Goal: Task Accomplishment & Management: Use online tool/utility

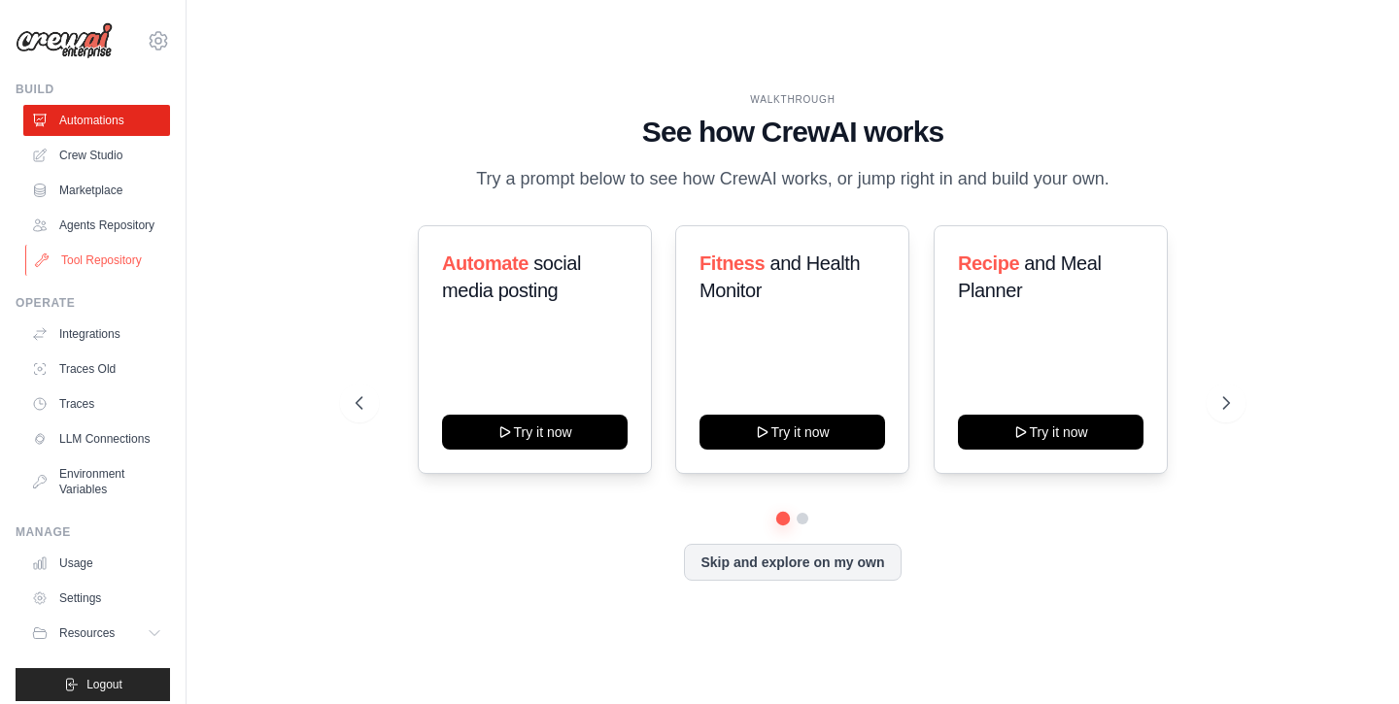
scroll to position [13, 0]
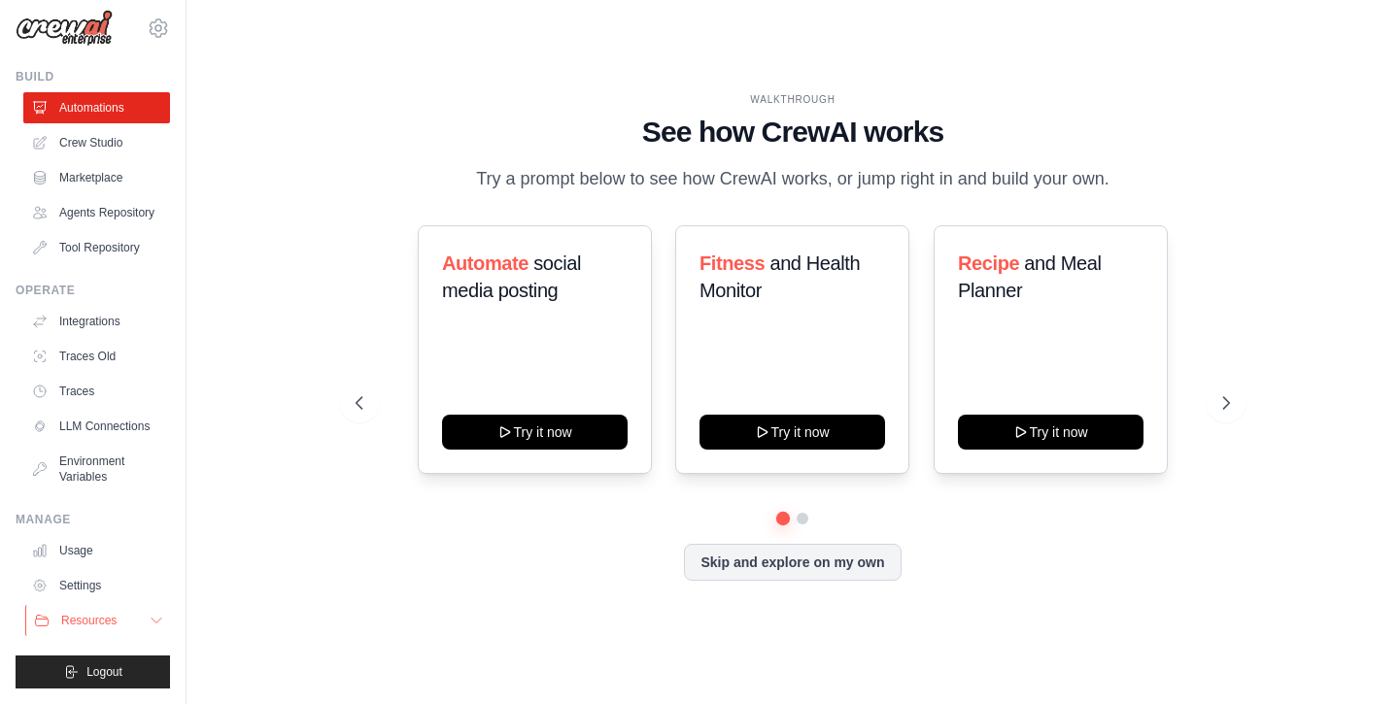
click at [106, 618] on span "Resources" at bounding box center [88, 621] width 55 height 16
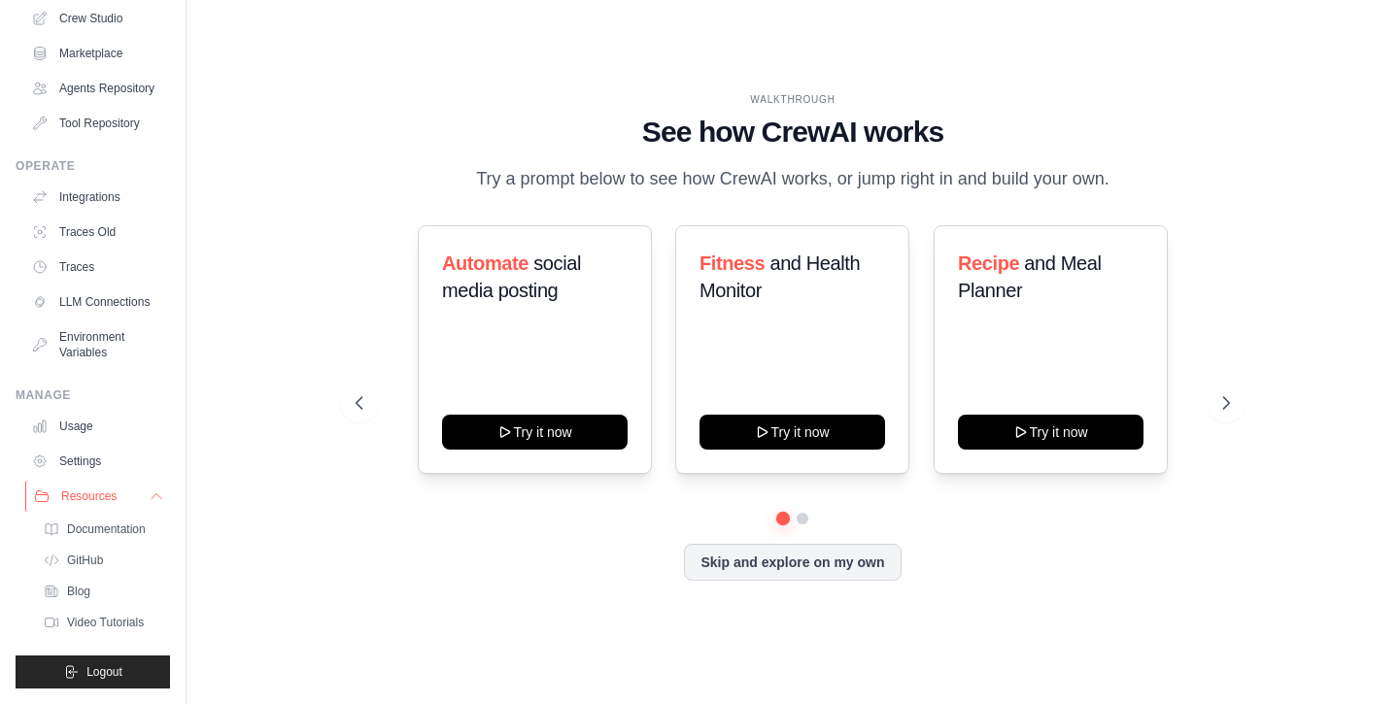
scroll to position [0, 0]
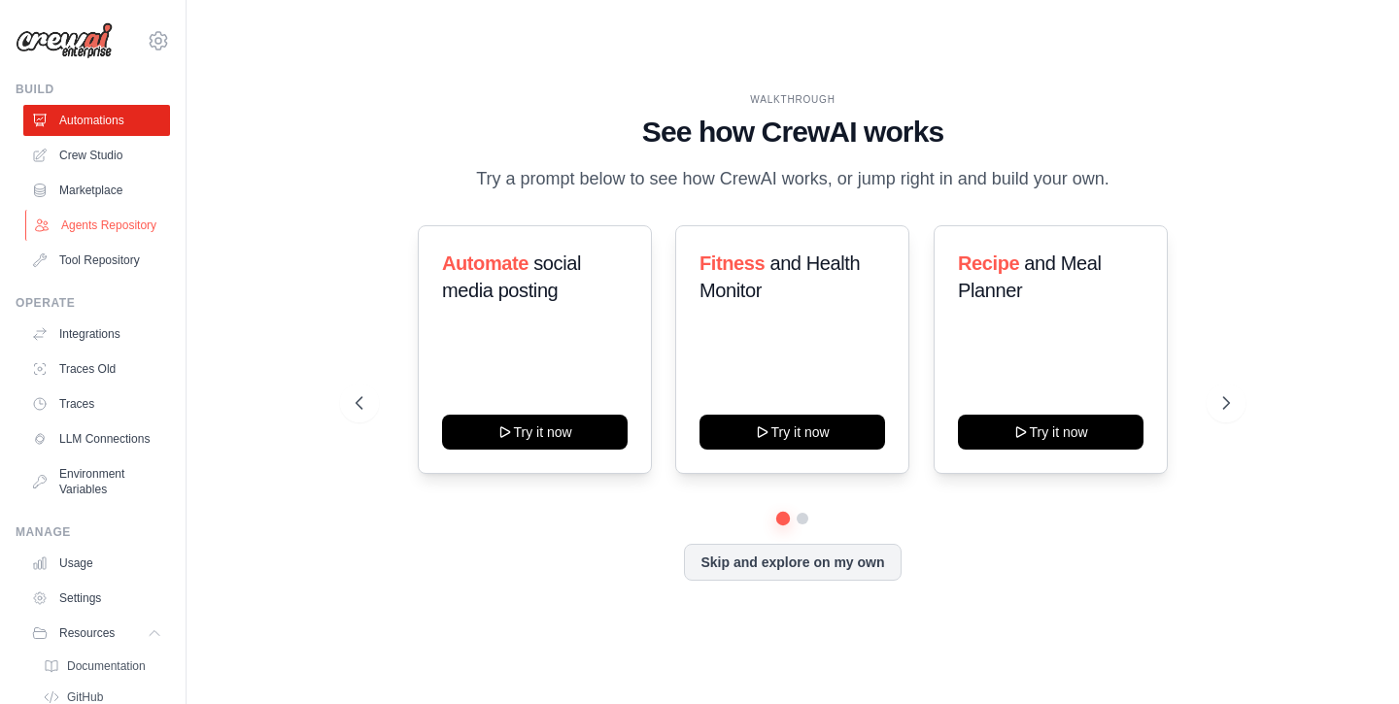
click at [113, 229] on link "Agents Repository" at bounding box center [98, 225] width 147 height 31
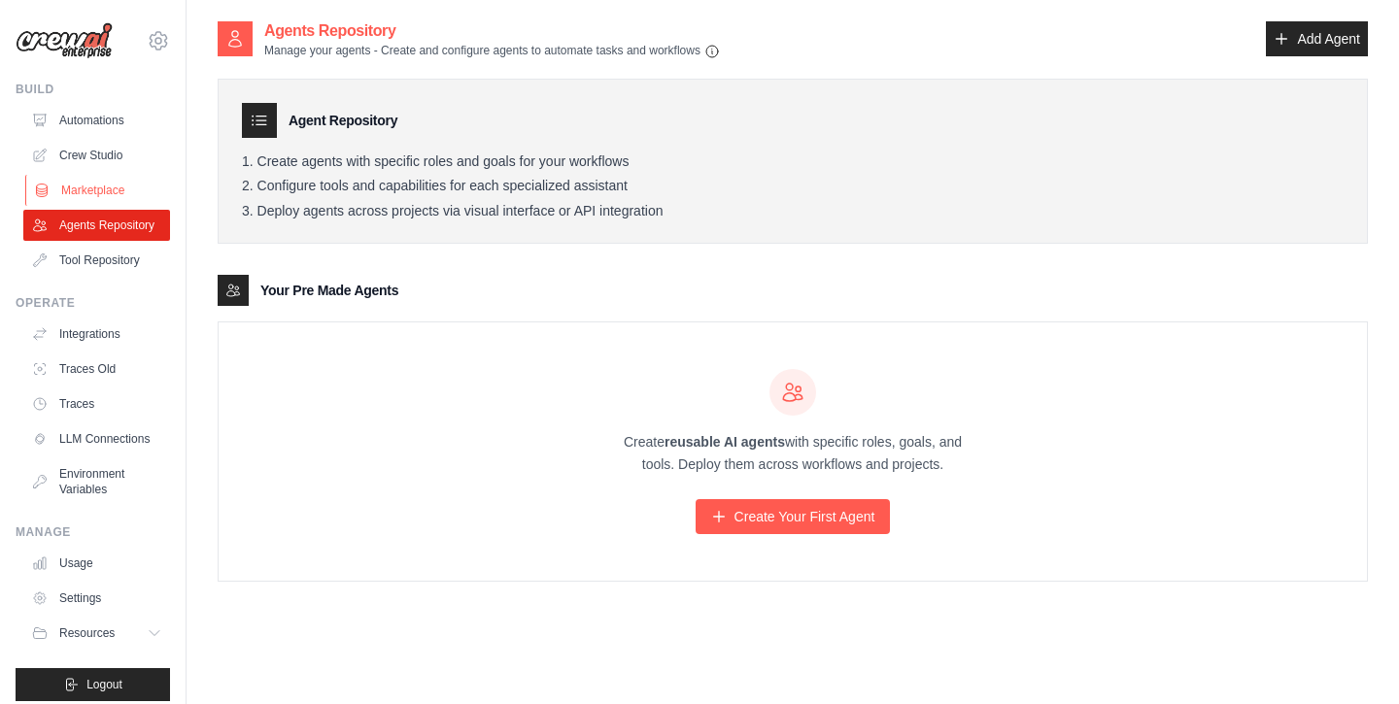
click at [114, 189] on link "Marketplace" at bounding box center [98, 190] width 147 height 31
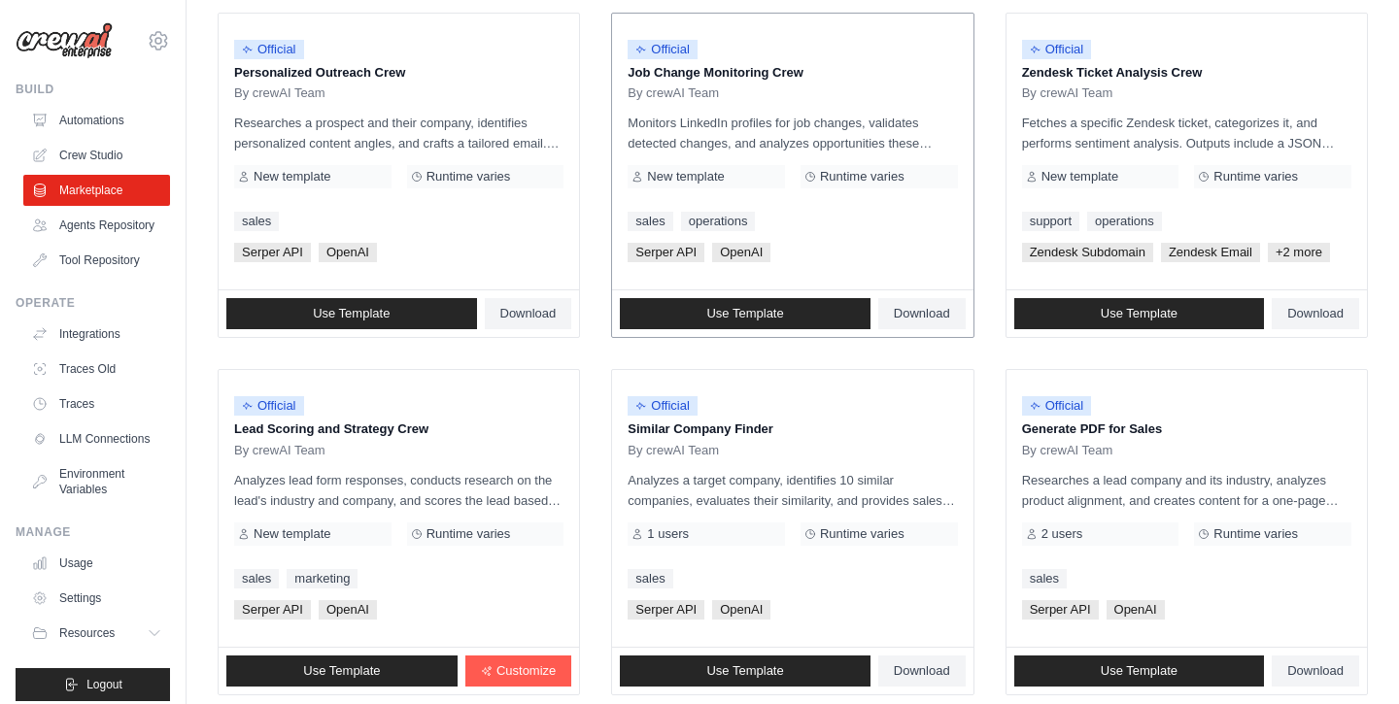
scroll to position [1096, 0]
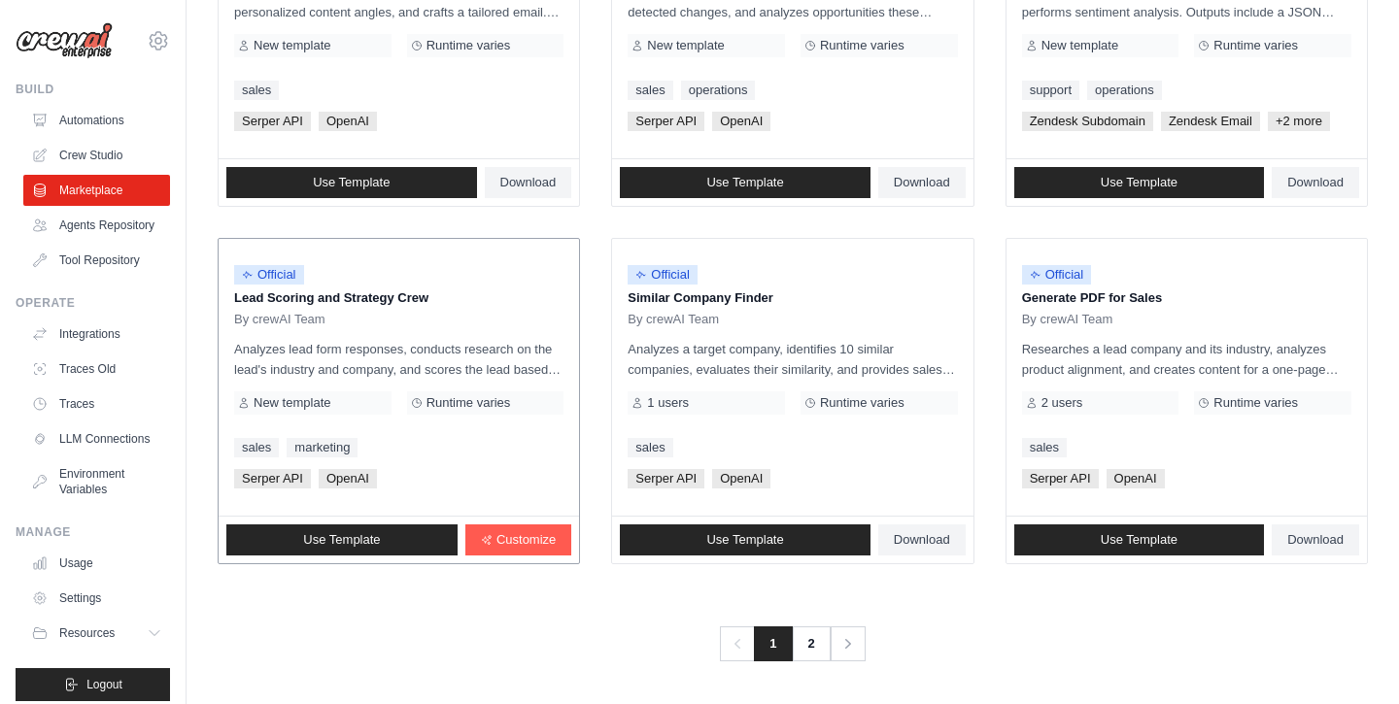
click at [407, 353] on p "Analyzes lead form responses, conducts research on the lead's industry and comp…" at bounding box center [398, 359] width 329 height 41
click at [819, 645] on link "2" at bounding box center [813, 644] width 39 height 35
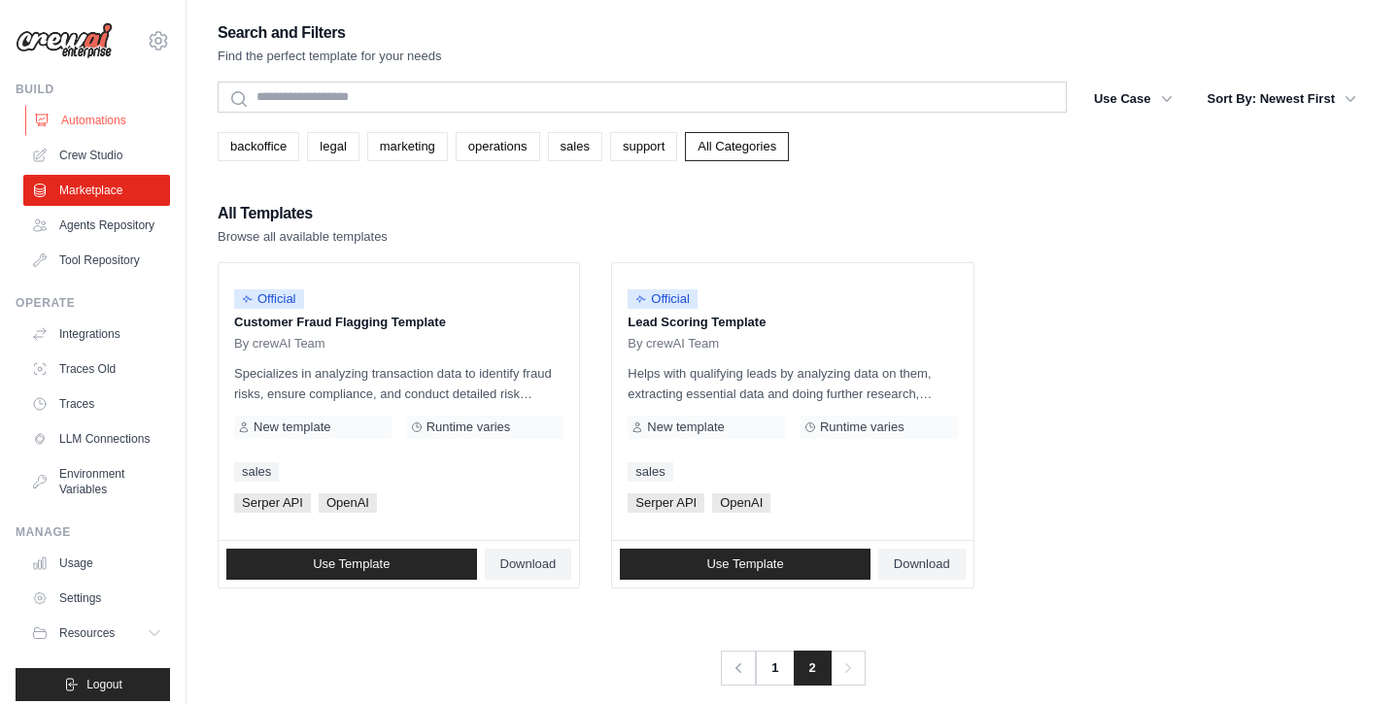
click at [106, 127] on link "Automations" at bounding box center [98, 120] width 147 height 31
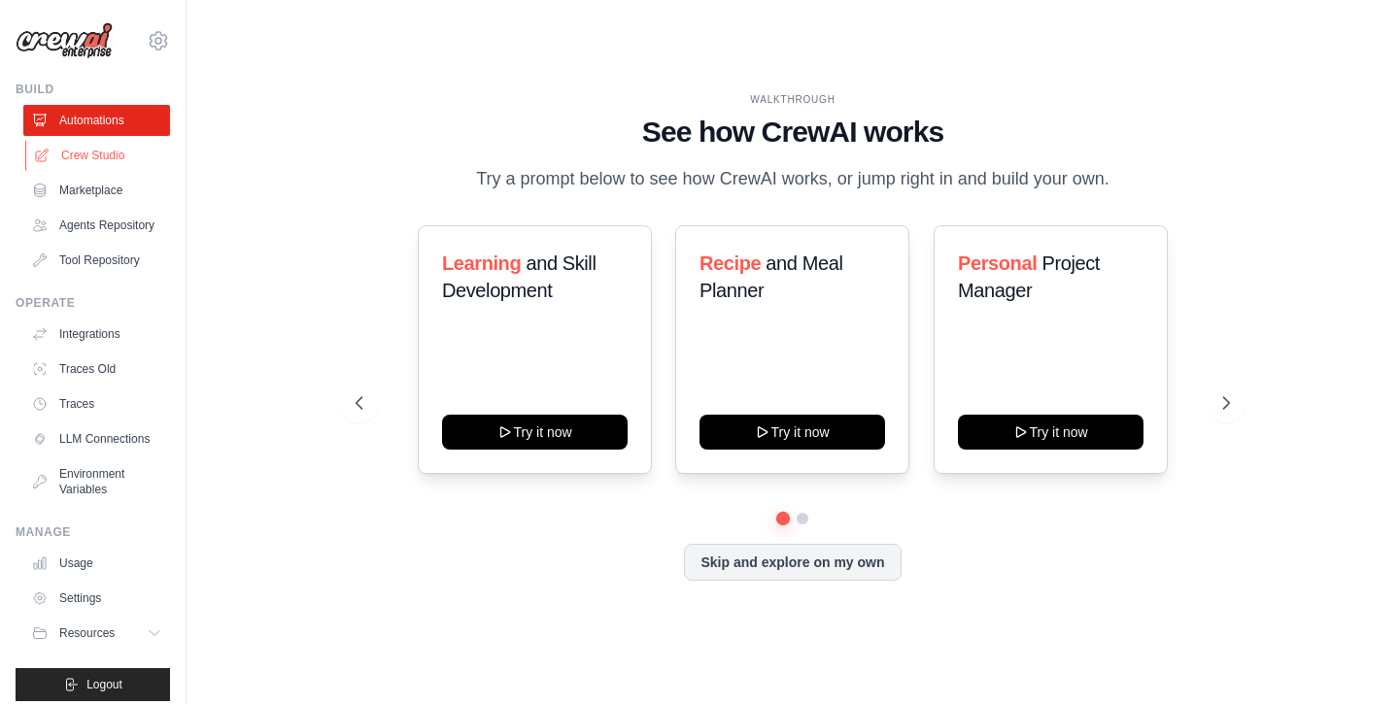
click at [116, 156] on link "Crew Studio" at bounding box center [98, 155] width 147 height 31
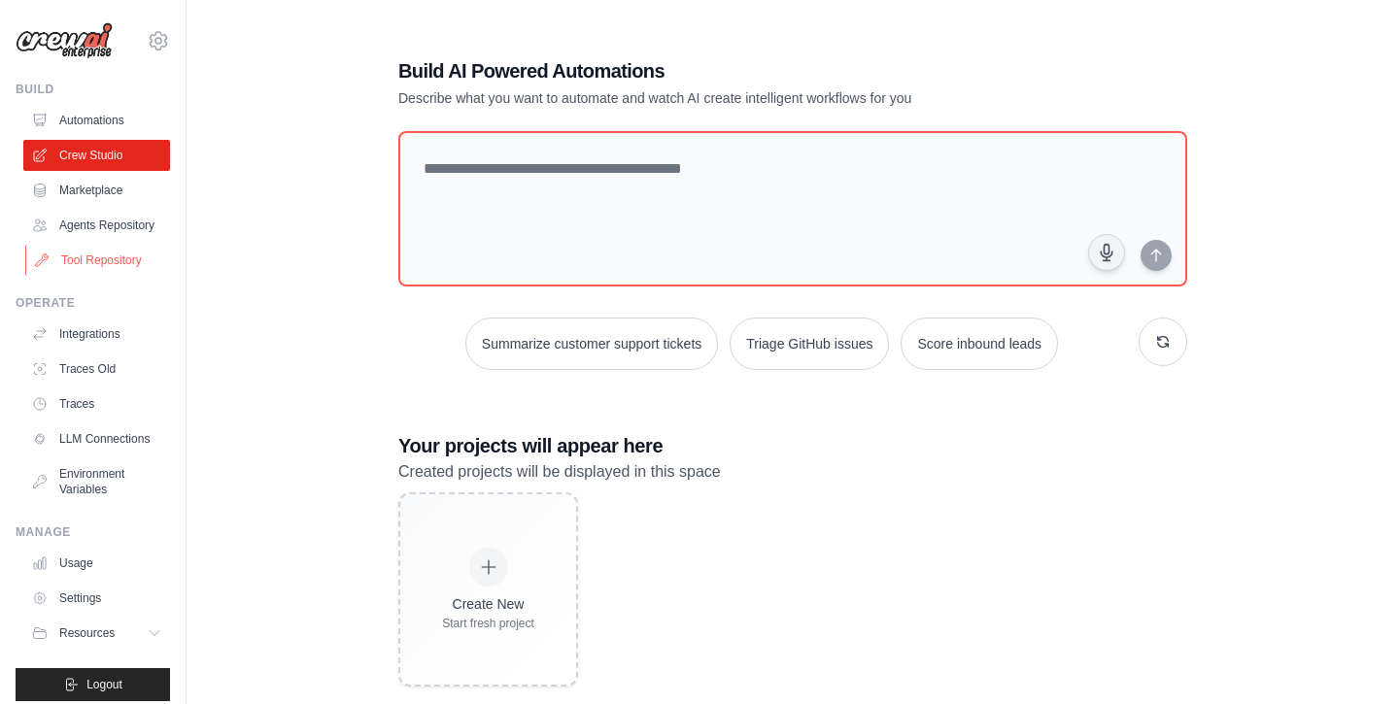
click at [107, 271] on link "Tool Repository" at bounding box center [98, 260] width 147 height 31
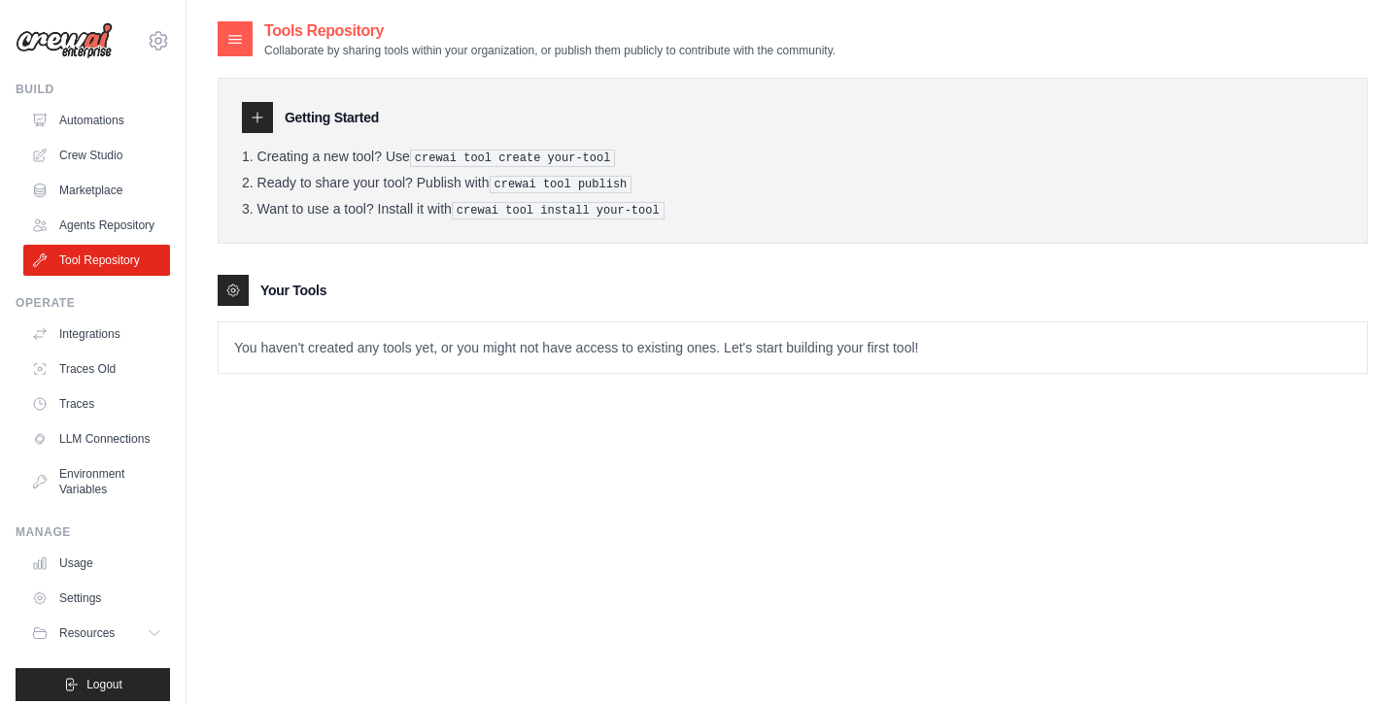
click at [493, 343] on p "You haven't created any tools yet, or you might not have access to existing one…" at bounding box center [793, 348] width 1149 height 51
click at [506, 362] on p "You haven't created any tools yet, or you might not have access to existing one…" at bounding box center [793, 348] width 1149 height 51
click at [524, 159] on pre "crewai tool create your-tool" at bounding box center [513, 158] width 206 height 17
click at [590, 161] on pre "crewai tool create your-tool" at bounding box center [513, 158] width 206 height 17
click at [256, 121] on icon at bounding box center [258, 118] width 16 height 16
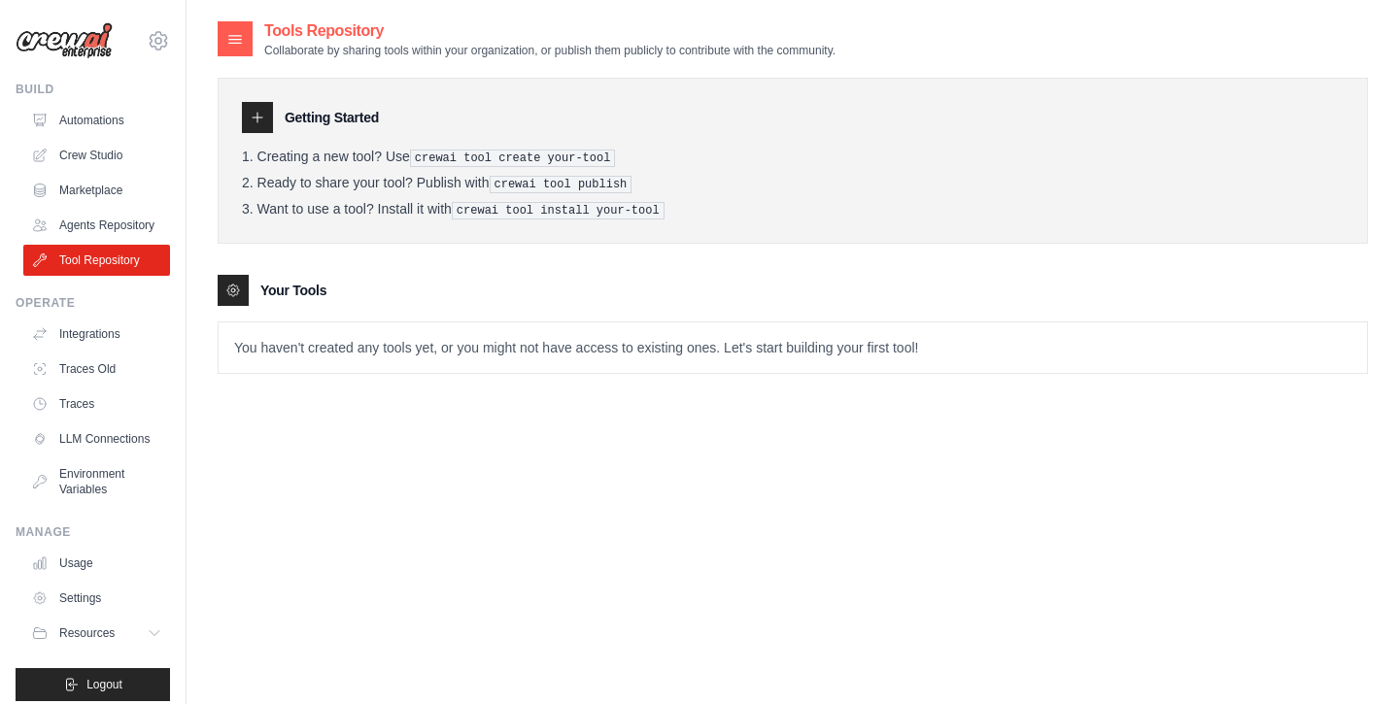
click at [257, 275] on div "Your Tools" at bounding box center [793, 290] width 1150 height 31
click at [110, 342] on link "Integrations" at bounding box center [98, 334] width 147 height 31
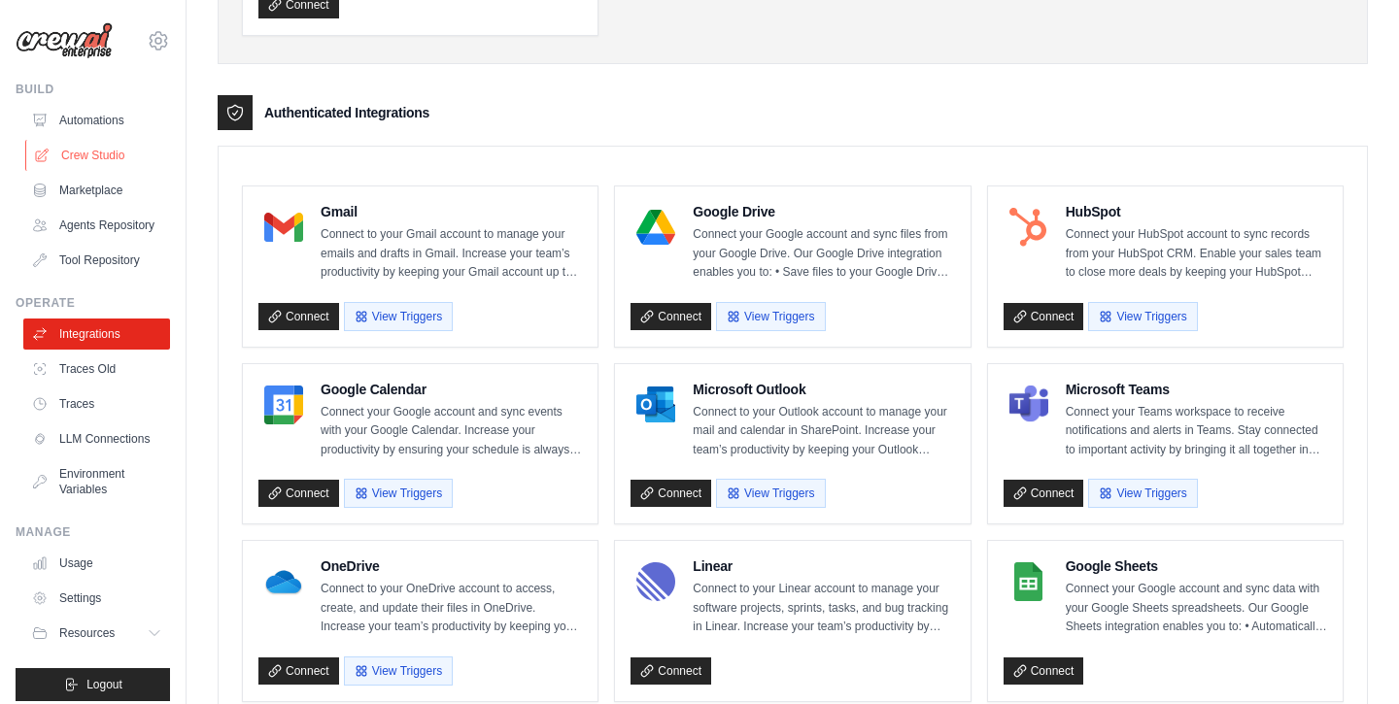
click at [87, 164] on link "Crew Studio" at bounding box center [98, 155] width 147 height 31
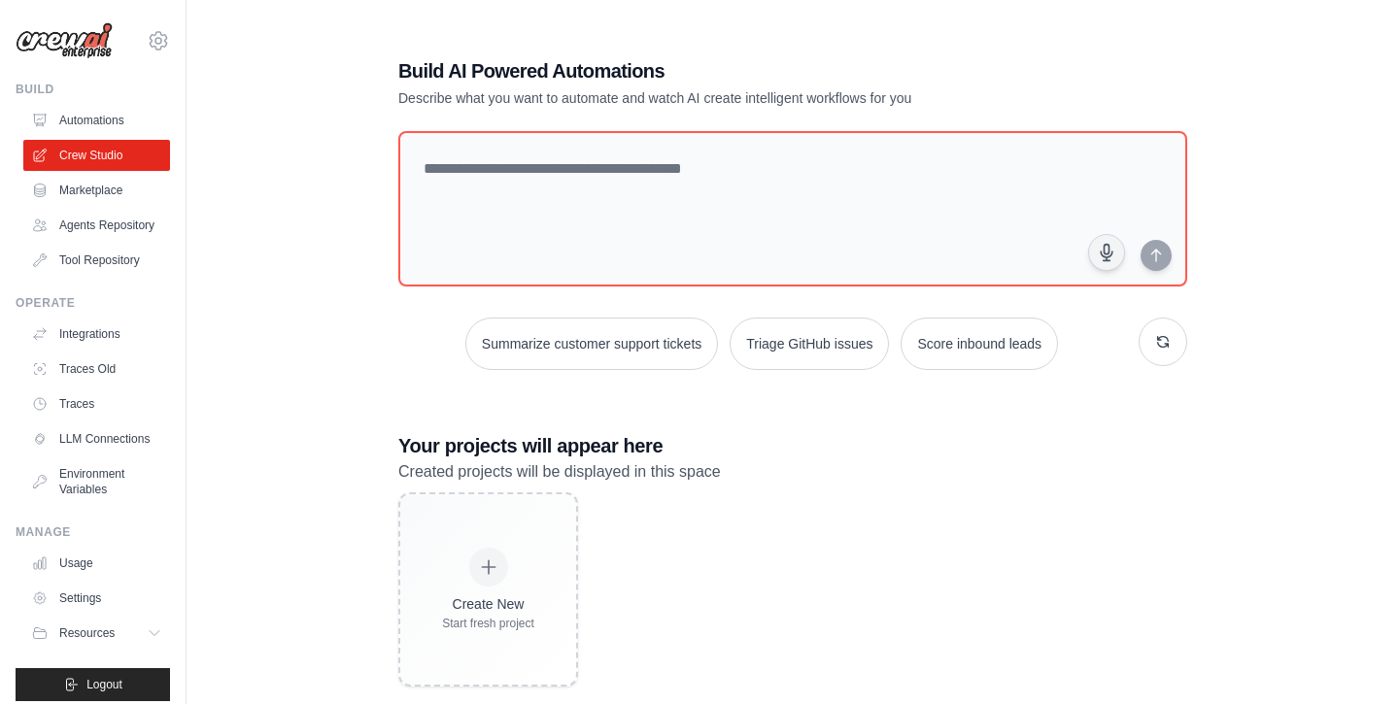
click at [907, 562] on div "Create New Start fresh project" at bounding box center [792, 590] width 789 height 194
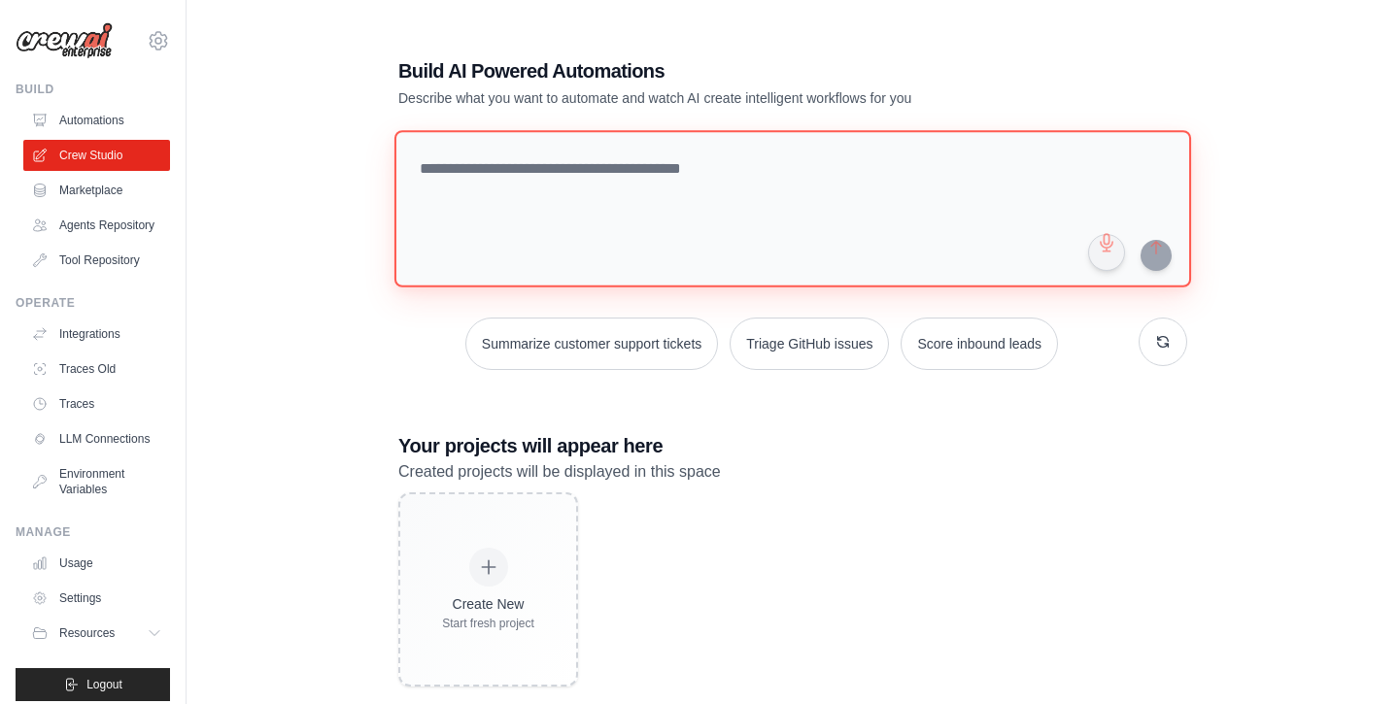
click at [654, 191] on textarea at bounding box center [792, 208] width 797 height 157
paste textarea "**********"
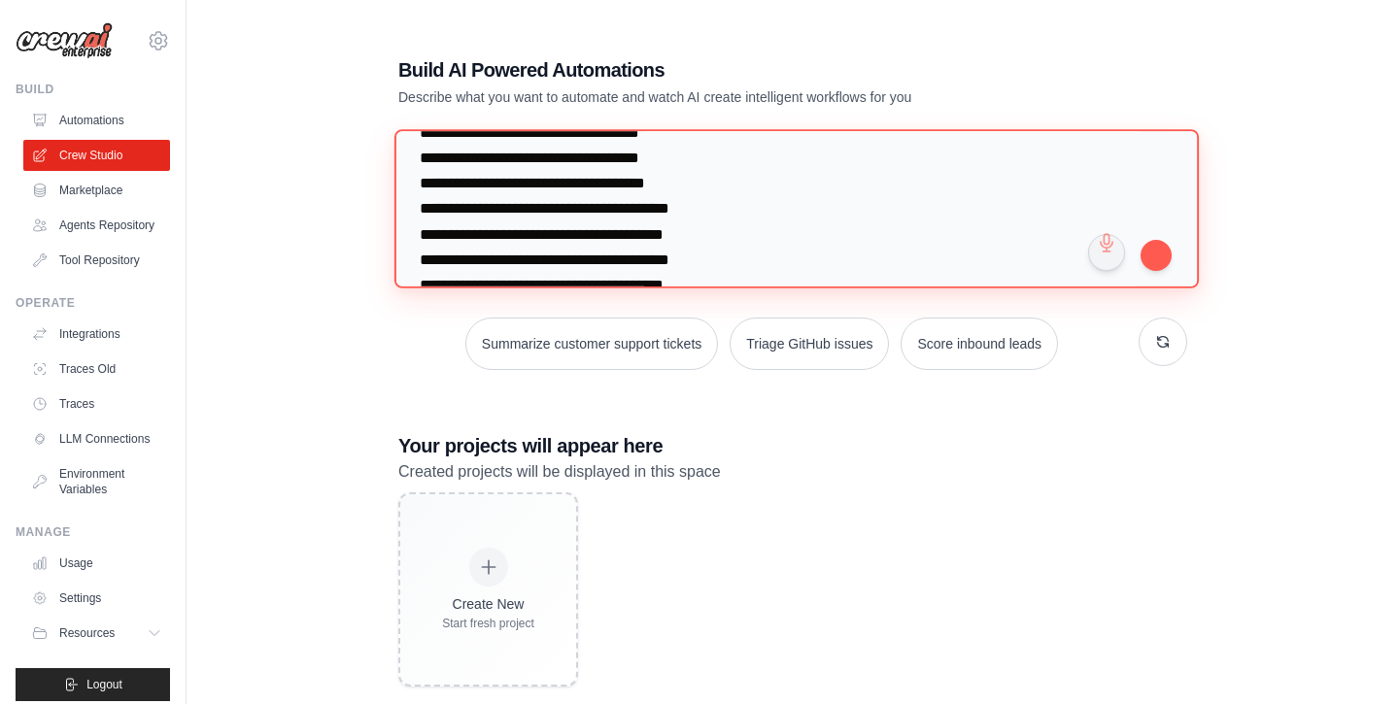
scroll to position [1736, 0]
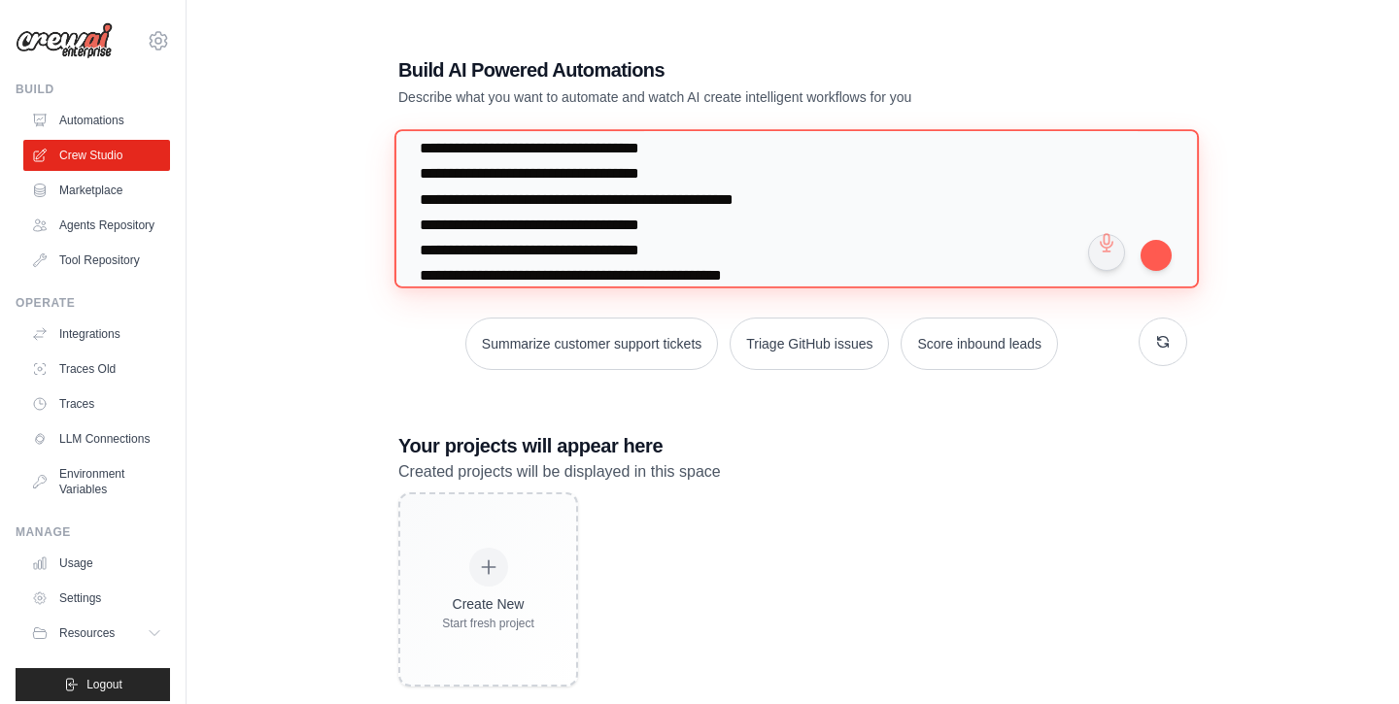
drag, startPoint x: 911, startPoint y: 280, endPoint x: 467, endPoint y: 232, distance: 446.6
click at [467, 232] on textarea at bounding box center [796, 208] width 805 height 158
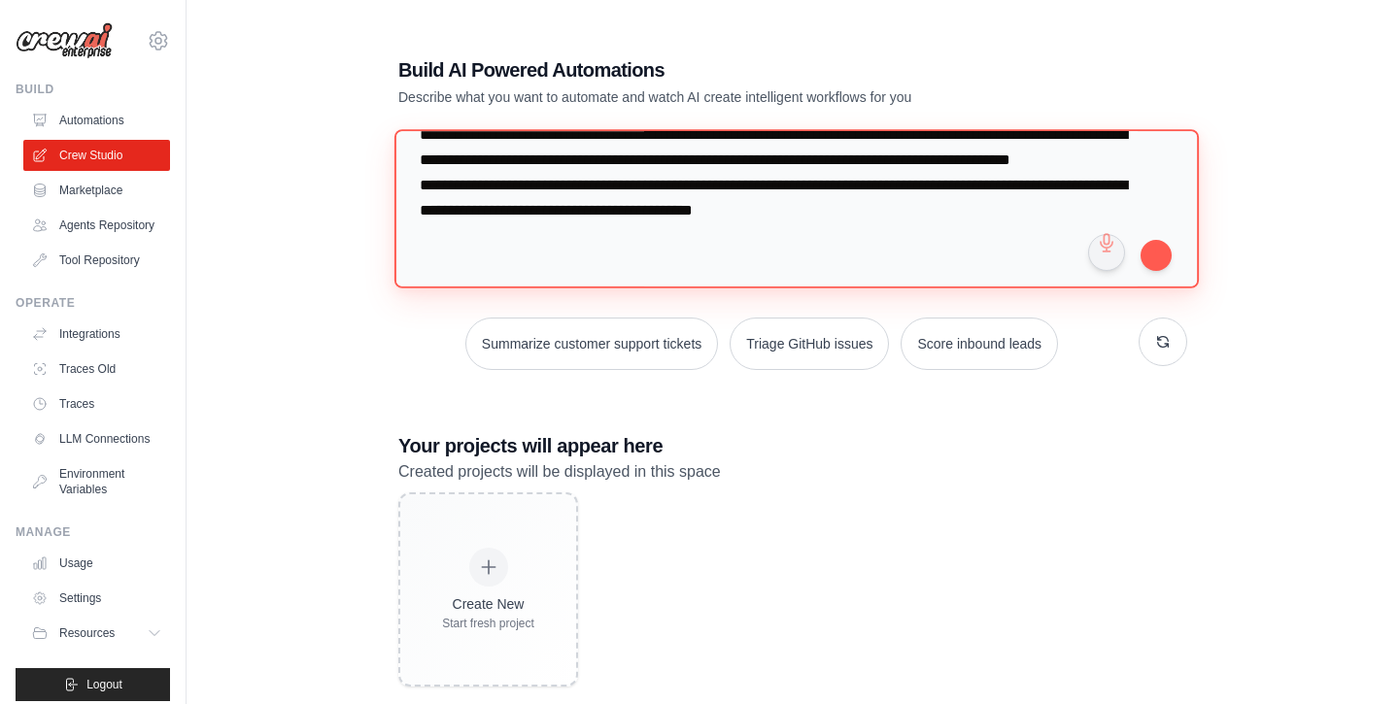
scroll to position [1688, 0]
drag, startPoint x: 876, startPoint y: 260, endPoint x: 811, endPoint y: 252, distance: 65.7
click at [810, 252] on textarea at bounding box center [796, 208] width 805 height 158
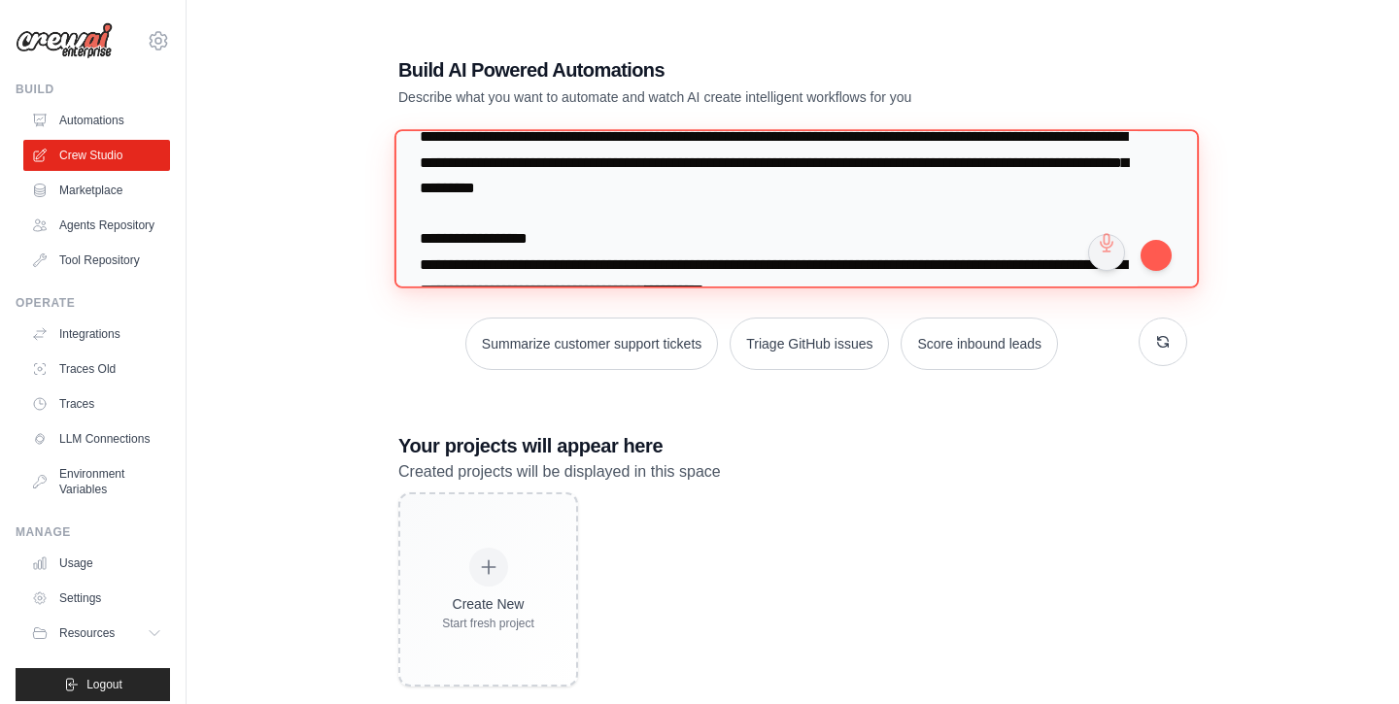
scroll to position [51, 0]
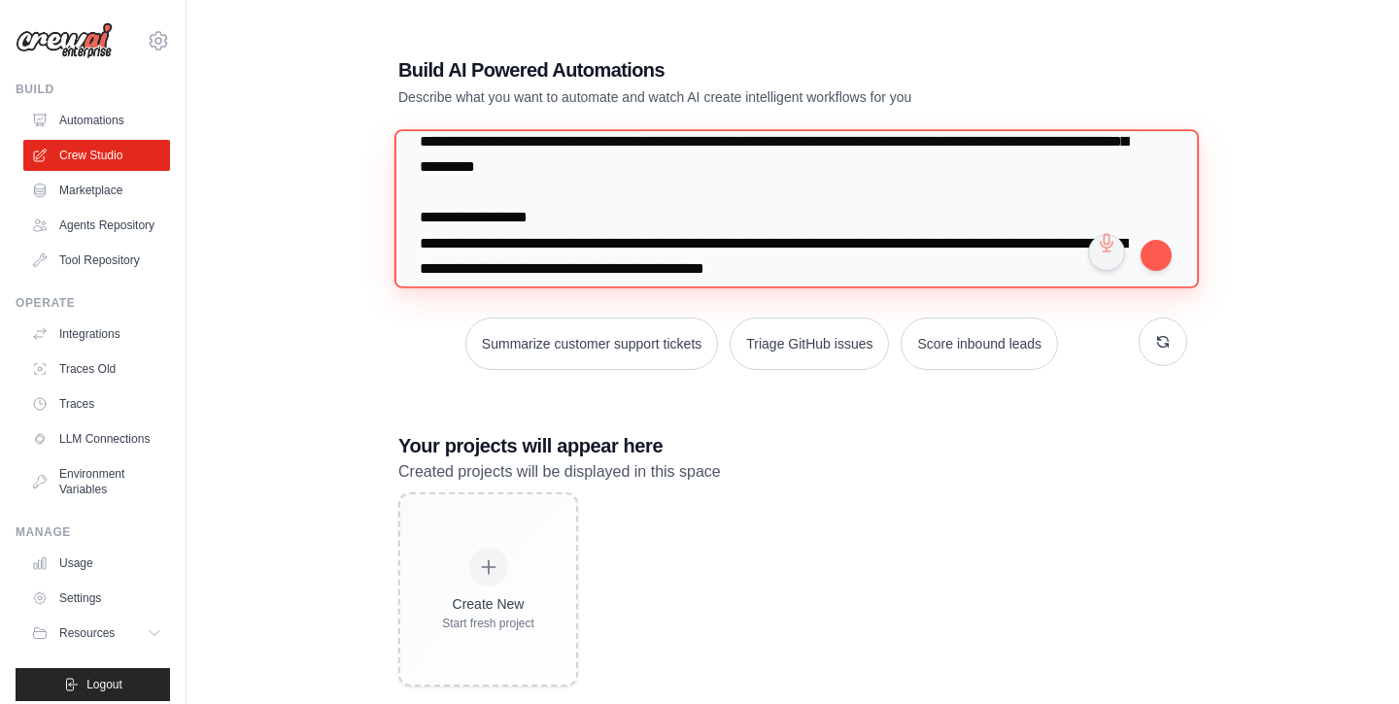
drag, startPoint x: 620, startPoint y: 220, endPoint x: 412, endPoint y: 146, distance: 220.7
click at [412, 146] on textarea at bounding box center [796, 208] width 805 height 158
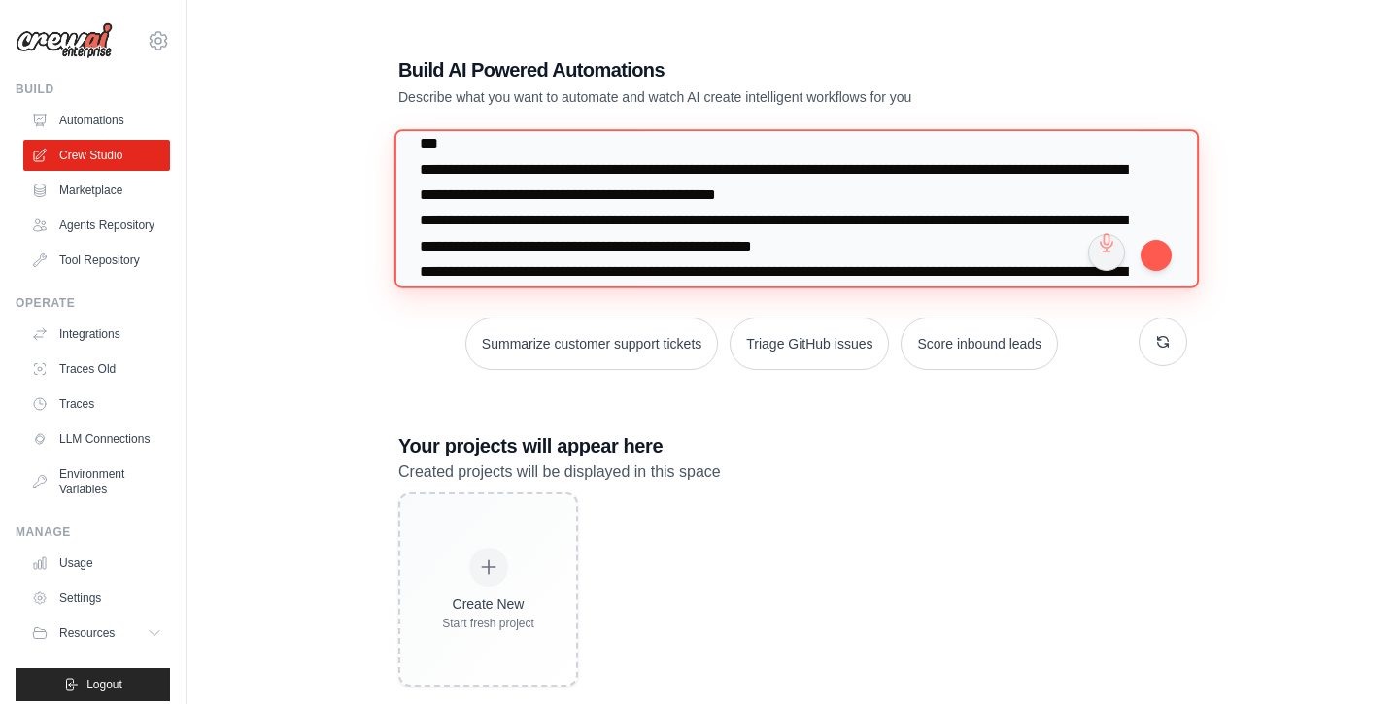
scroll to position [0, 0]
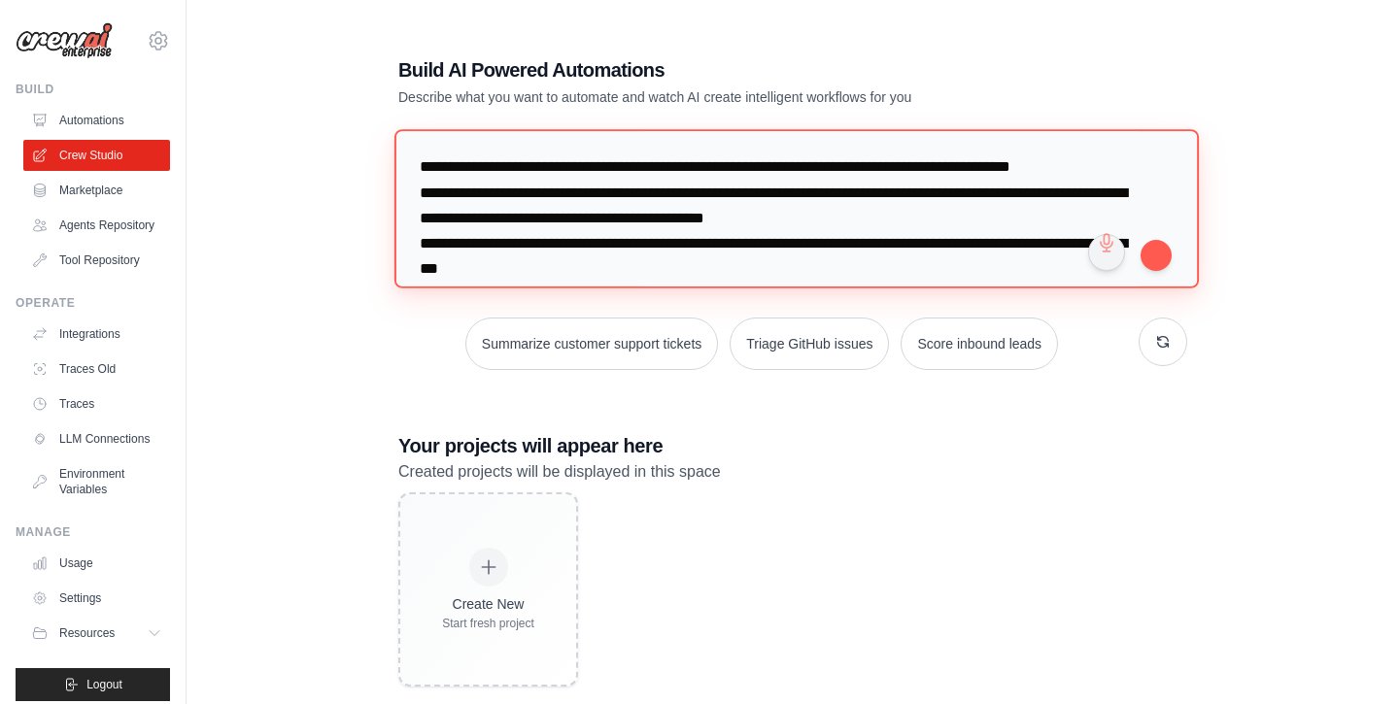
drag, startPoint x: 421, startPoint y: 166, endPoint x: 1104, endPoint y: 175, distance: 683.1
click at [1104, 175] on textarea at bounding box center [796, 208] width 805 height 158
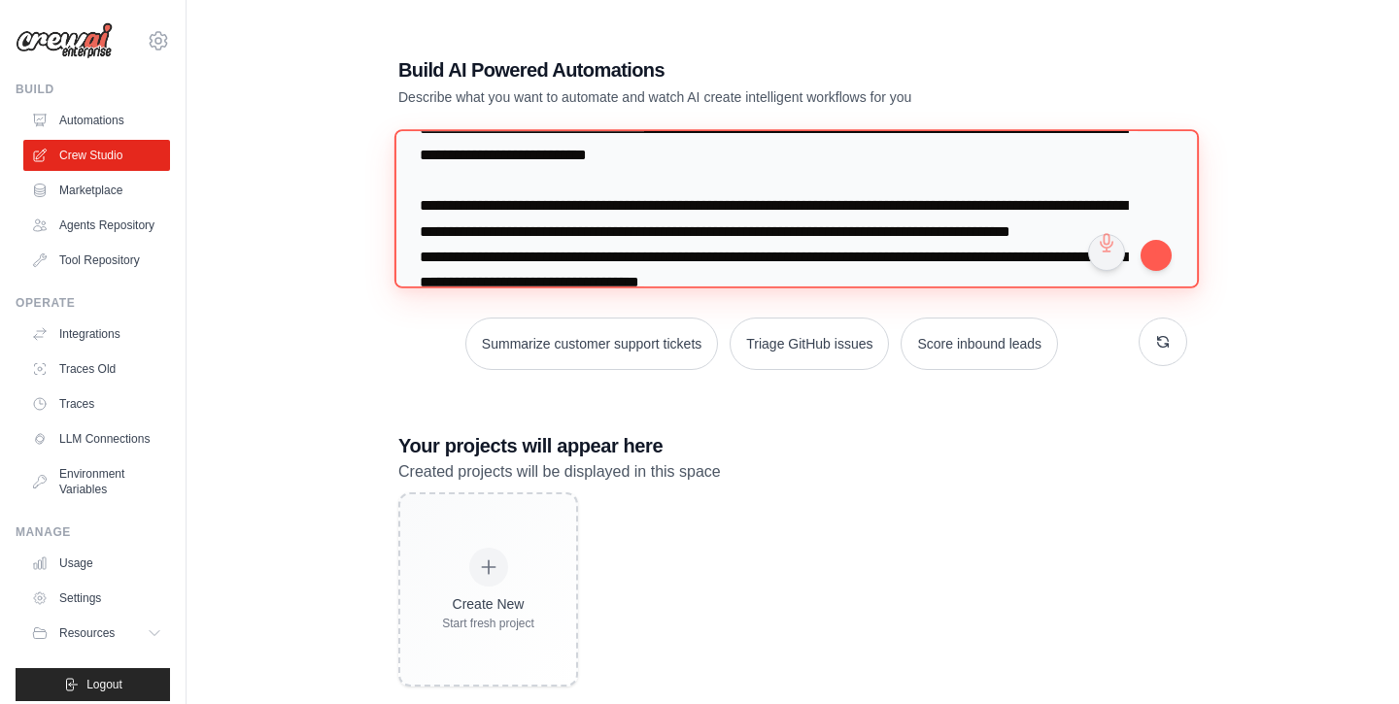
scroll to position [1601, 0]
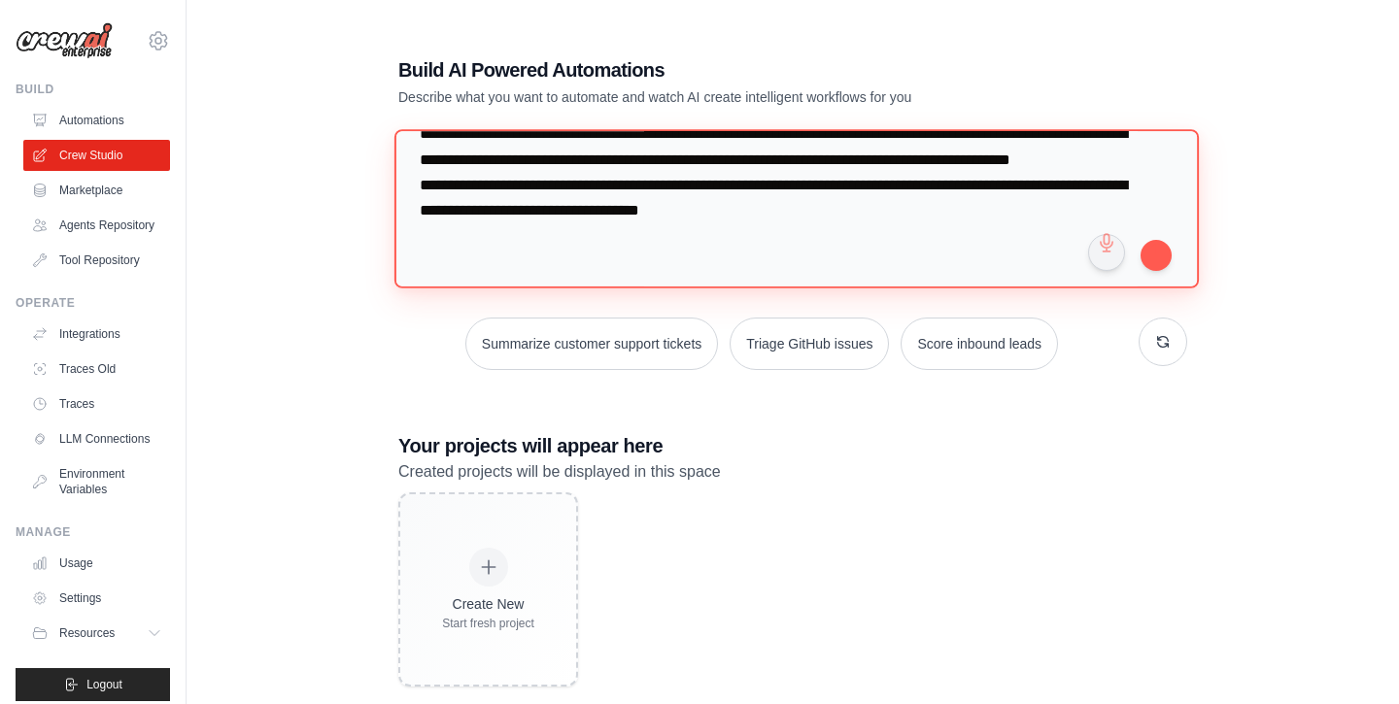
drag, startPoint x: 424, startPoint y: 156, endPoint x: 434, endPoint y: 345, distance: 188.8
click at [434, 345] on div "Summarize customer support tickets Triage GitHub issues Score inbound leads" at bounding box center [792, 250] width 789 height 241
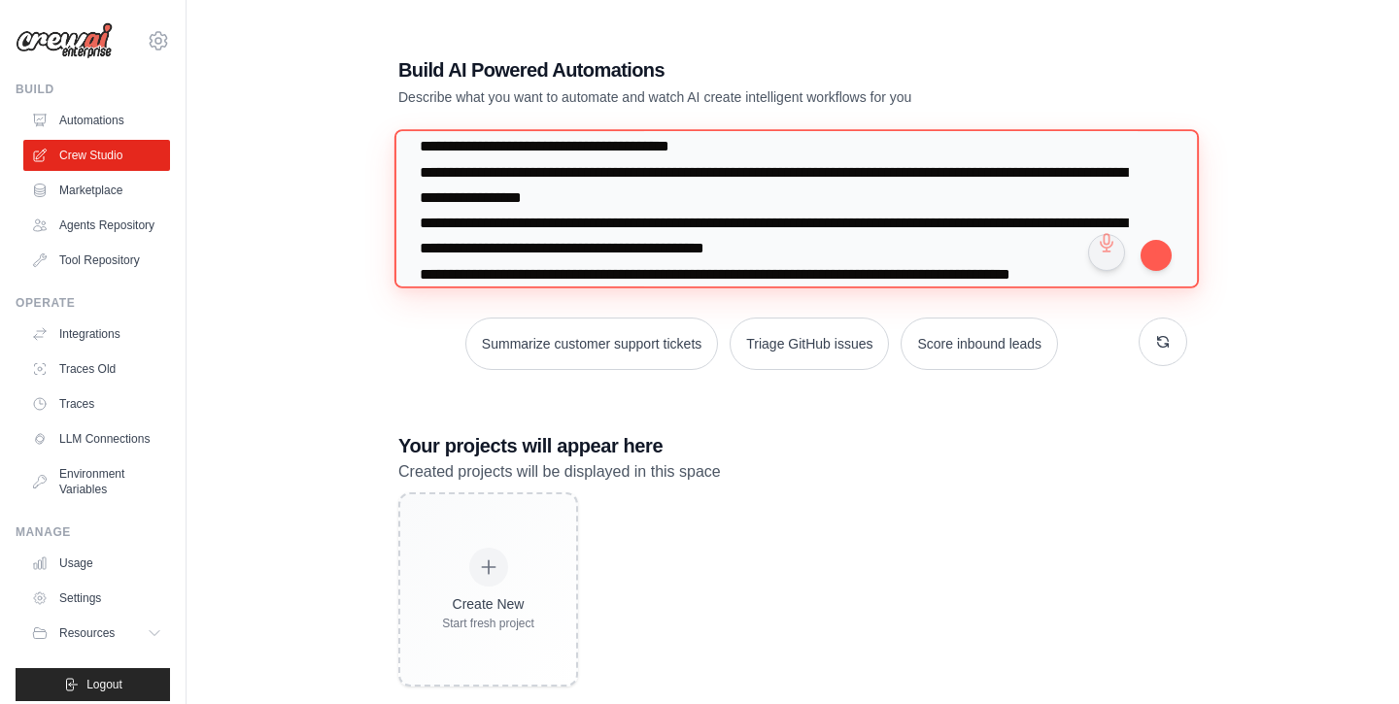
scroll to position [1080, 0]
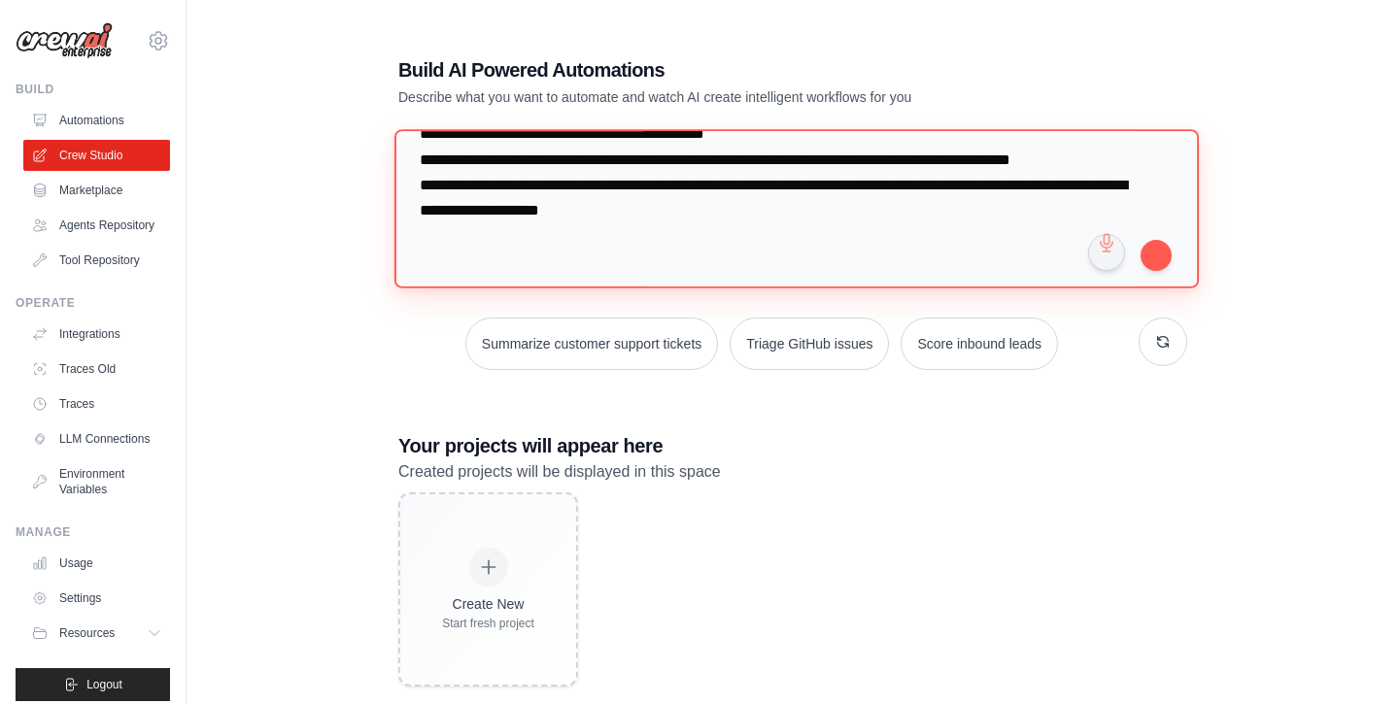
drag, startPoint x: 425, startPoint y: 180, endPoint x: 441, endPoint y: 406, distance: 227.0
click at [441, 406] on div "Build AI Powered Automations Describe what you want to automate and watch AI cr…" at bounding box center [793, 372] width 836 height 694
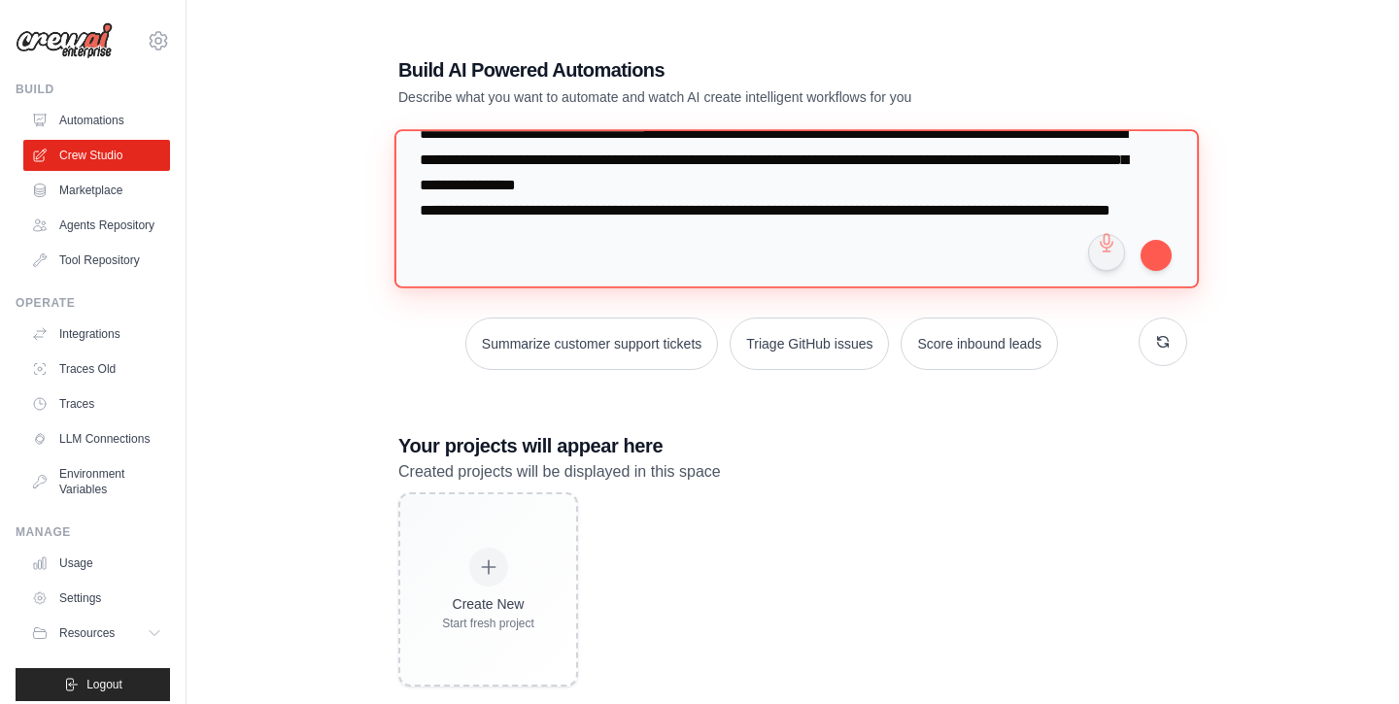
scroll to position [964, 0]
drag, startPoint x: 631, startPoint y: 265, endPoint x: 418, endPoint y: 223, distance: 217.0
click at [418, 223] on textarea at bounding box center [796, 208] width 805 height 158
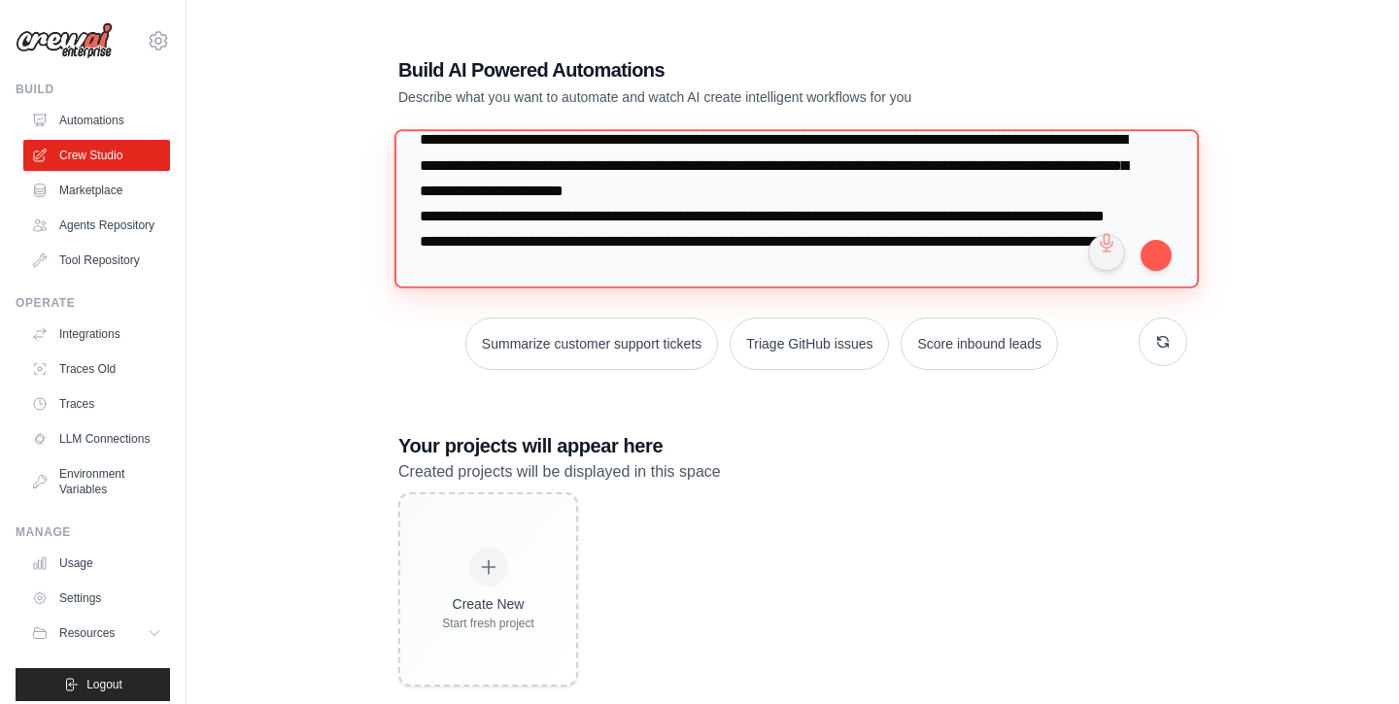
scroll to position [0, 0]
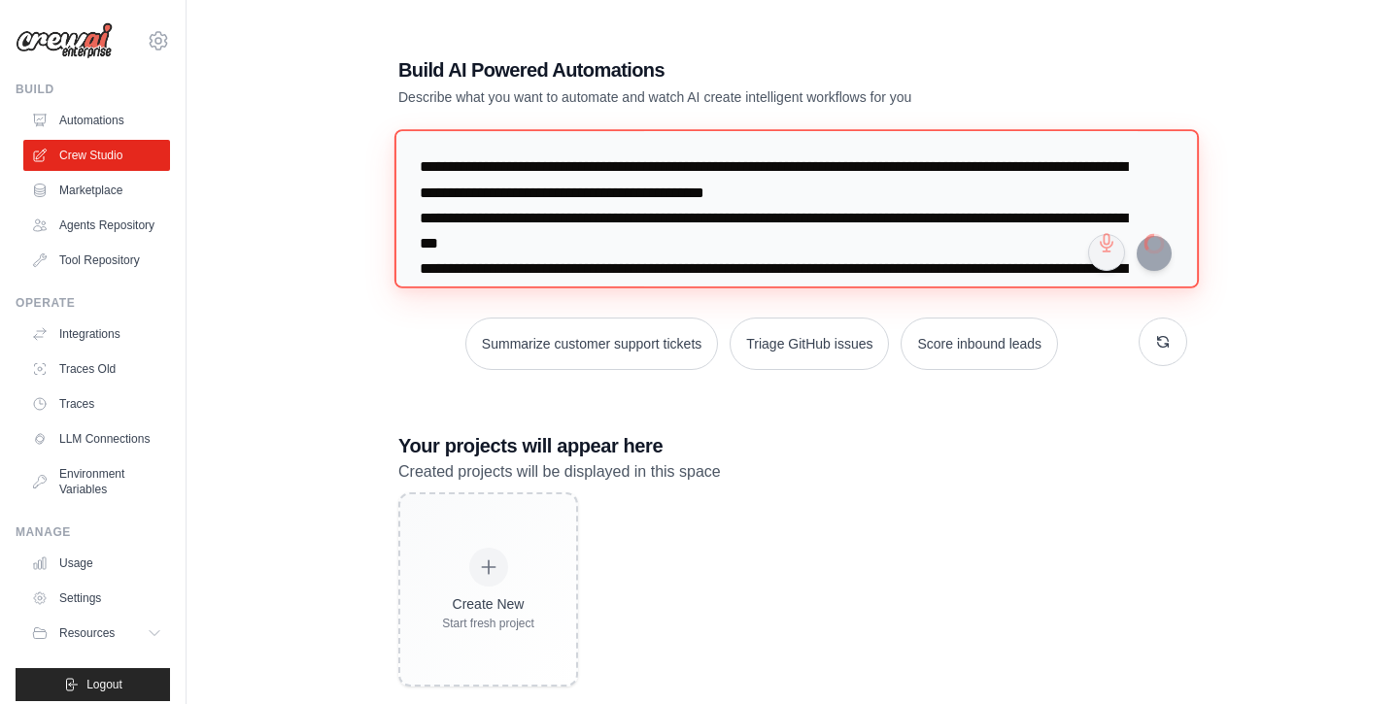
type textarea "**********"
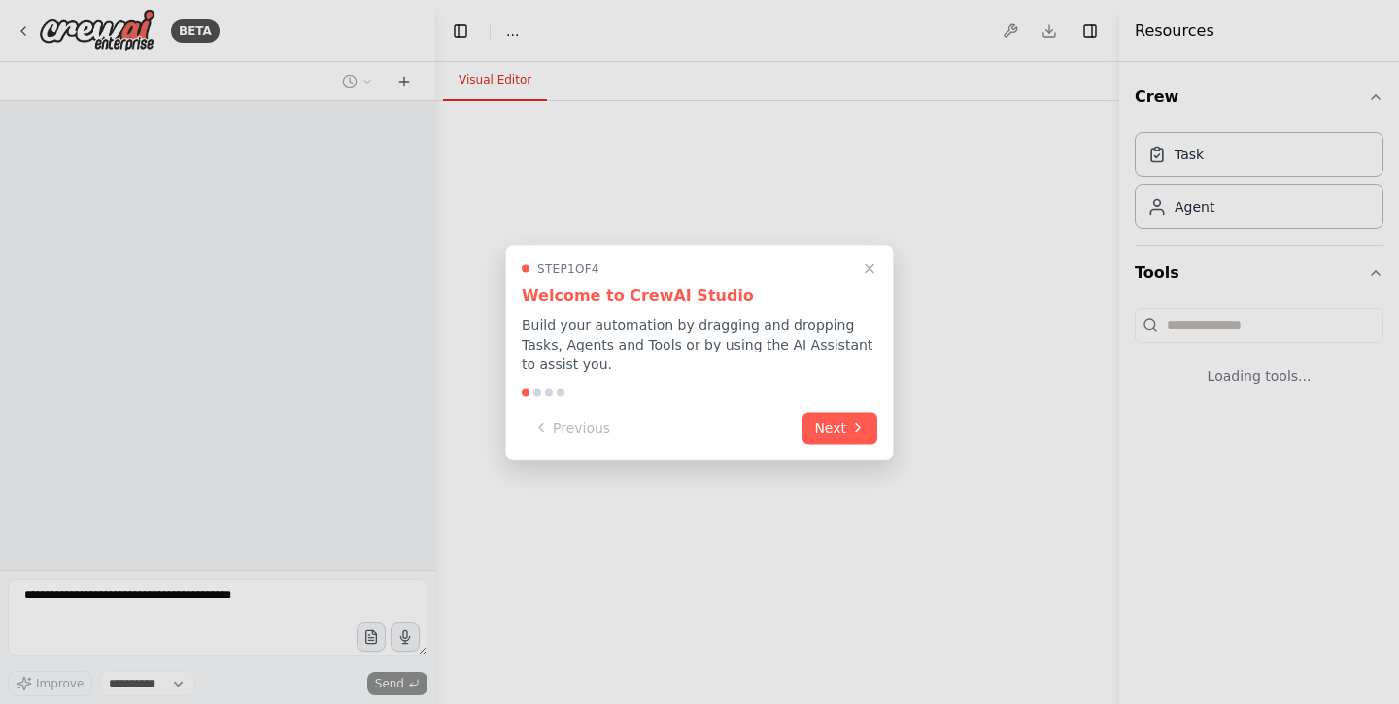
select select "****"
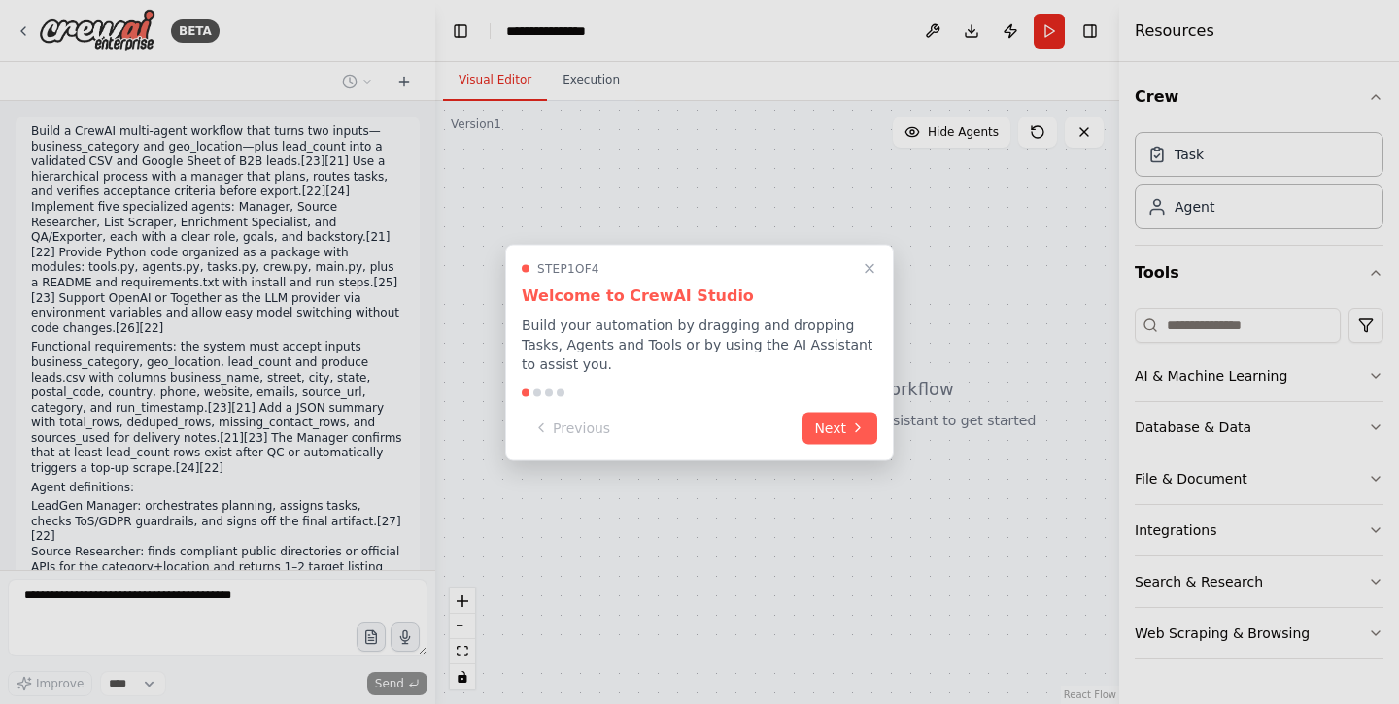
scroll to position [405, 0]
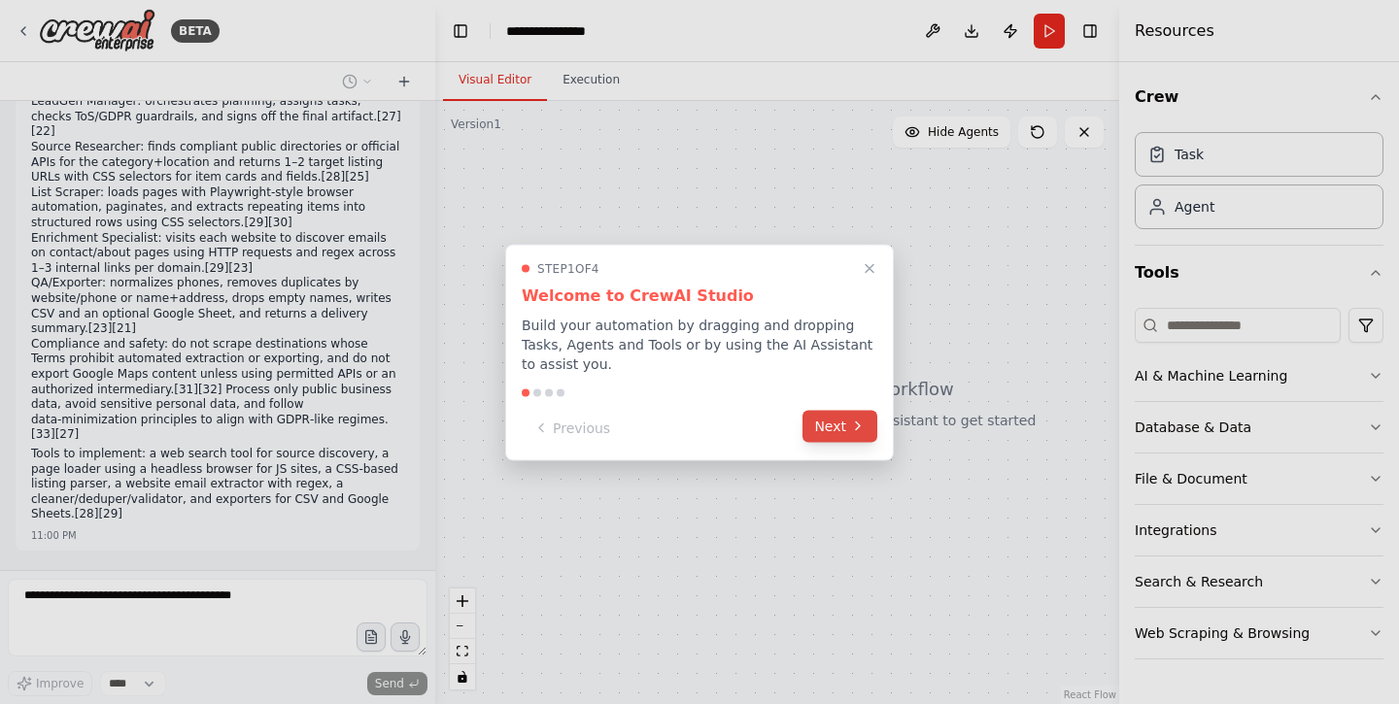
click at [836, 427] on button "Next" at bounding box center [840, 426] width 75 height 32
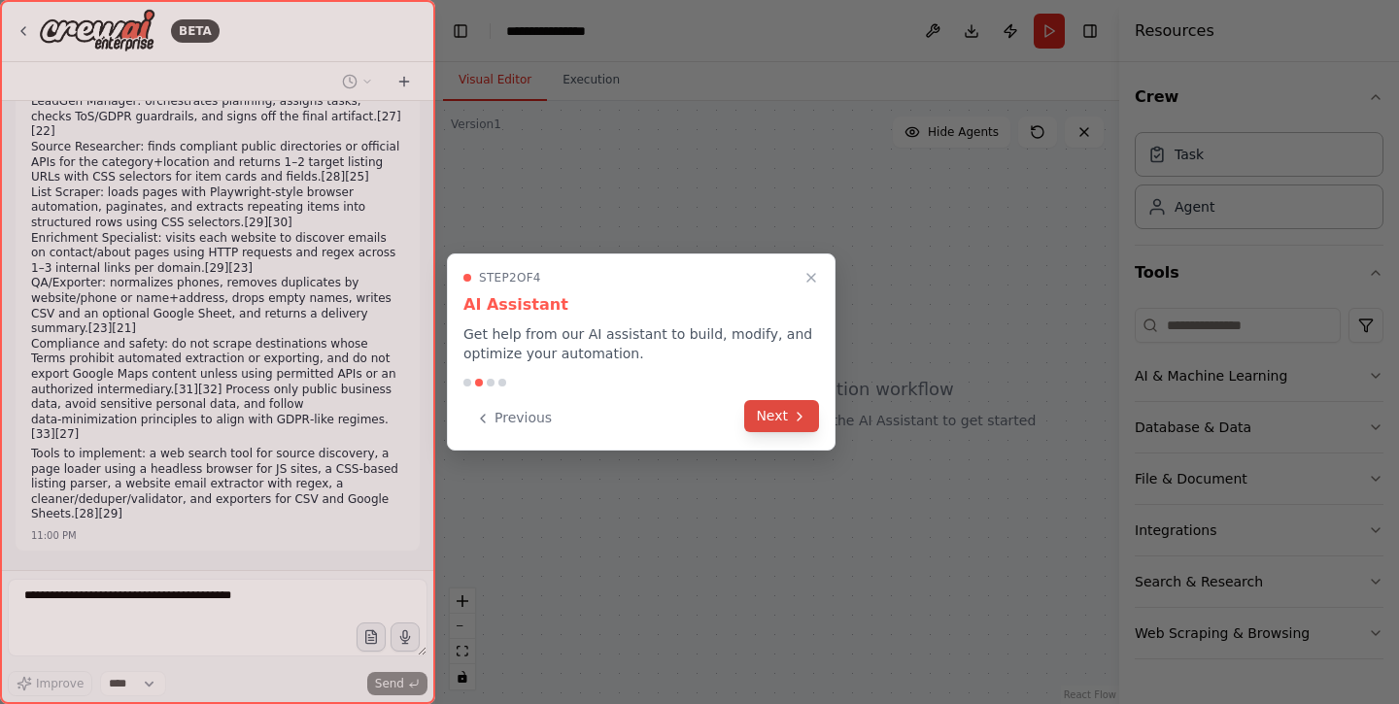
click at [781, 415] on button "Next" at bounding box center [781, 416] width 75 height 32
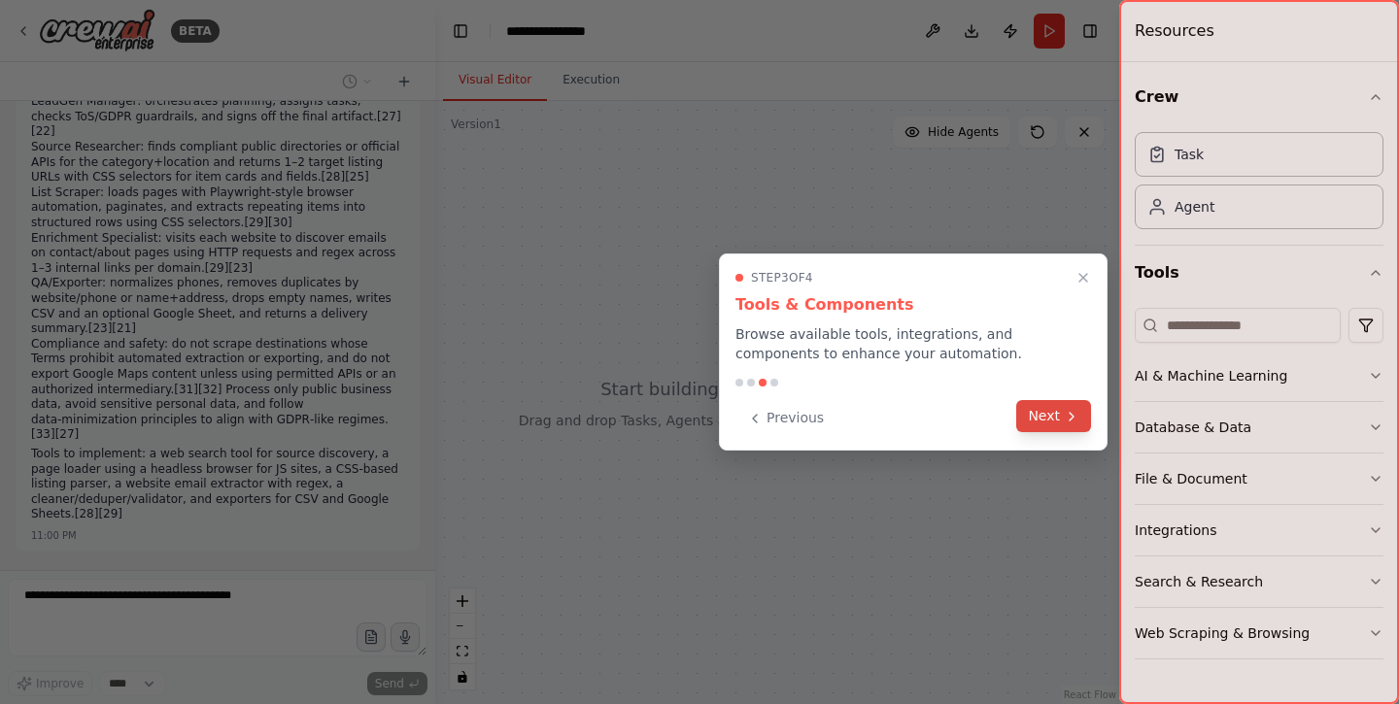
click at [1049, 419] on button "Next" at bounding box center [1053, 416] width 75 height 32
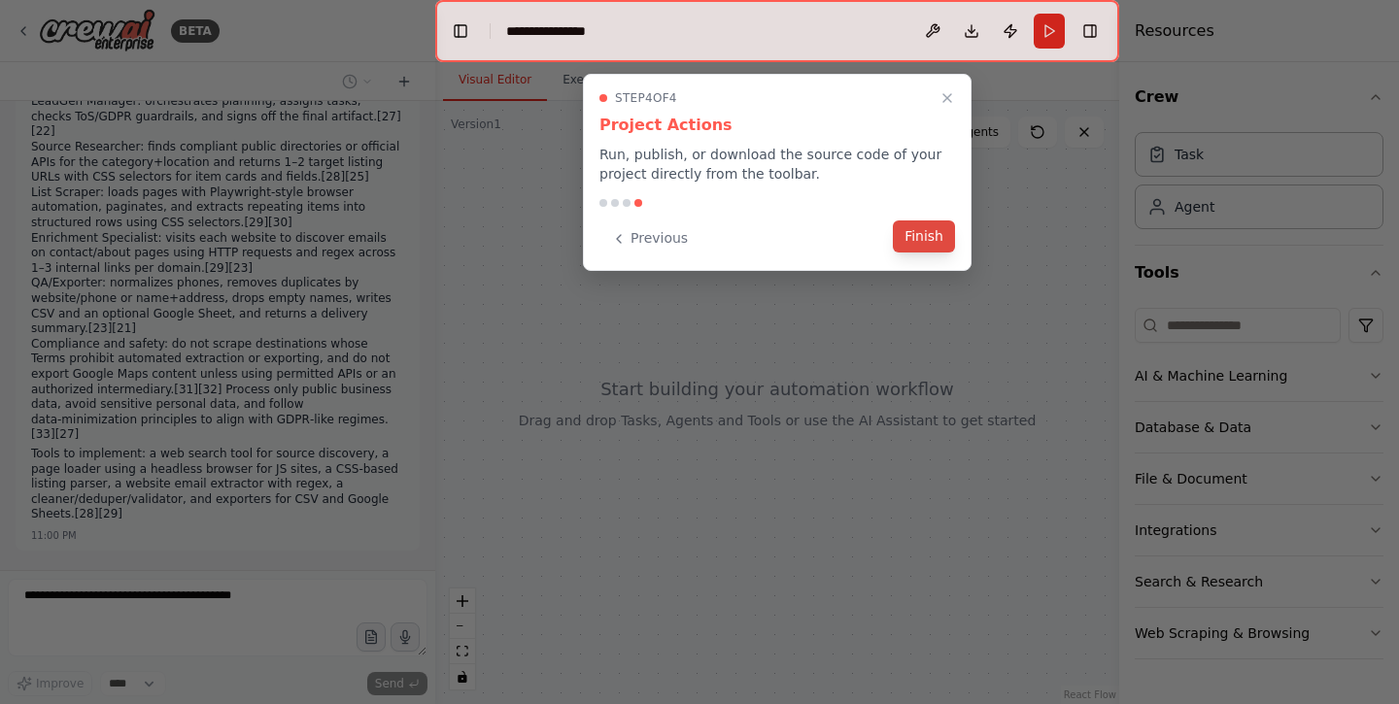
click at [925, 239] on button "Finish" at bounding box center [924, 237] width 62 height 32
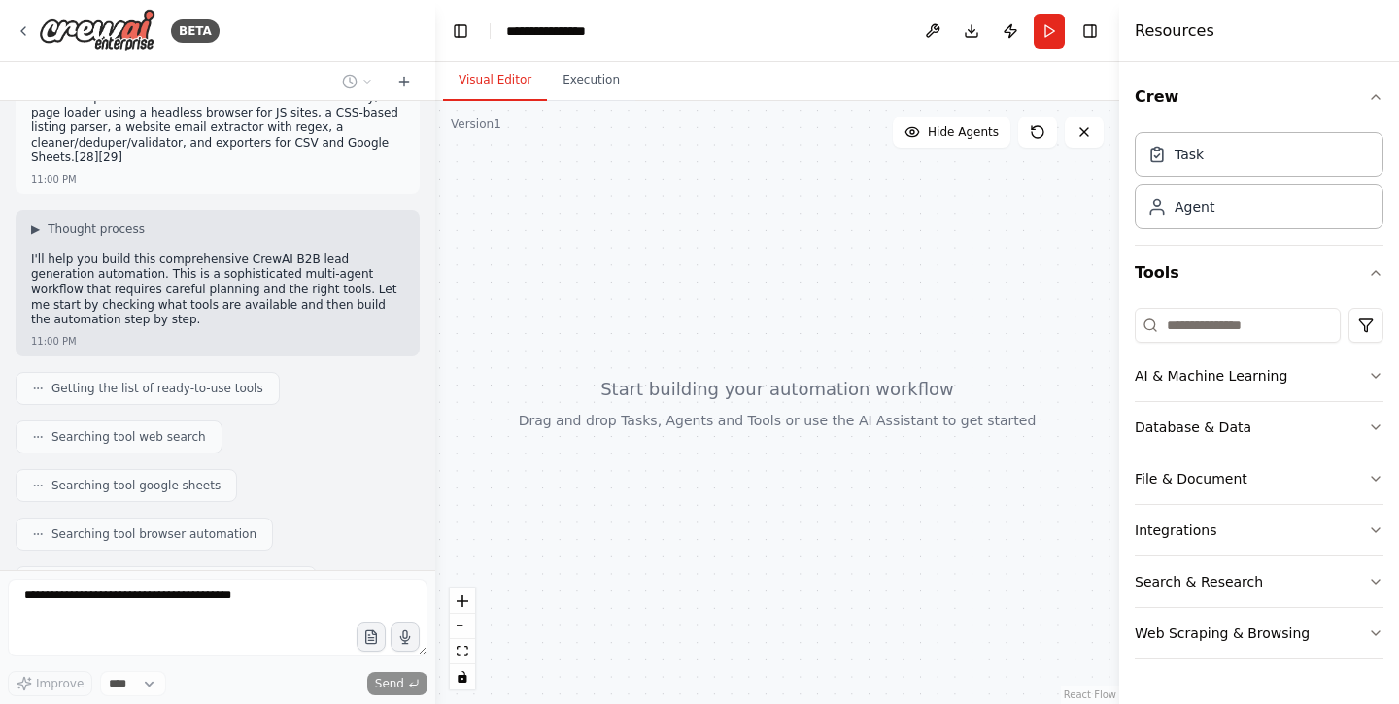
scroll to position [810, 0]
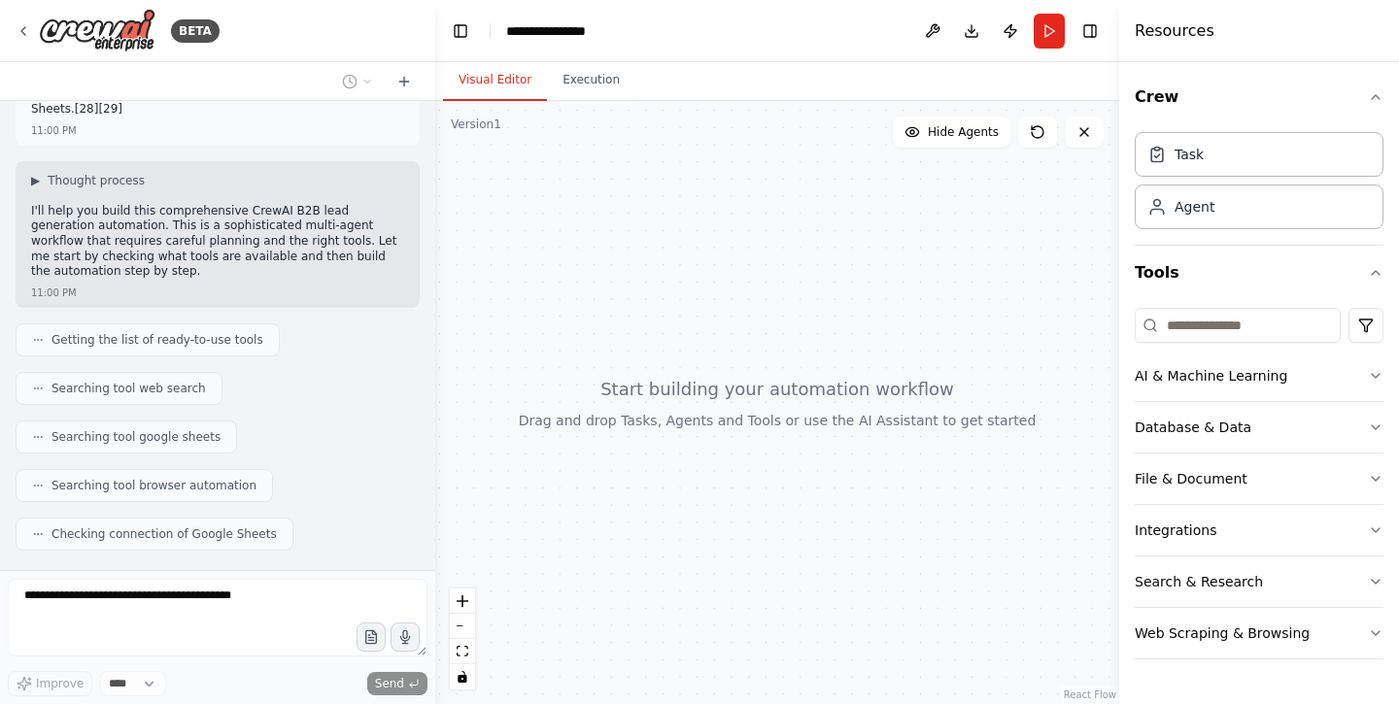
click at [223, 332] on span "Getting the list of ready-to-use tools" at bounding box center [157, 340] width 212 height 16
click at [153, 381] on span "Searching tool web search" at bounding box center [128, 389] width 154 height 16
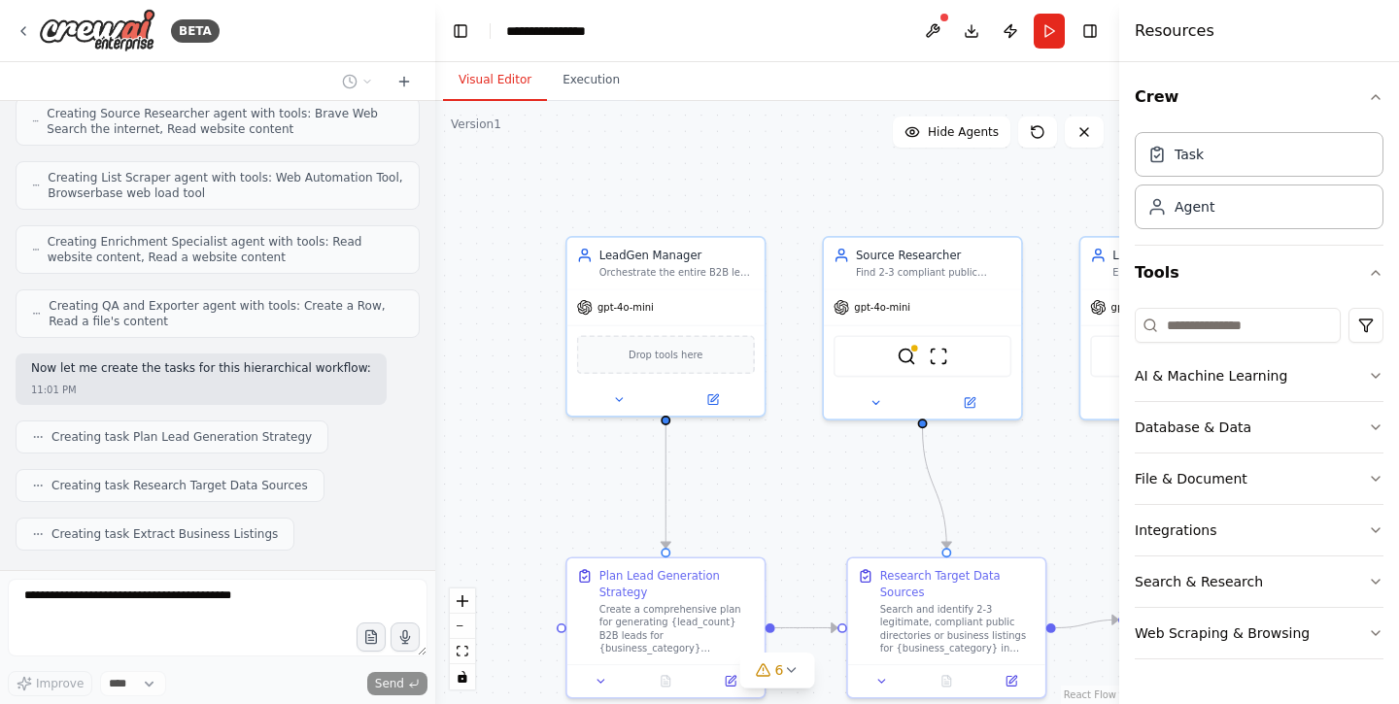
scroll to position [1458, 0]
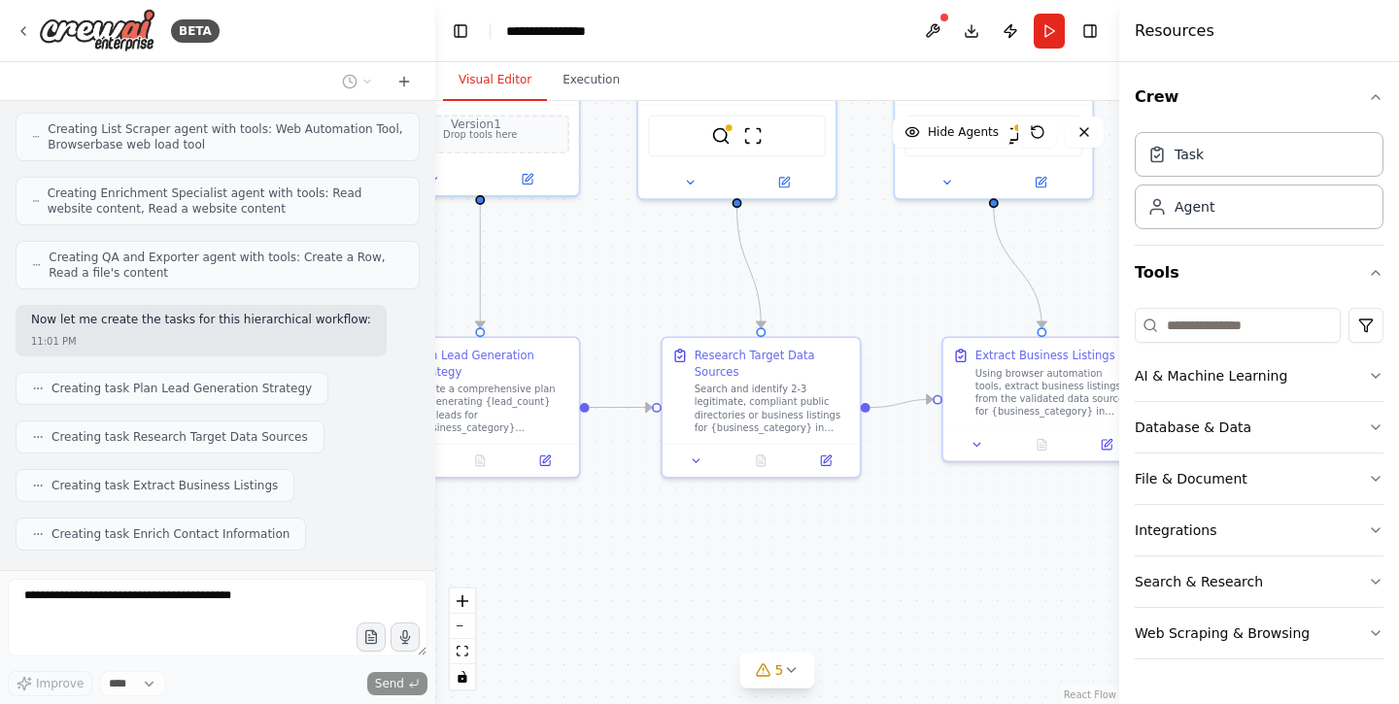
drag, startPoint x: 575, startPoint y: 477, endPoint x: 390, endPoint y: 258, distance: 286.8
click at [390, 258] on div "BETA Build a CrewAI multi‑agent workflow that turns two inputs—business_categor…" at bounding box center [699, 352] width 1399 height 704
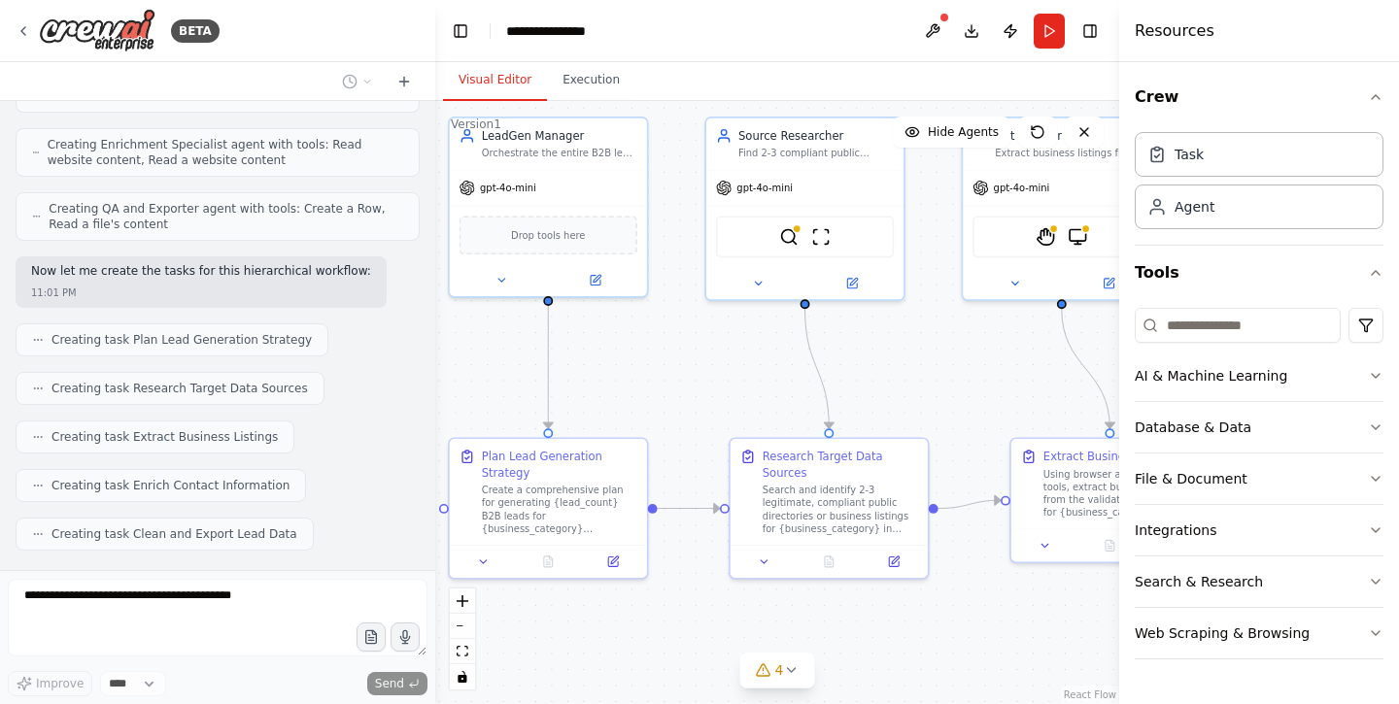
scroll to position [1556, 0]
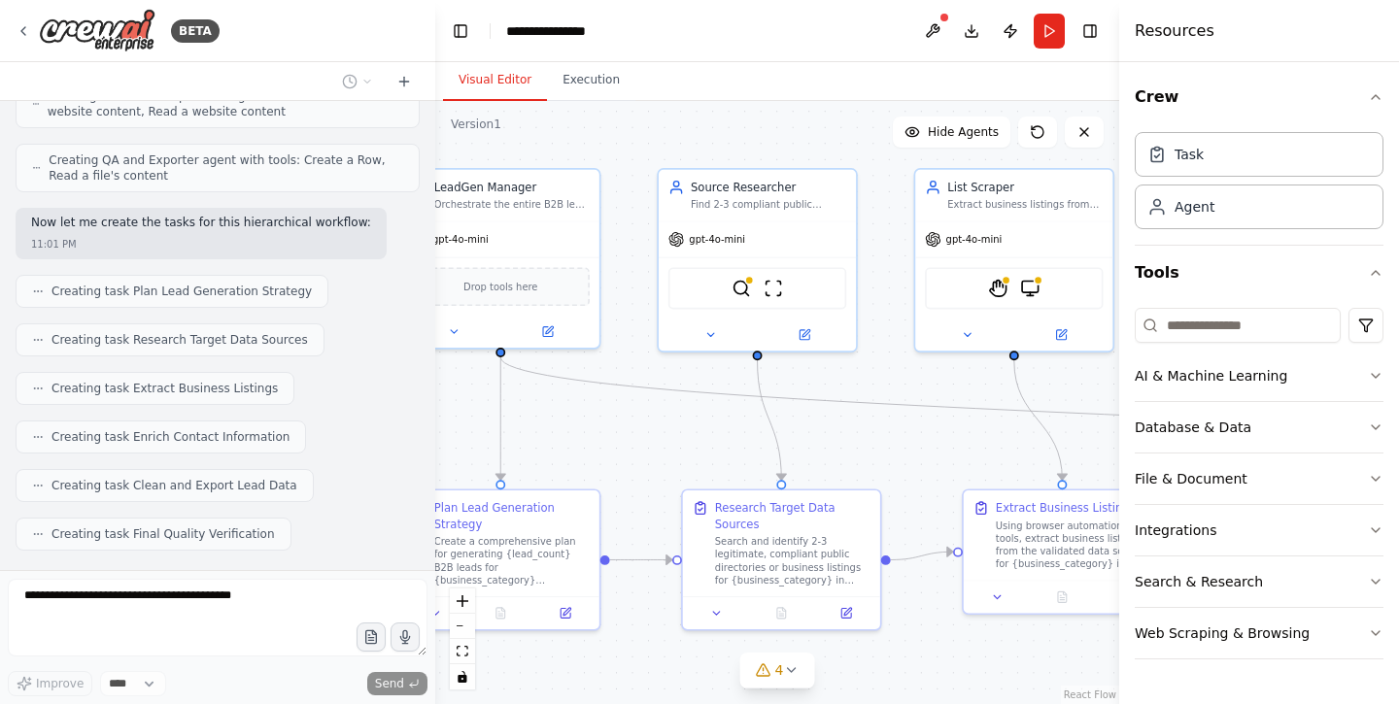
drag, startPoint x: 636, startPoint y: 304, endPoint x: 657, endPoint y: 455, distance: 152.0
click at [657, 455] on div ".deletable-edge-delete-btn { width: 20px; height: 20px; border: 0px solid #ffff…" at bounding box center [777, 402] width 684 height 603
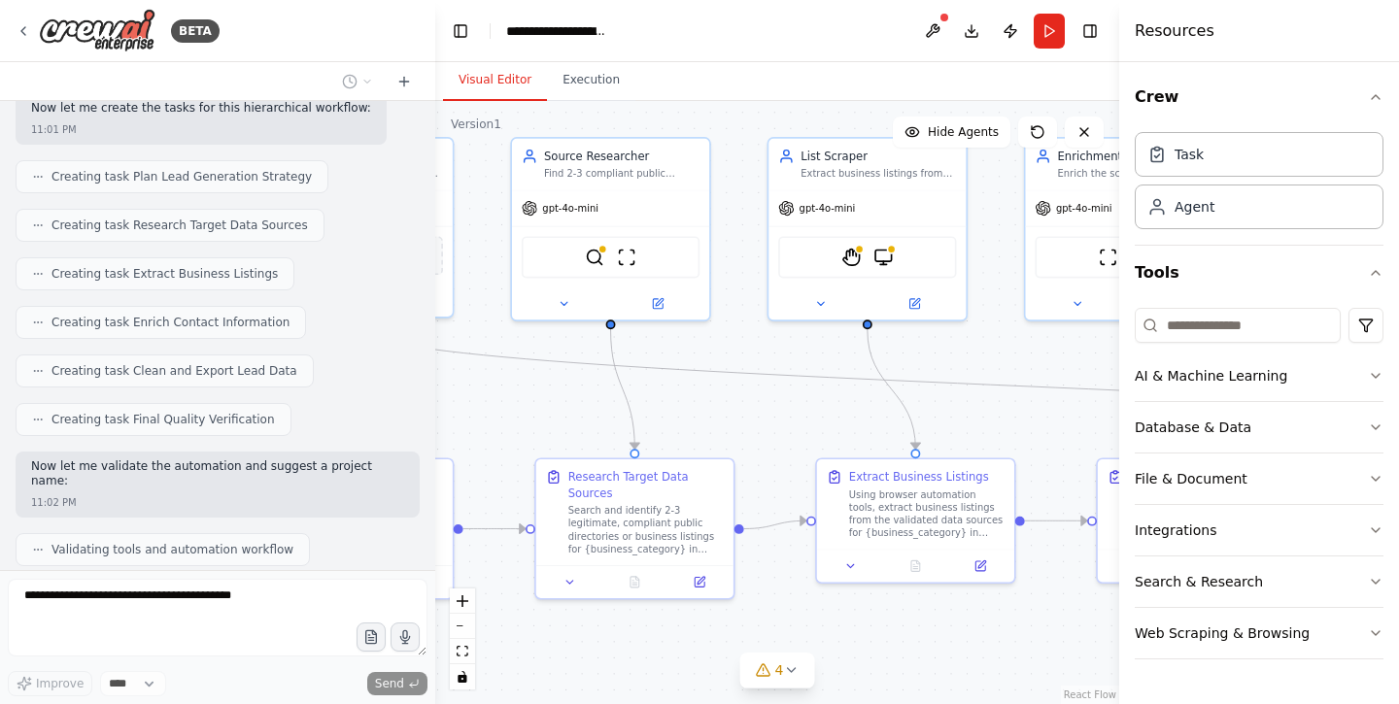
scroll to position [1719, 0]
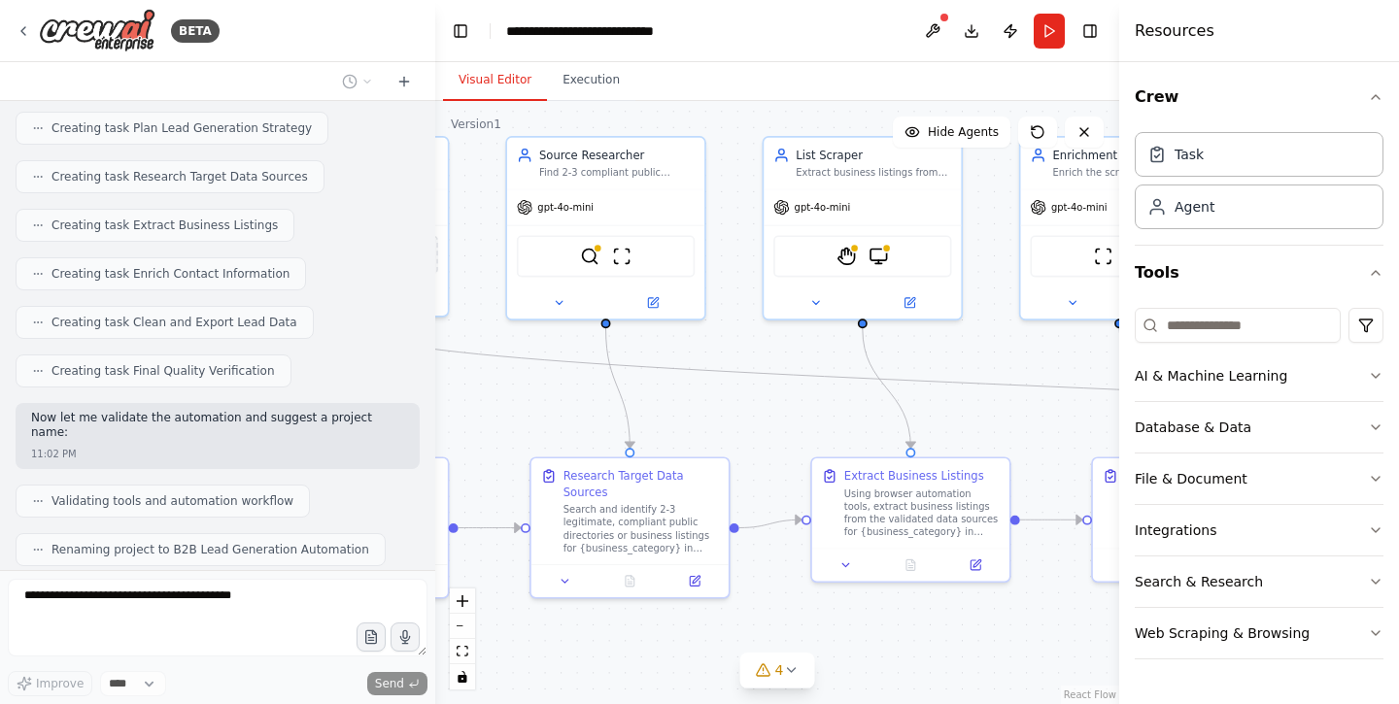
drag, startPoint x: 948, startPoint y: 454, endPoint x: 797, endPoint y: 423, distance: 154.7
click at [797, 422] on div ".deletable-edge-delete-btn { width: 20px; height: 20px; border: 0px solid #ffff…" at bounding box center [777, 402] width 684 height 603
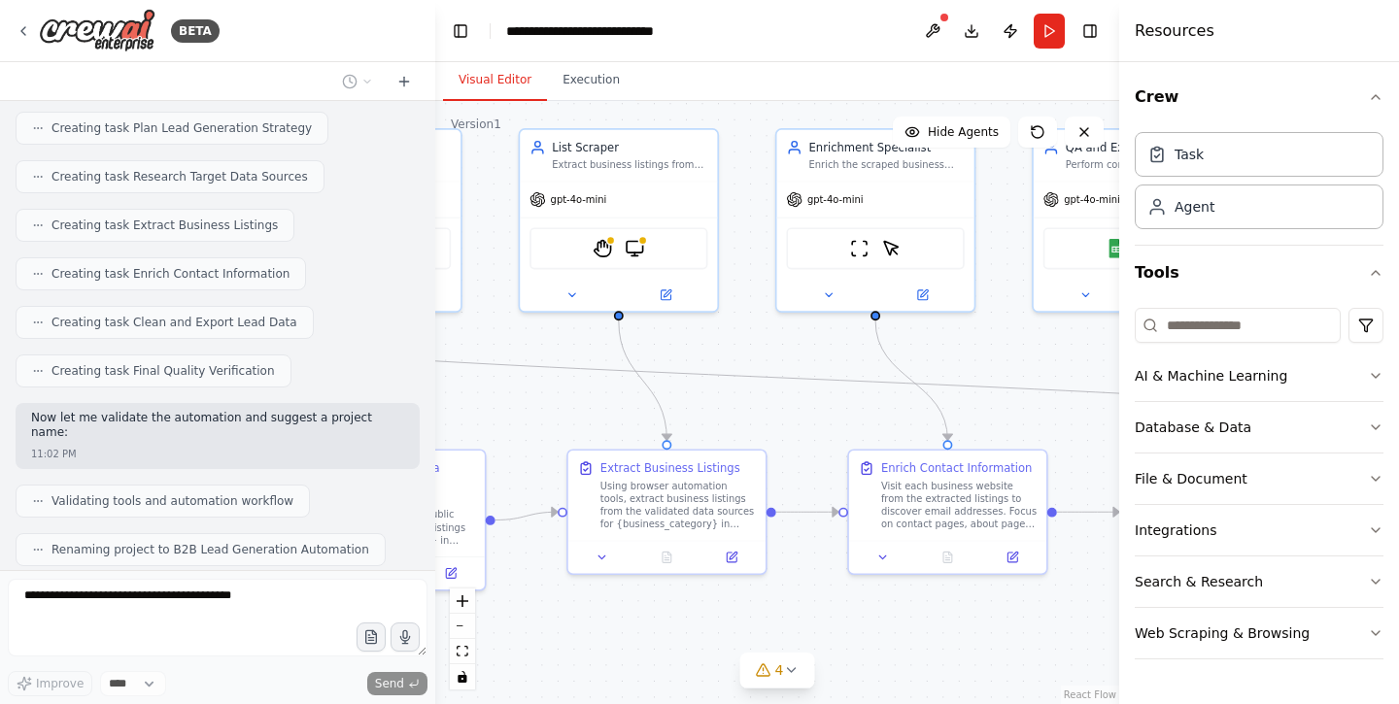
drag, startPoint x: 797, startPoint y: 423, endPoint x: 540, endPoint y: 416, distance: 256.6
click at [540, 416] on div ".deletable-edge-delete-btn { width: 20px; height: 20px; border: 0px solid #ffff…" at bounding box center [777, 402] width 684 height 603
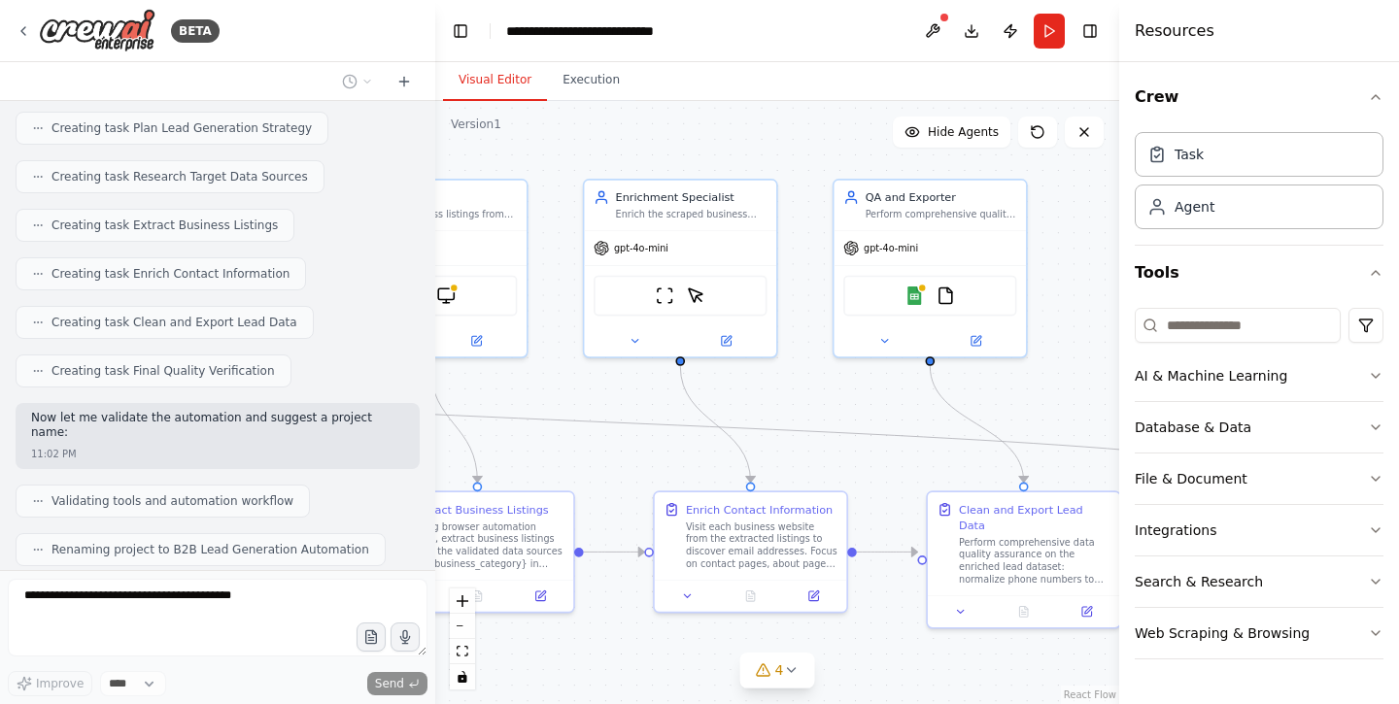
drag, startPoint x: 762, startPoint y: 413, endPoint x: 582, endPoint y: 456, distance: 184.8
click at [582, 456] on div ".deletable-edge-delete-btn { width: 20px; height: 20px; border: 0px solid #ffff…" at bounding box center [777, 402] width 684 height 603
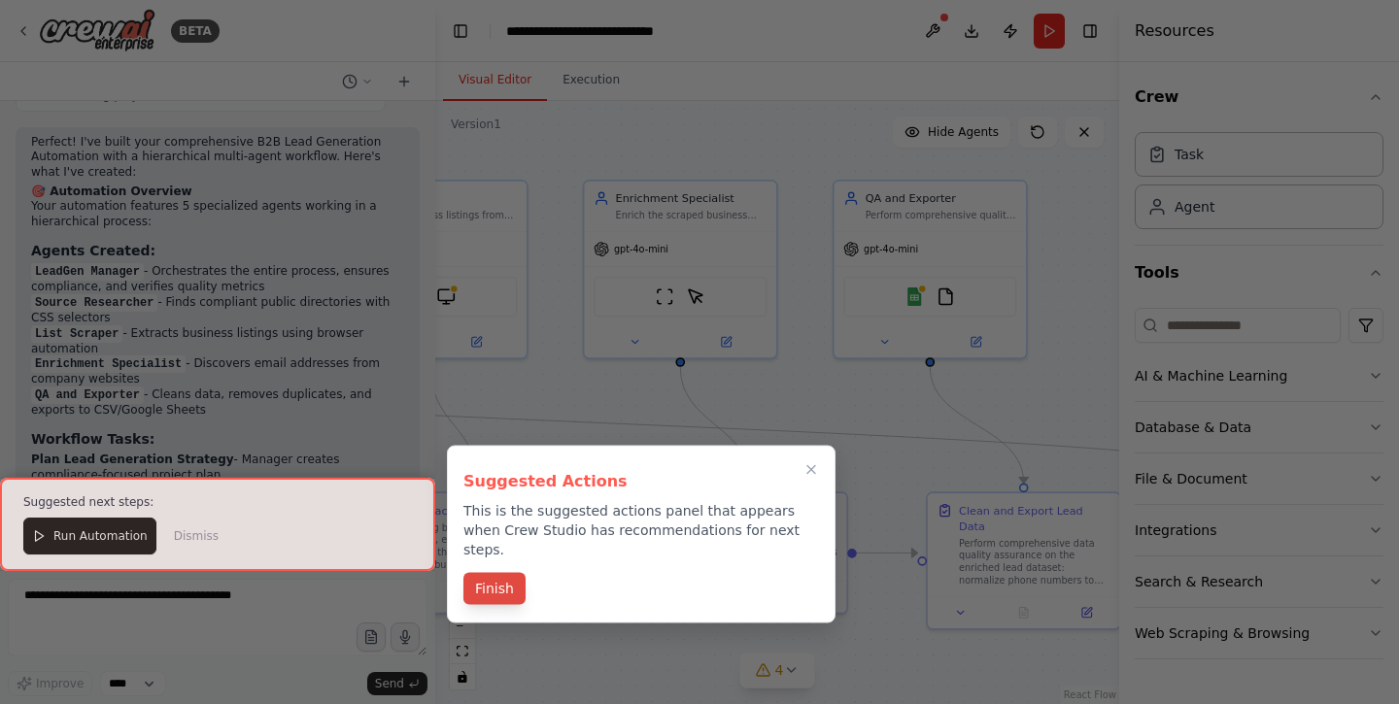
click at [495, 573] on button "Finish" at bounding box center [494, 589] width 62 height 32
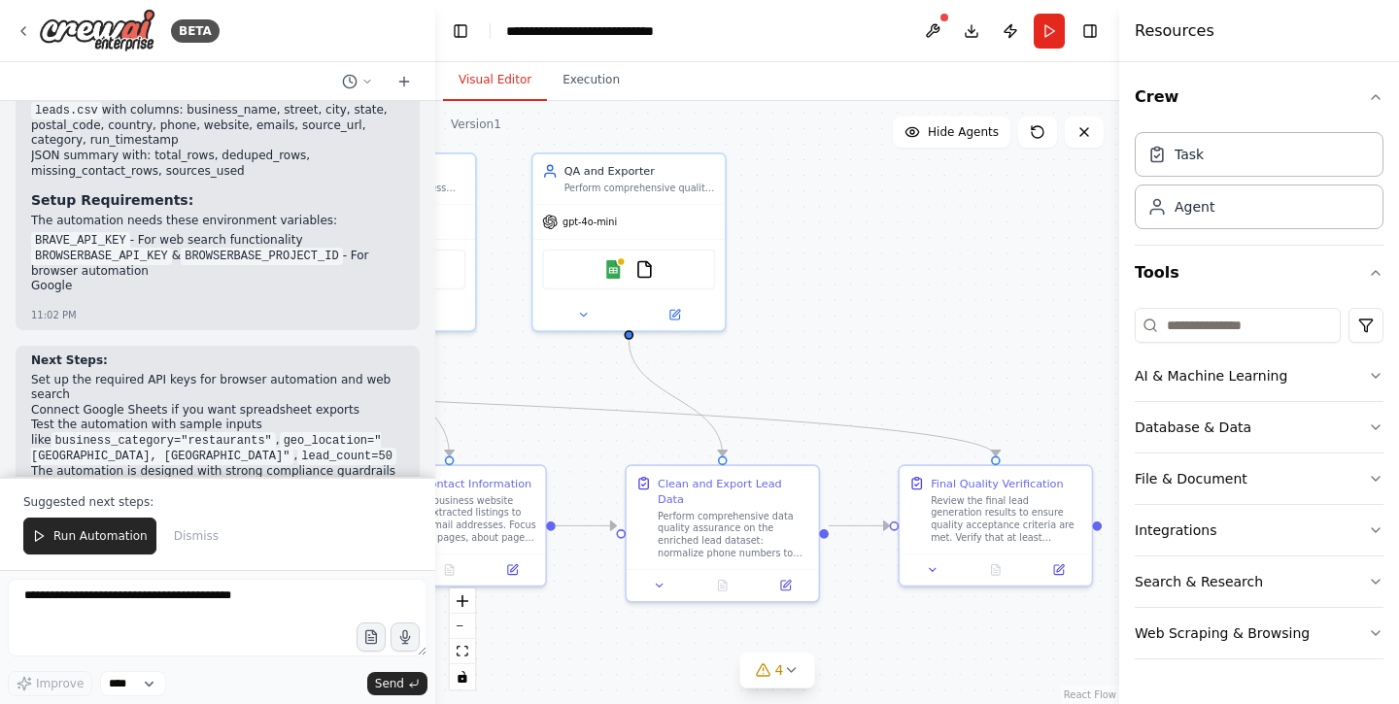
scroll to position [3024, 0]
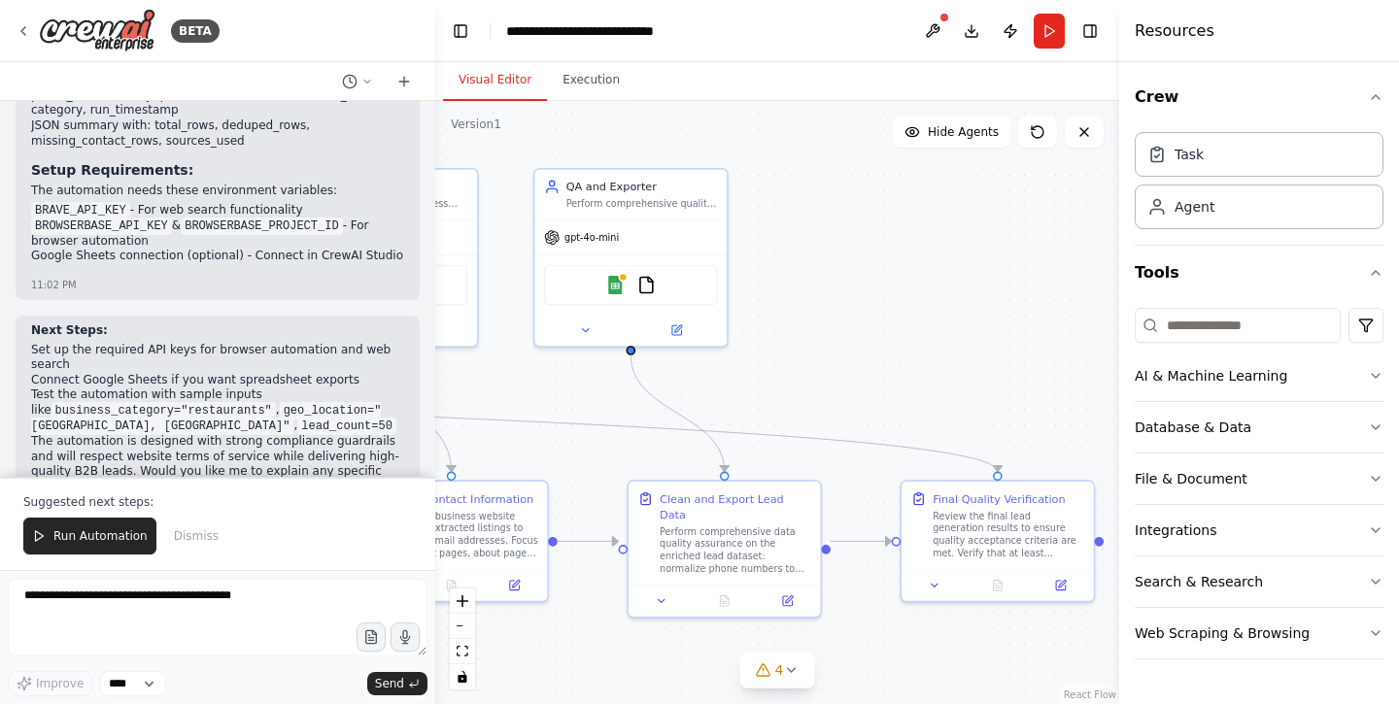
drag, startPoint x: 950, startPoint y: 455, endPoint x: 651, endPoint y: 443, distance: 299.5
click at [651, 443] on div ".deletable-edge-delete-btn { width: 20px; height: 20px; border: 0px solid #ffff…" at bounding box center [777, 402] width 684 height 603
click at [789, 670] on icon at bounding box center [791, 671] width 8 height 4
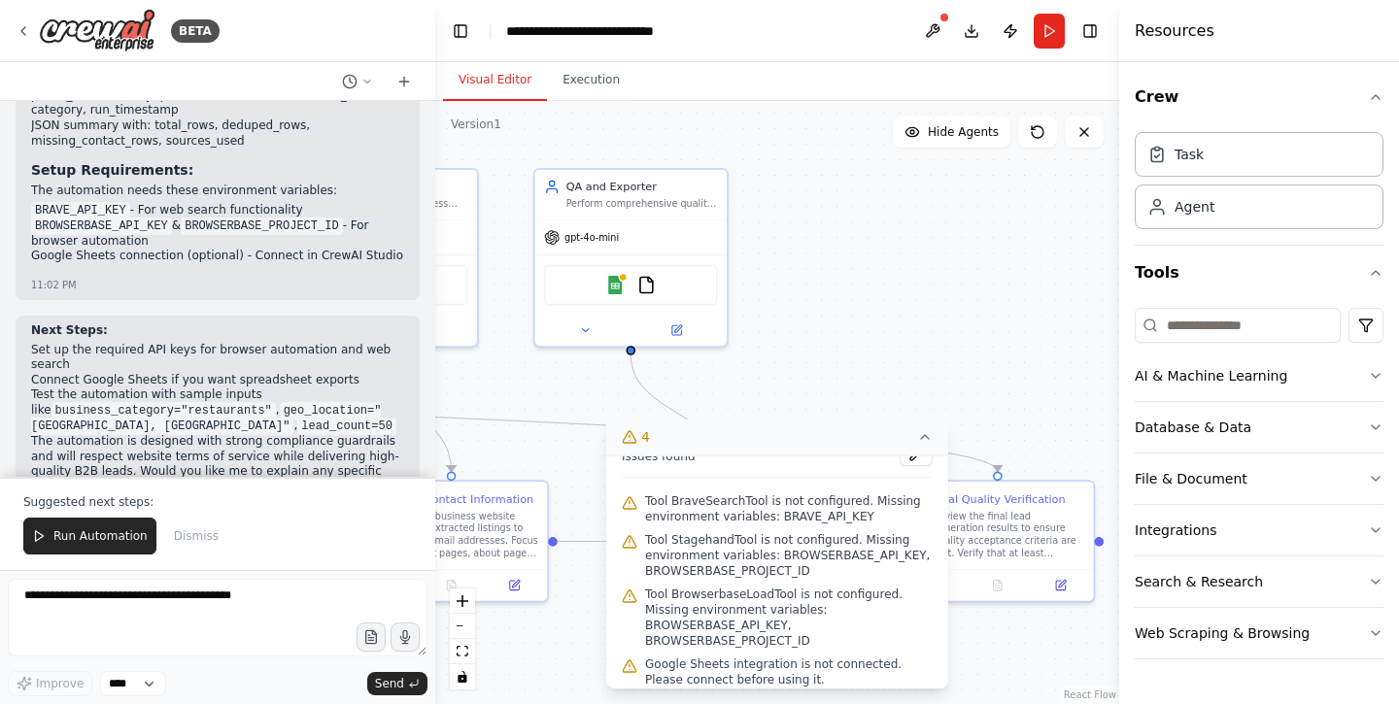
scroll to position [31, 0]
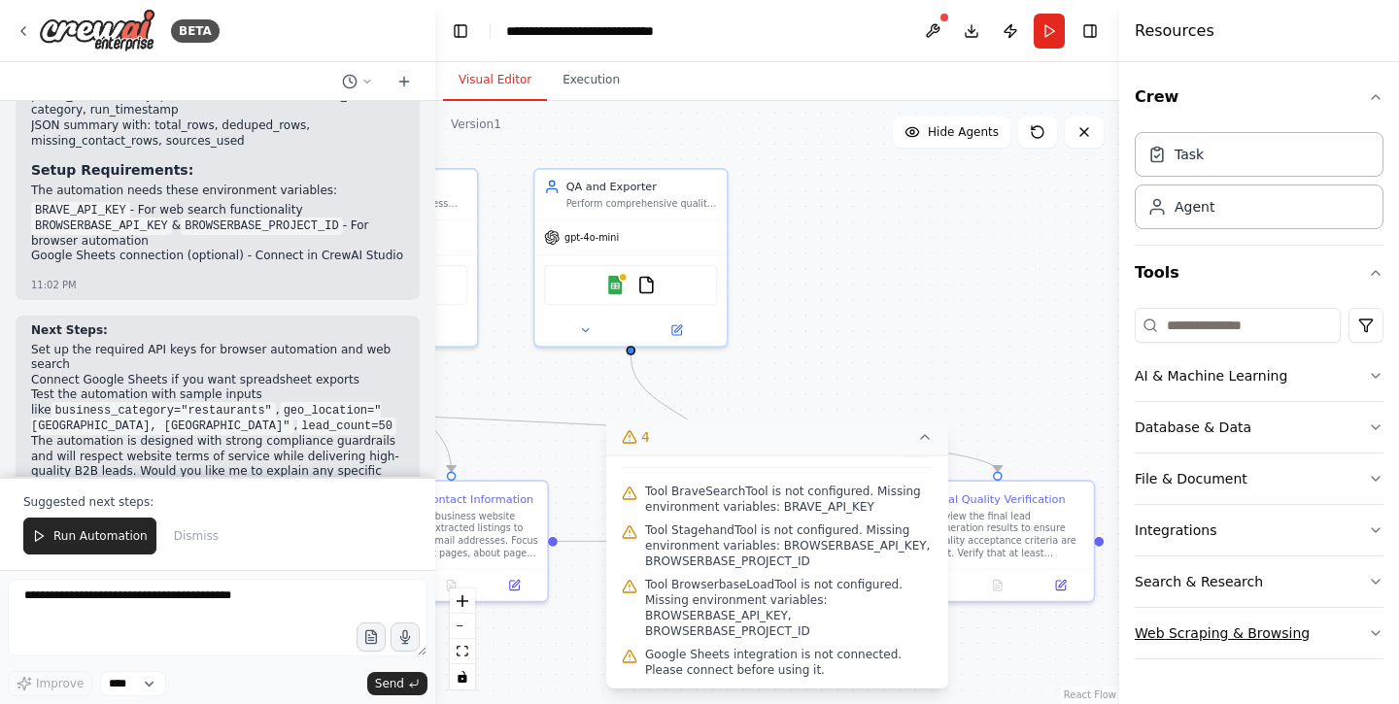
click at [1268, 632] on div "Web Scraping & Browsing" at bounding box center [1222, 633] width 175 height 19
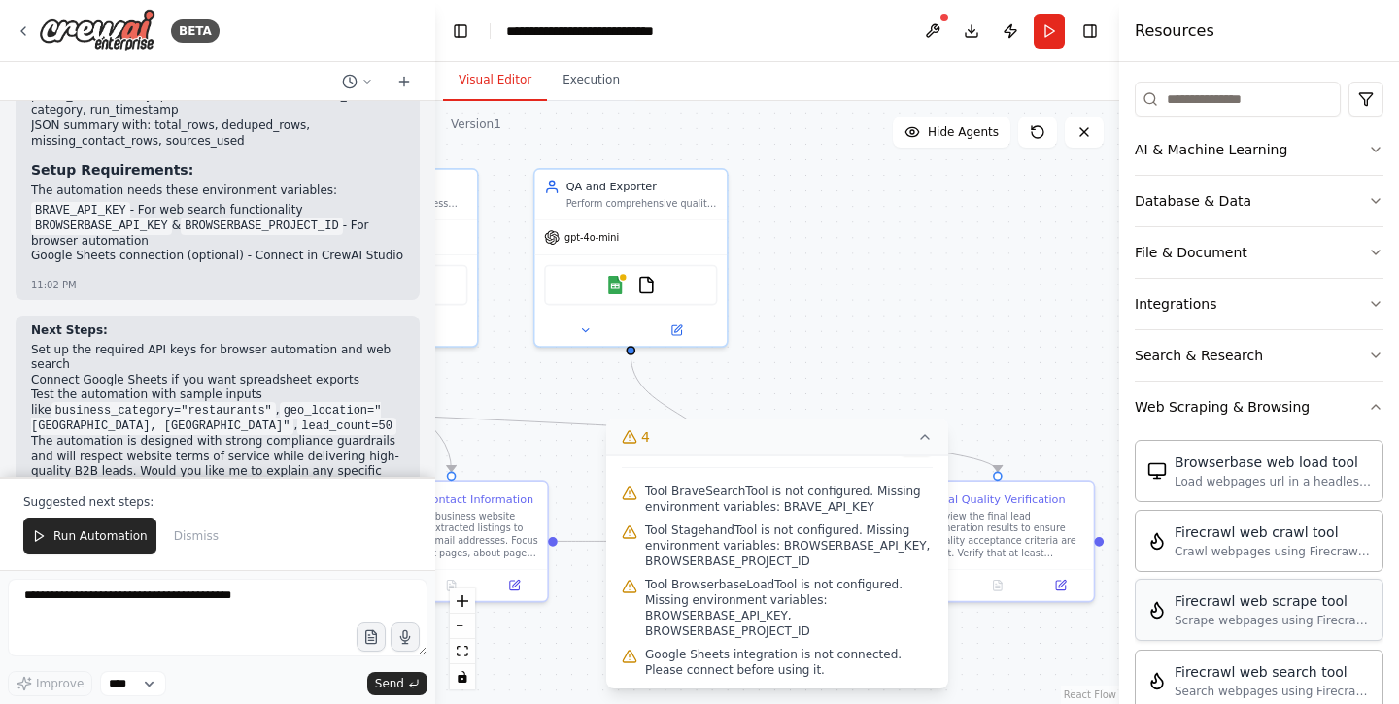
scroll to position [0, 0]
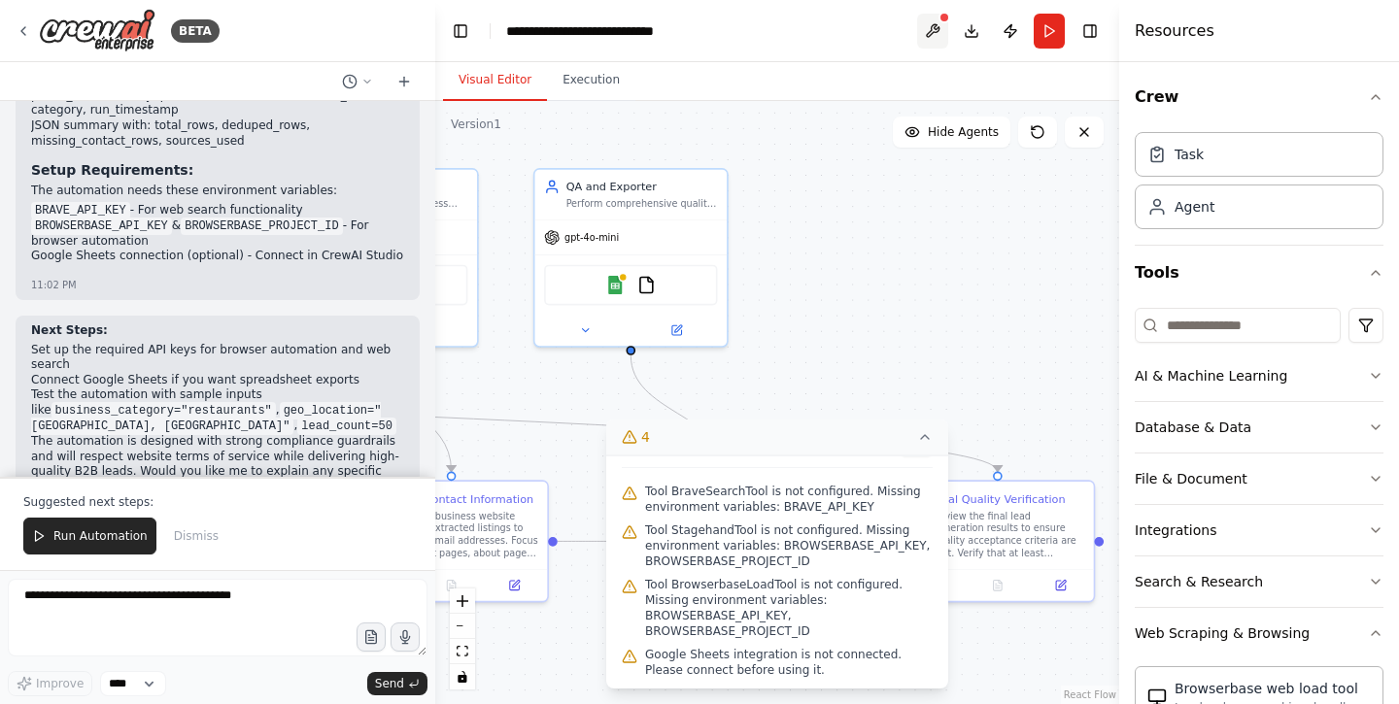
click at [934, 30] on button at bounding box center [932, 31] width 31 height 35
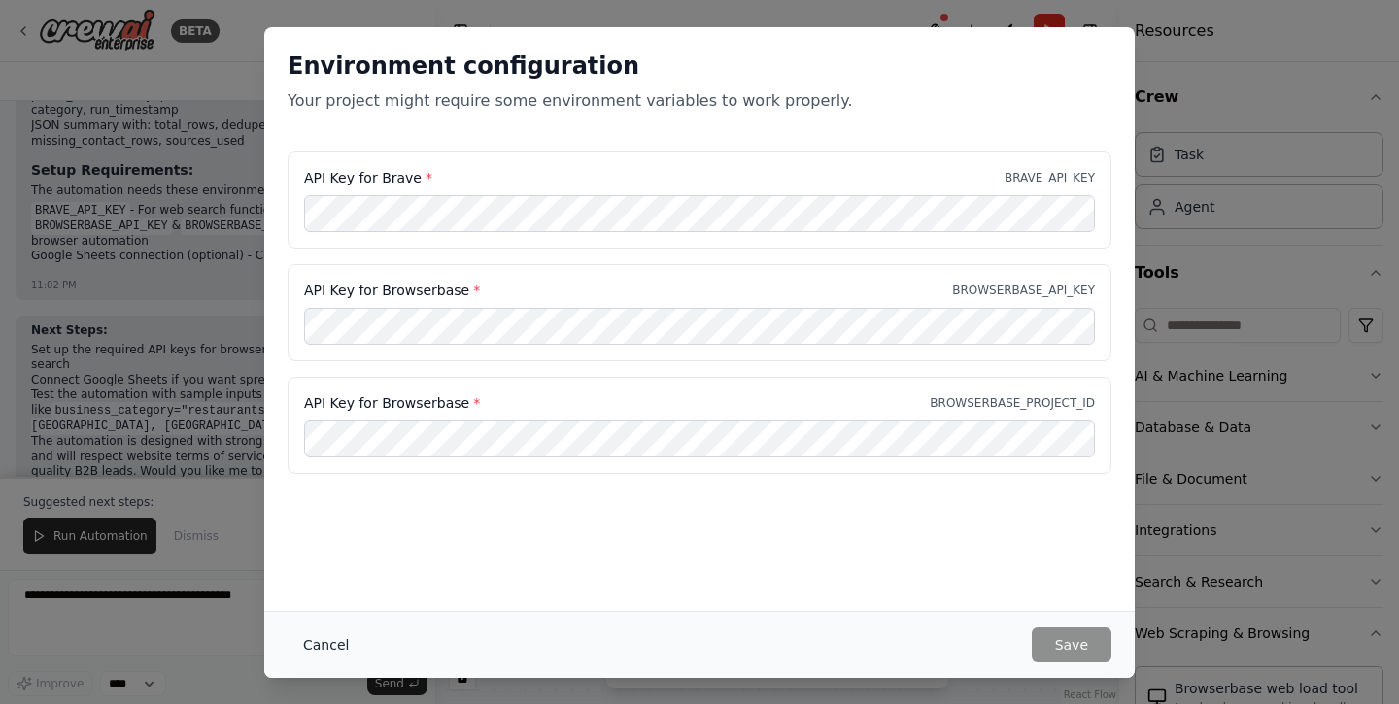
click at [325, 646] on button "Cancel" at bounding box center [326, 645] width 77 height 35
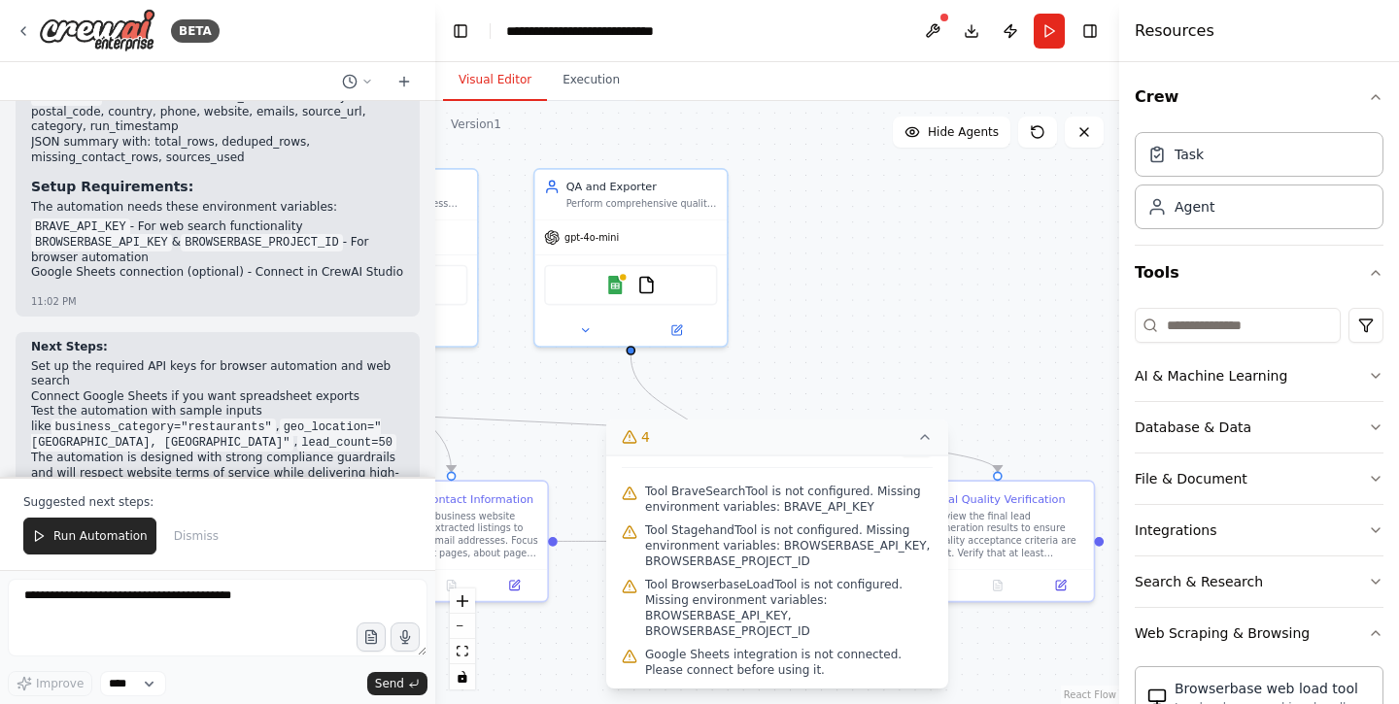
scroll to position [3016, 0]
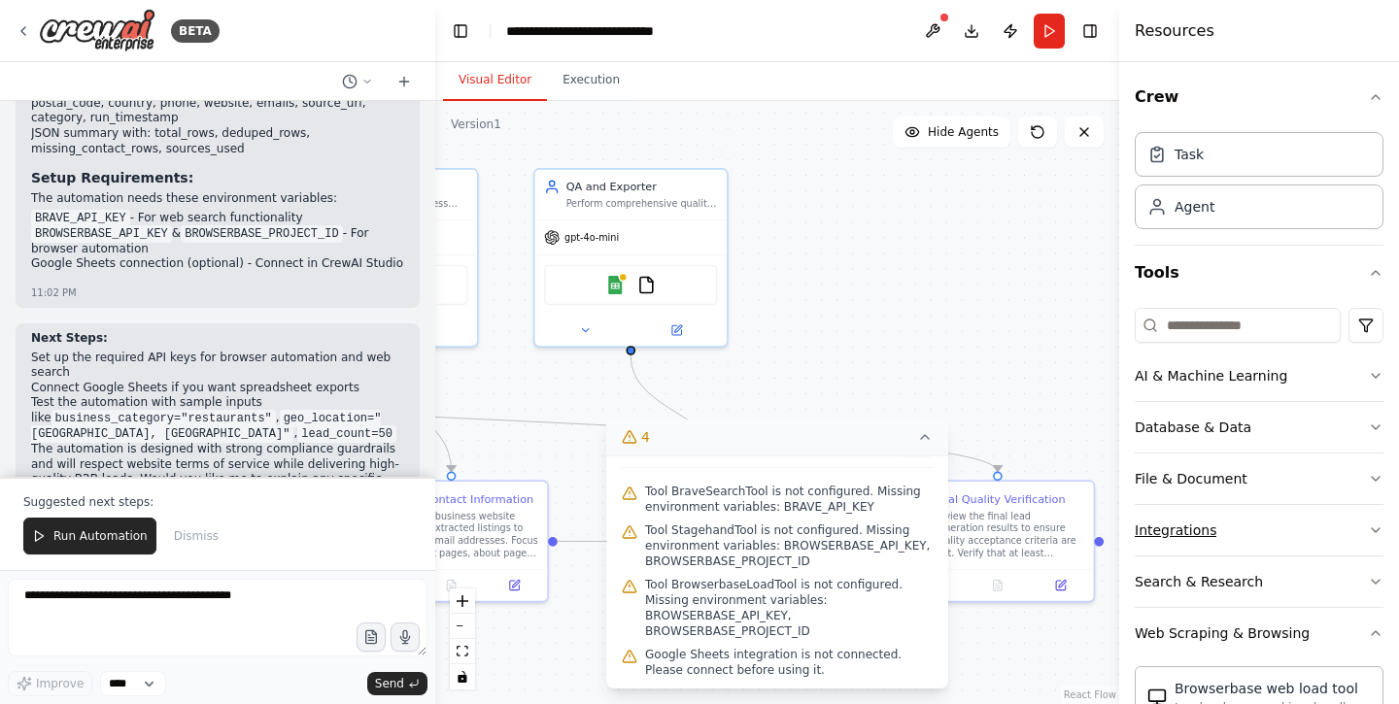
click at [1371, 532] on icon "button" at bounding box center [1376, 531] width 16 height 16
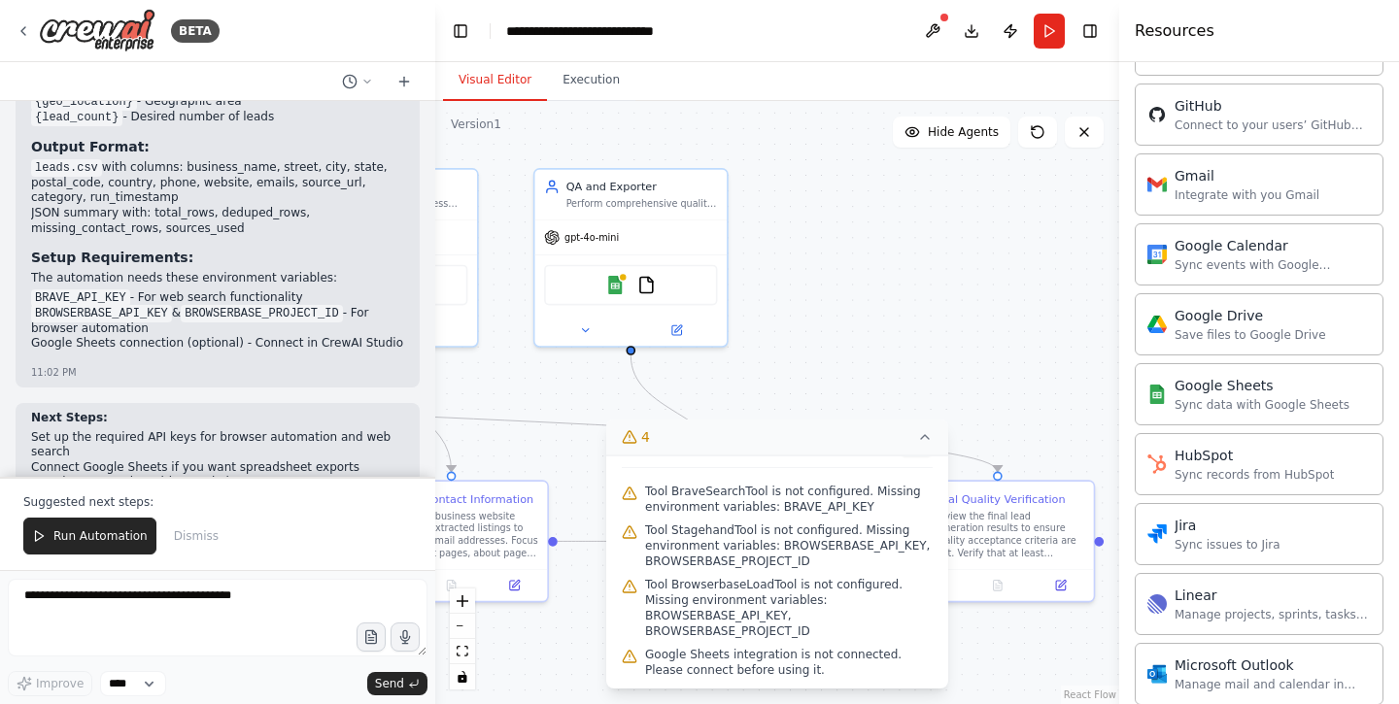
scroll to position [2935, 0]
drag, startPoint x: 35, startPoint y: 238, endPoint x: 235, endPoint y: 263, distance: 201.8
click at [235, 292] on ul "BRAVE_API_KEY - For web search functionality BROWSERBASE_API_KEY & BROWSERBASE_…" at bounding box center [217, 322] width 373 height 61
copy ul "BRAVE_API_KEY - For web search functionality BROWSERBASE_API_KEY & BROWSERBASE_…"
click at [1235, 392] on div "Google Sheets" at bounding box center [1262, 384] width 175 height 19
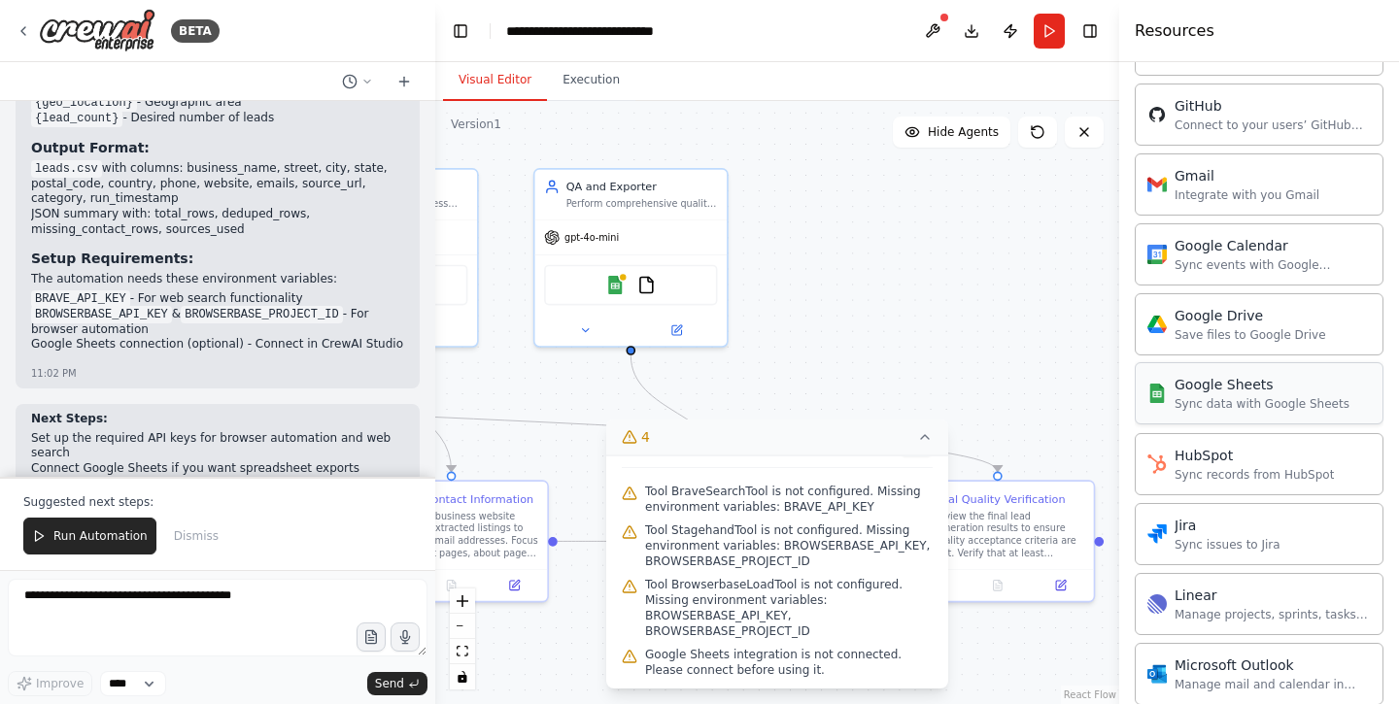
click at [1222, 390] on div "Google Sheets" at bounding box center [1262, 384] width 175 height 19
click at [1219, 389] on div "Google Sheets" at bounding box center [1262, 384] width 175 height 19
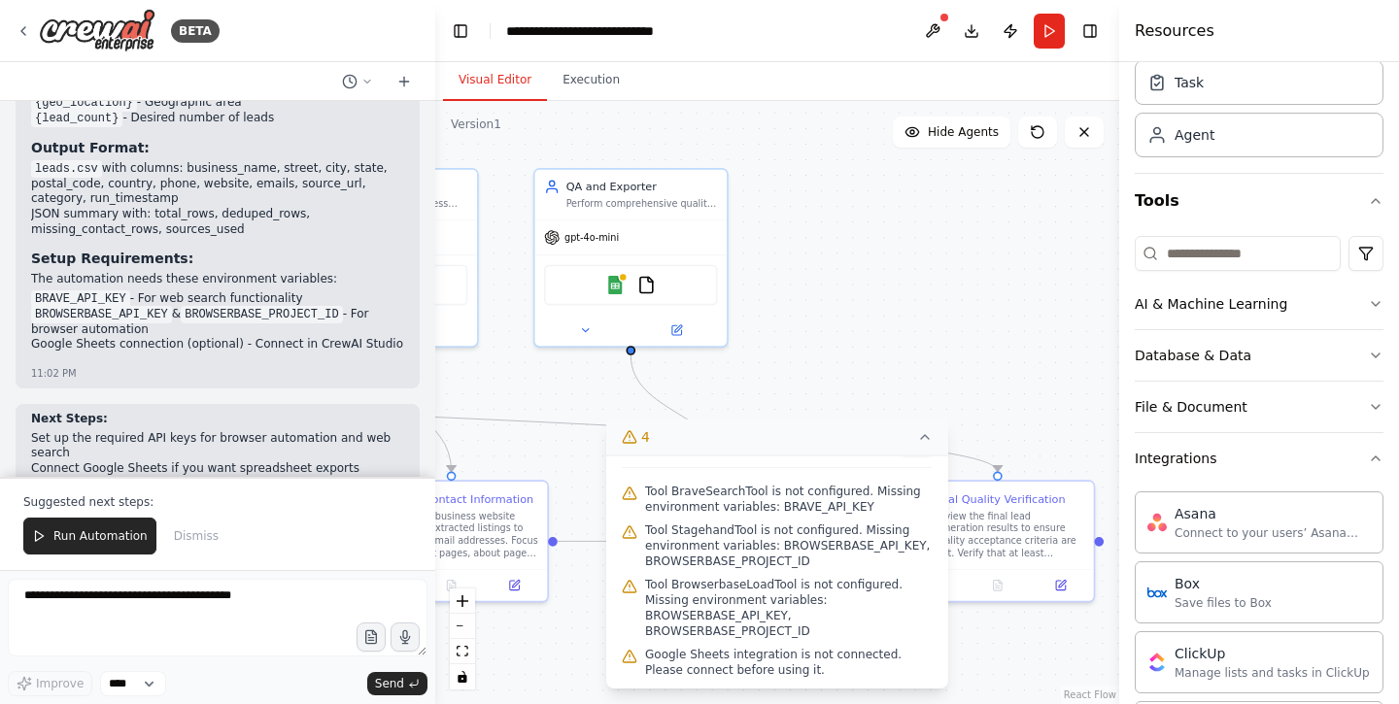
scroll to position [73, 0]
click at [1370, 301] on icon "button" at bounding box center [1376, 303] width 16 height 16
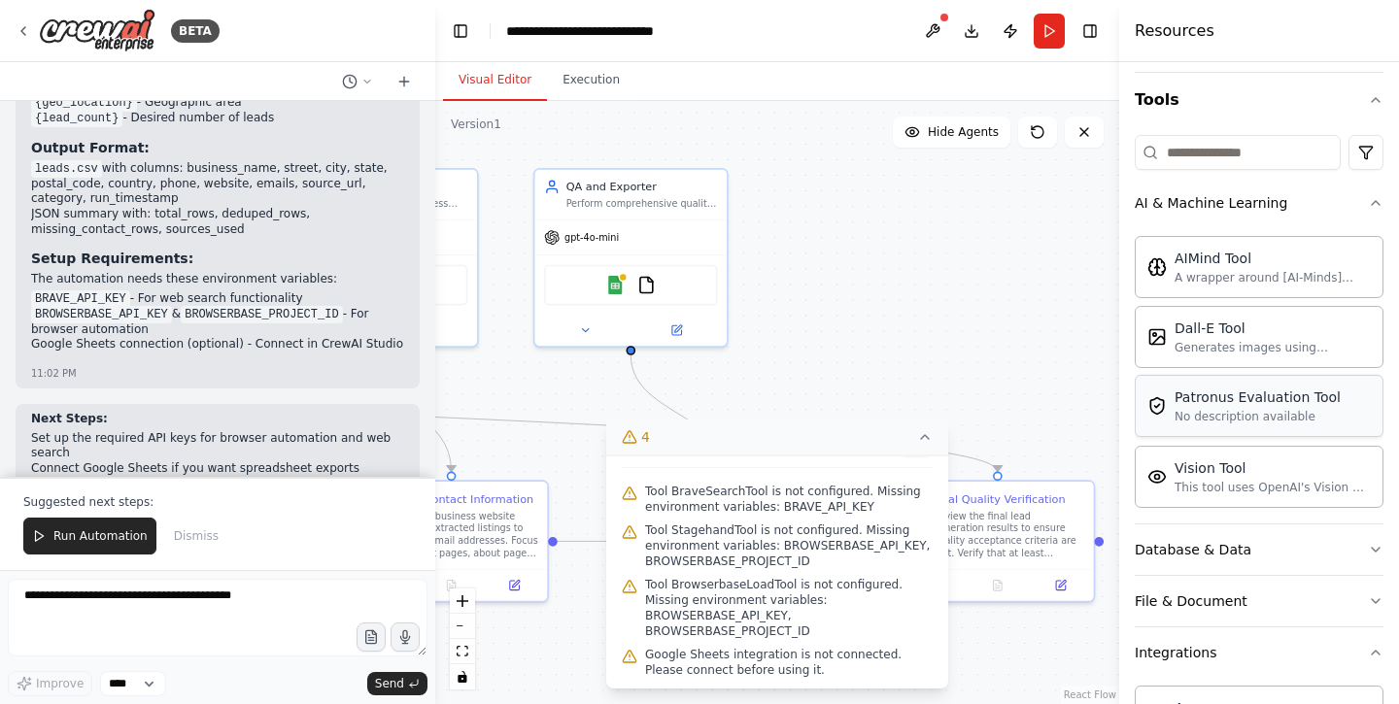
scroll to position [187, 0]
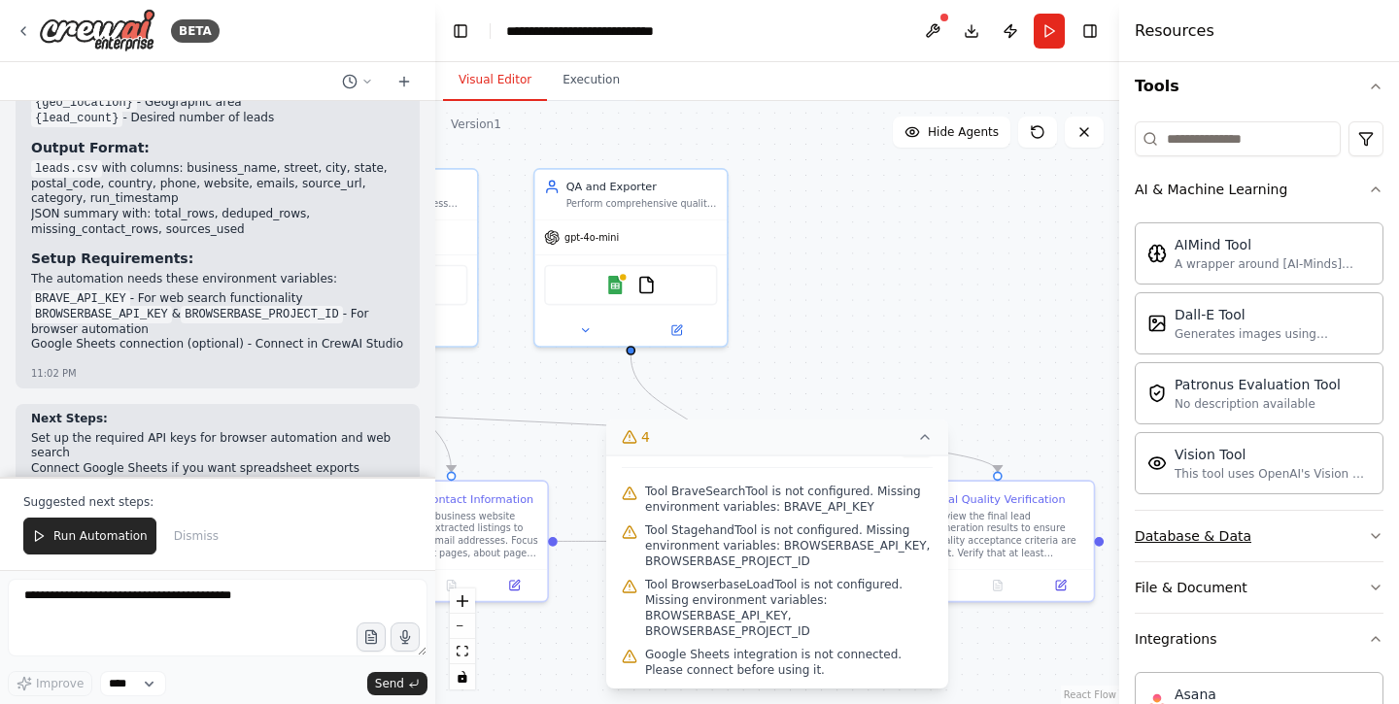
click at [1241, 528] on div "Database & Data" at bounding box center [1193, 536] width 117 height 19
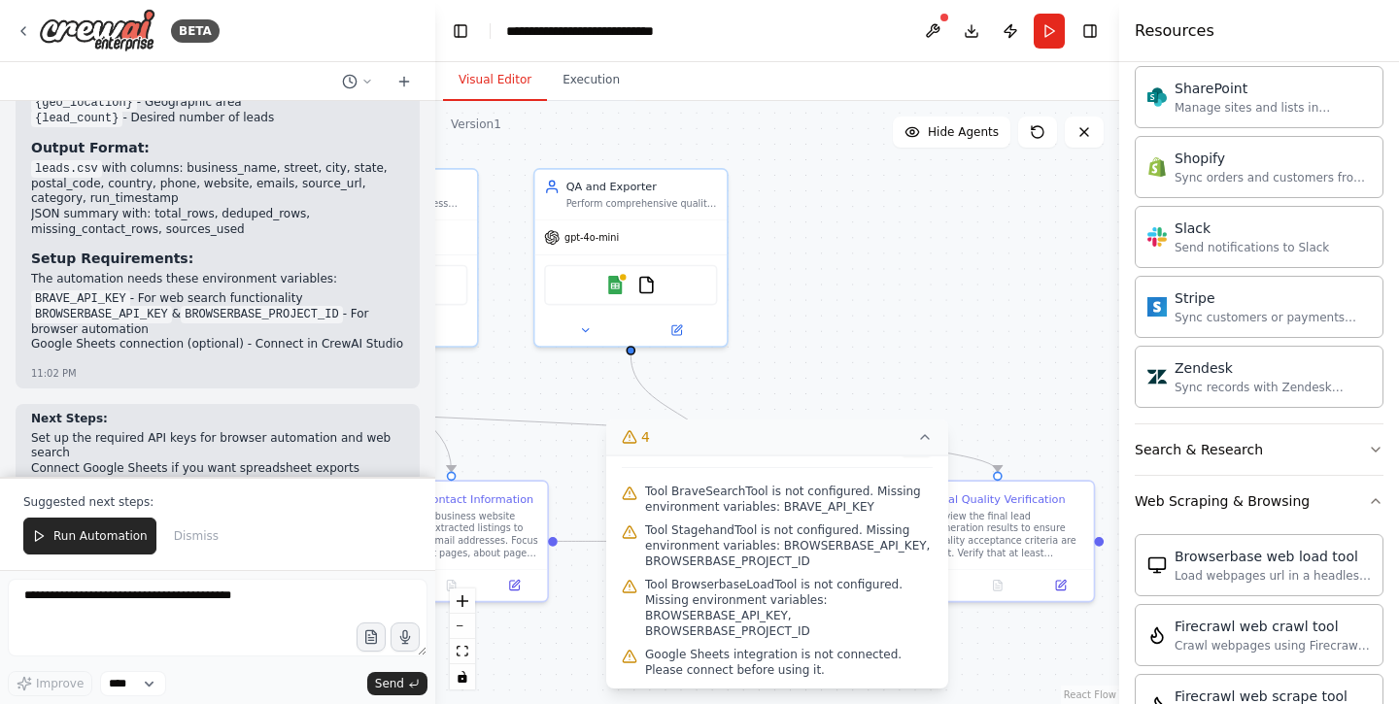
scroll to position [2187, 0]
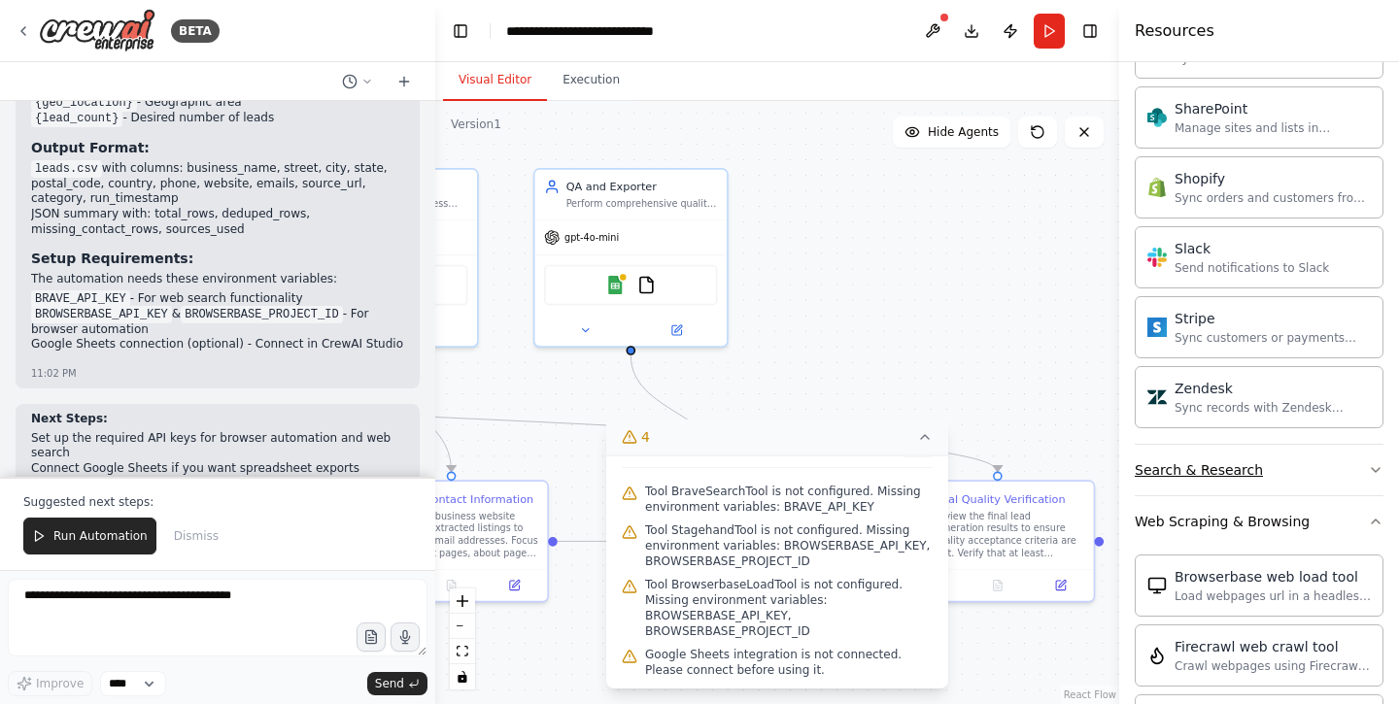
click at [1238, 466] on div "Search & Research" at bounding box center [1199, 470] width 128 height 19
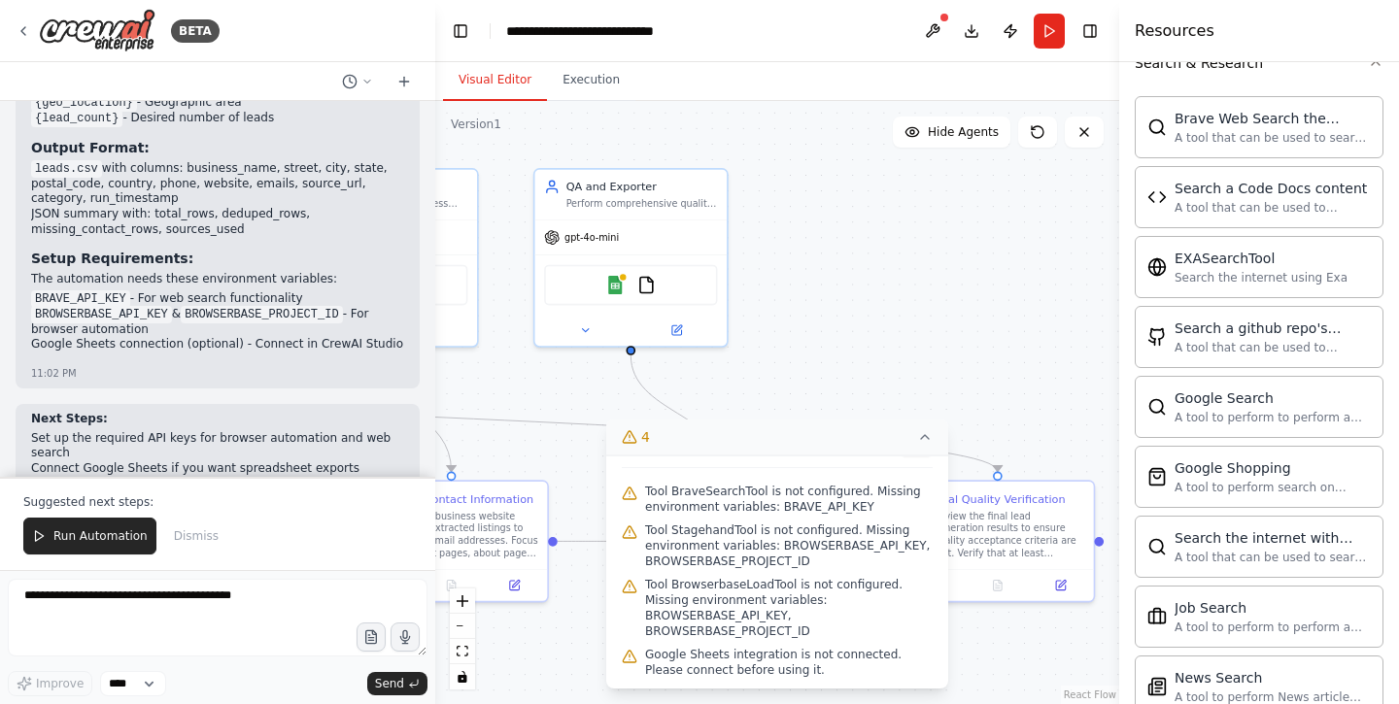
scroll to position [3024, 0]
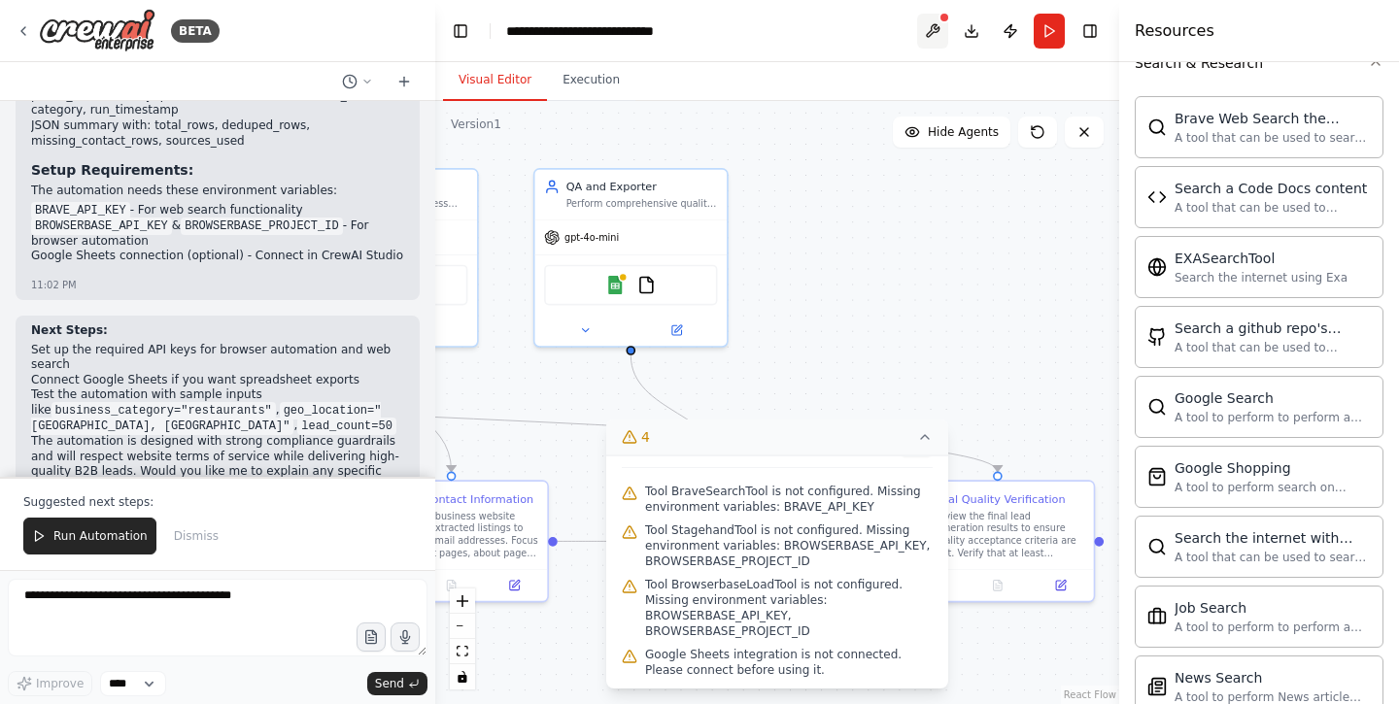
click at [931, 36] on button at bounding box center [932, 31] width 31 height 35
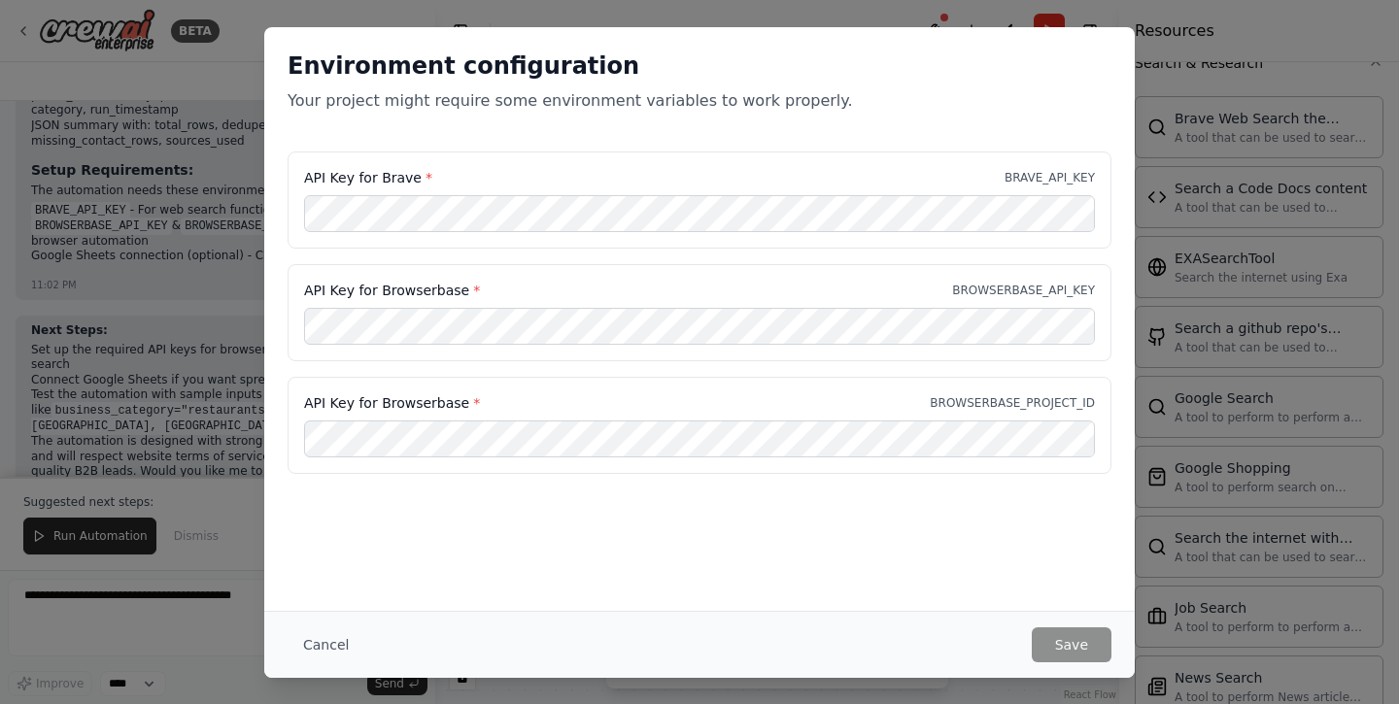
click at [864, 584] on div "Environment configuration Your project might require some environment variables…" at bounding box center [699, 319] width 871 height 584
click at [879, 583] on div "Environment configuration Your project might require some environment variables…" at bounding box center [699, 319] width 871 height 584
click at [963, 539] on div "Environment configuration Your project might require some environment variables…" at bounding box center [699, 319] width 871 height 584
click at [1069, 646] on button "Save" at bounding box center [1072, 645] width 80 height 35
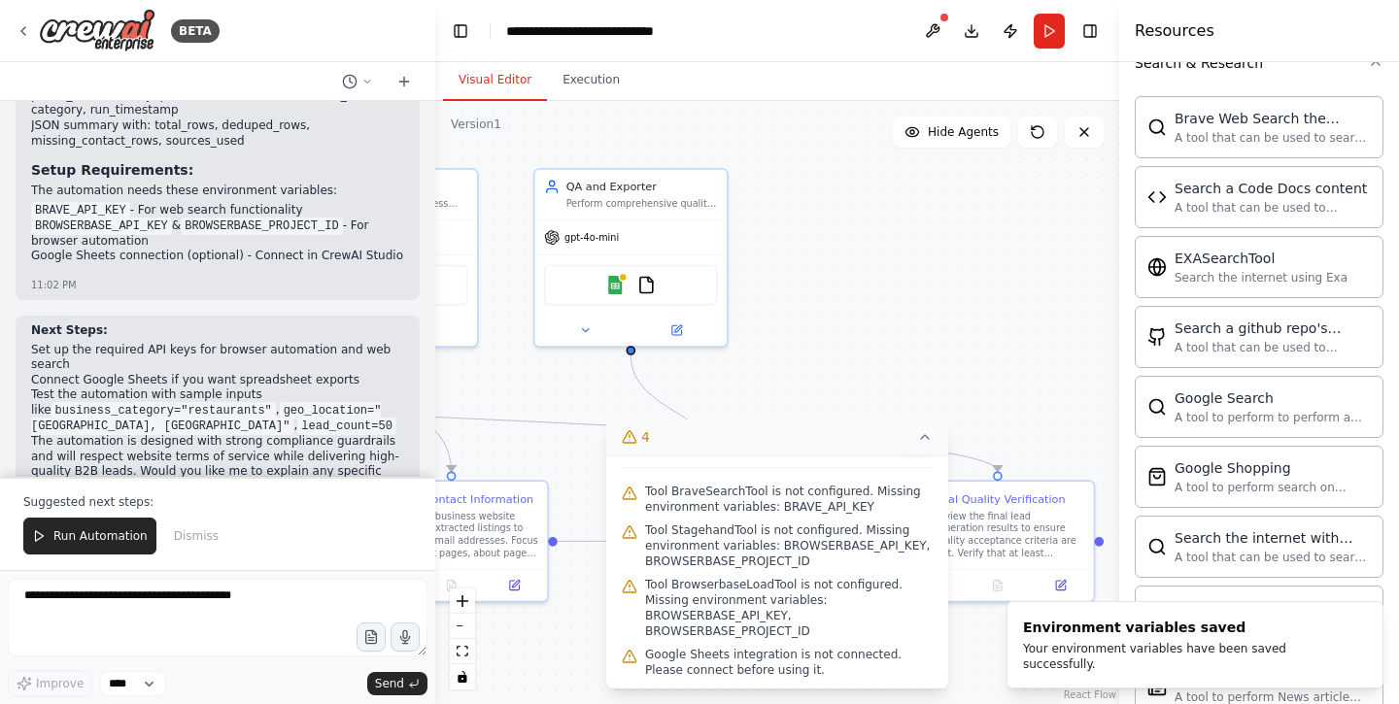
scroll to position [0, 0]
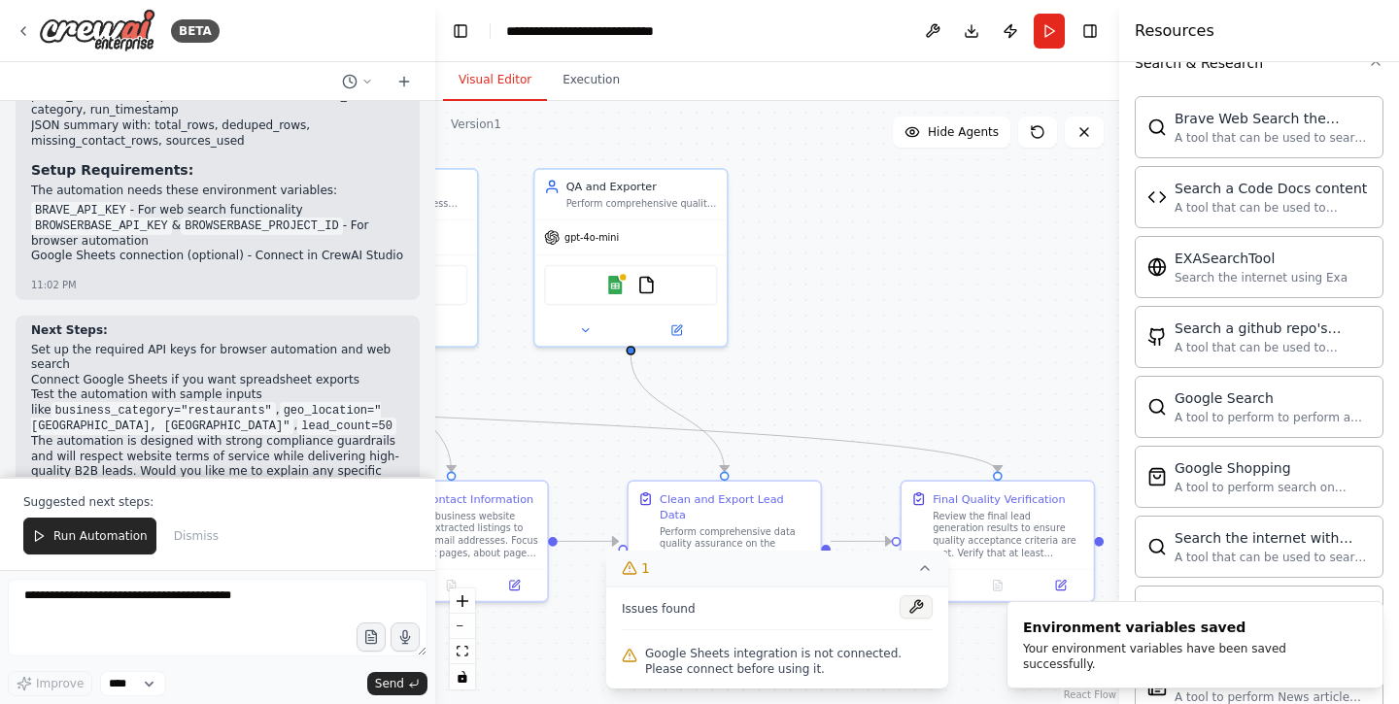
click at [912, 614] on button at bounding box center [916, 607] width 33 height 23
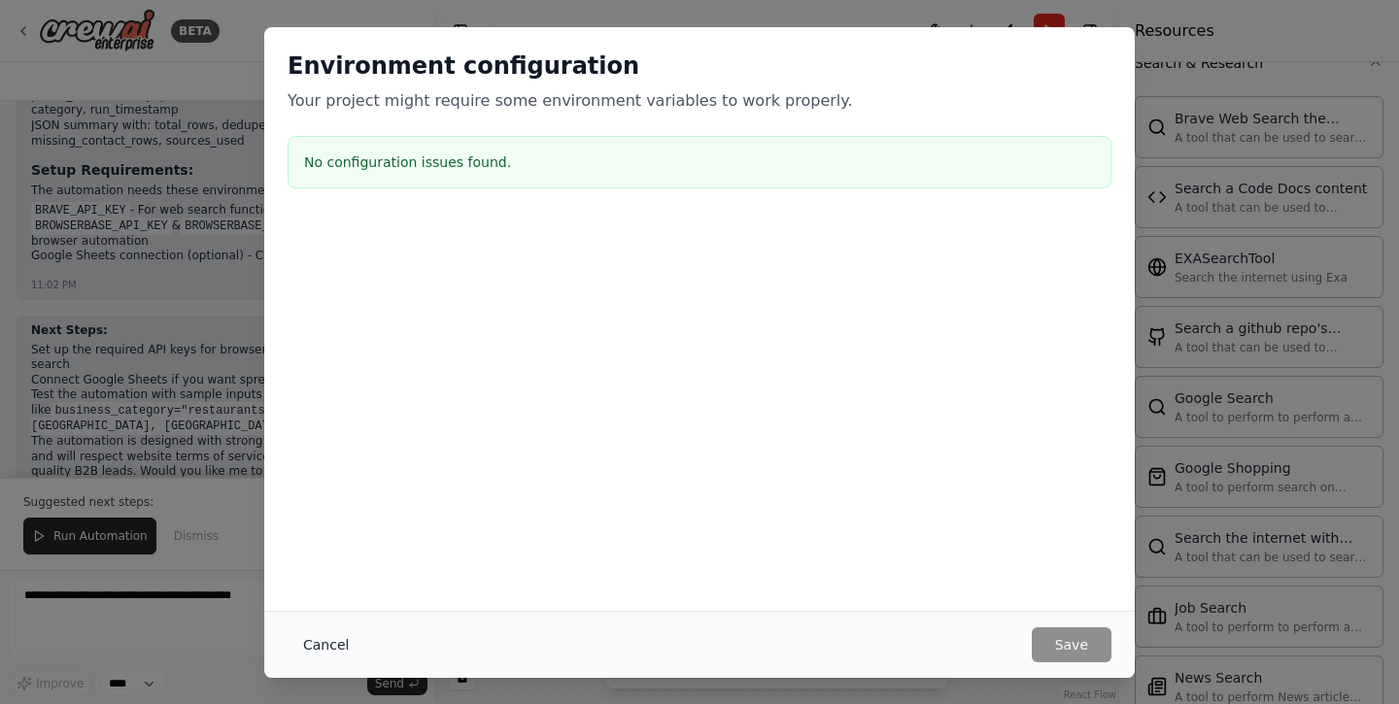
click at [334, 641] on button "Cancel" at bounding box center [326, 645] width 77 height 35
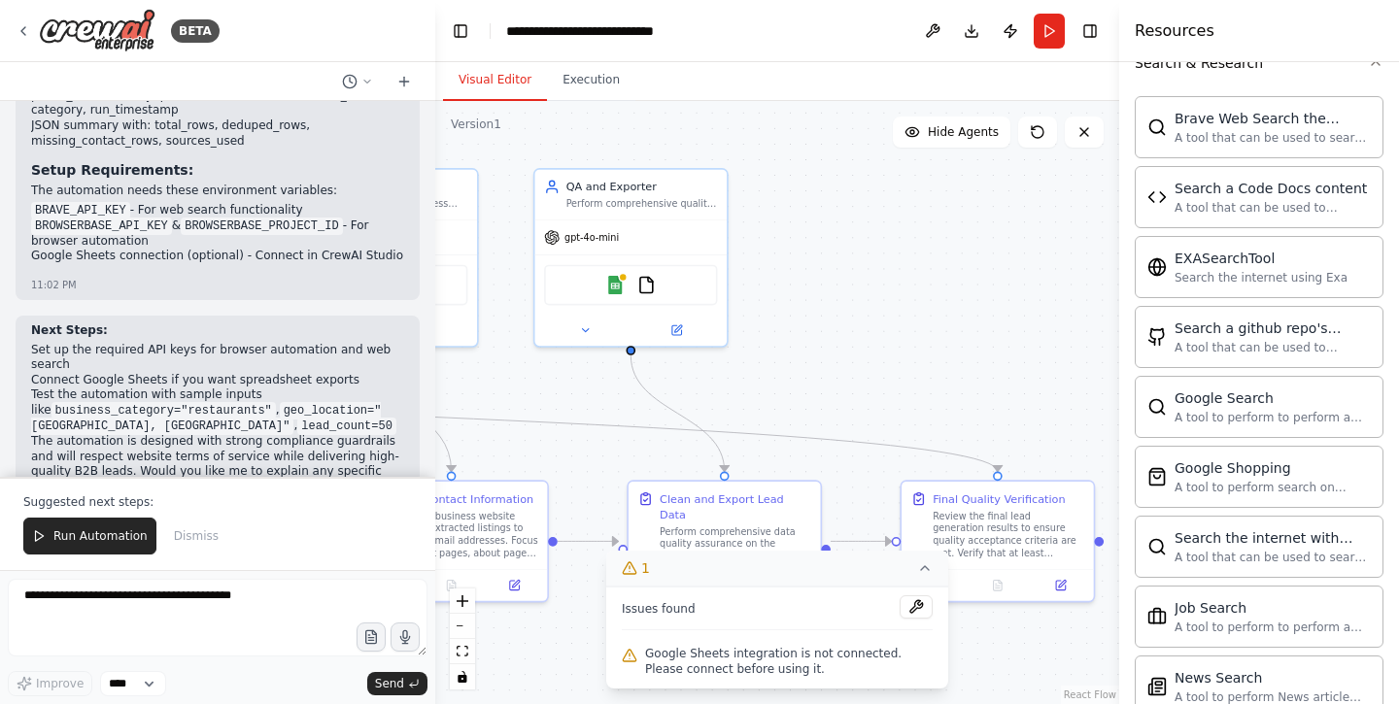
click at [924, 570] on icon at bounding box center [925, 569] width 16 height 16
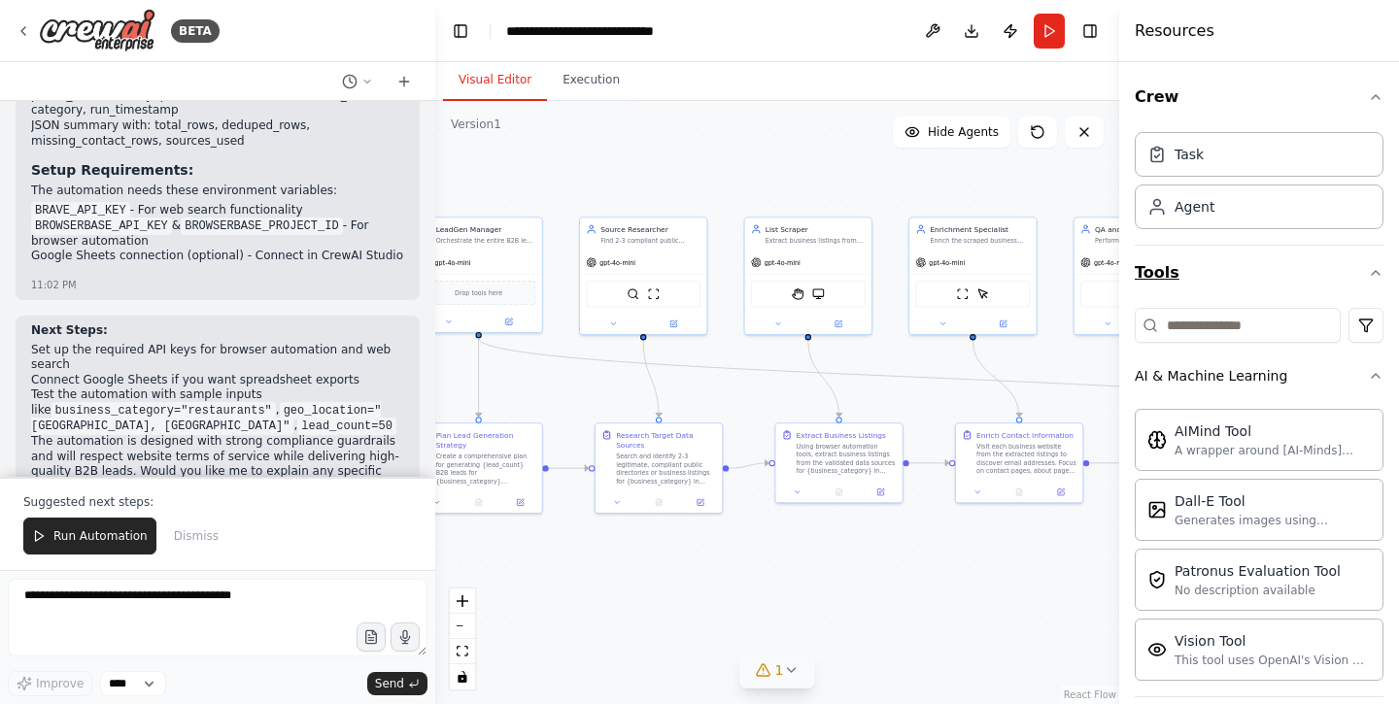
drag, startPoint x: 836, startPoint y: 292, endPoint x: 1273, endPoint y: 298, distance: 437.3
click at [1273, 298] on div "BETA Build a CrewAI multi‑agent workflow that turns two inputs—business_categor…" at bounding box center [699, 352] width 1399 height 704
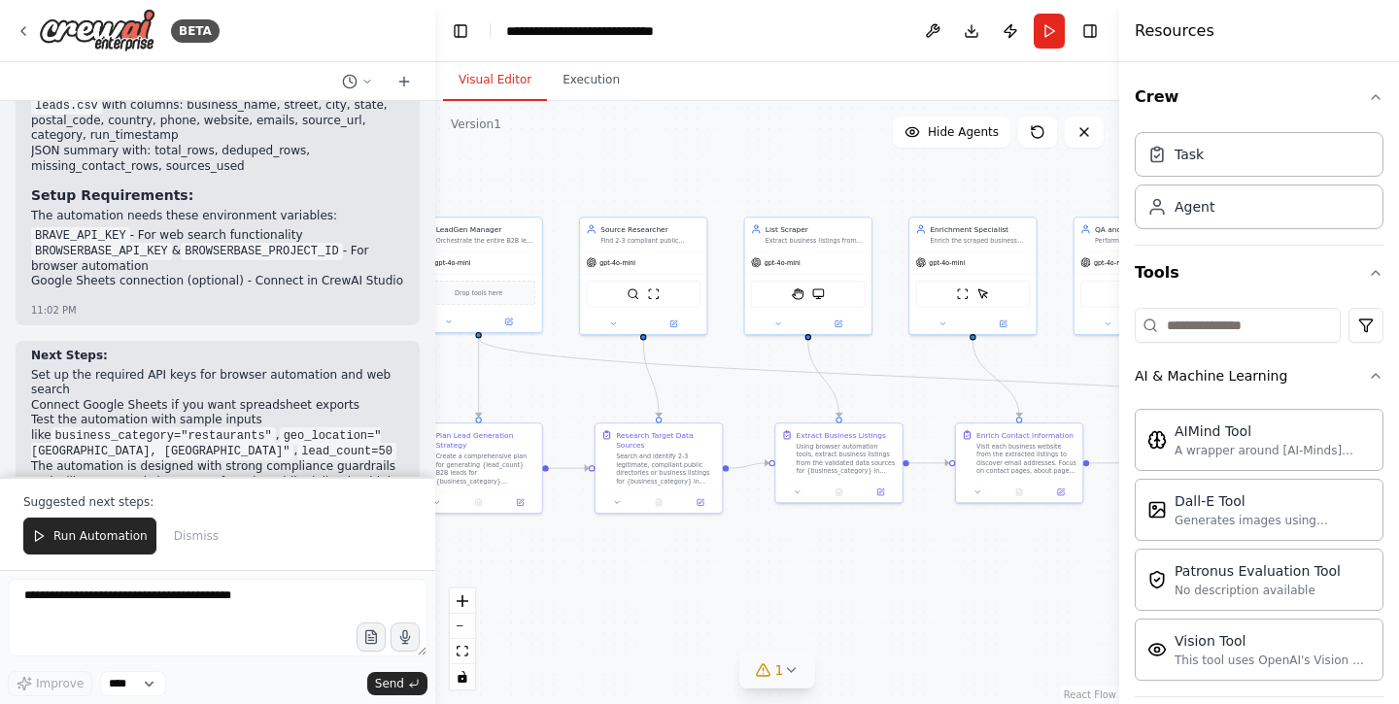
scroll to position [3024, 0]
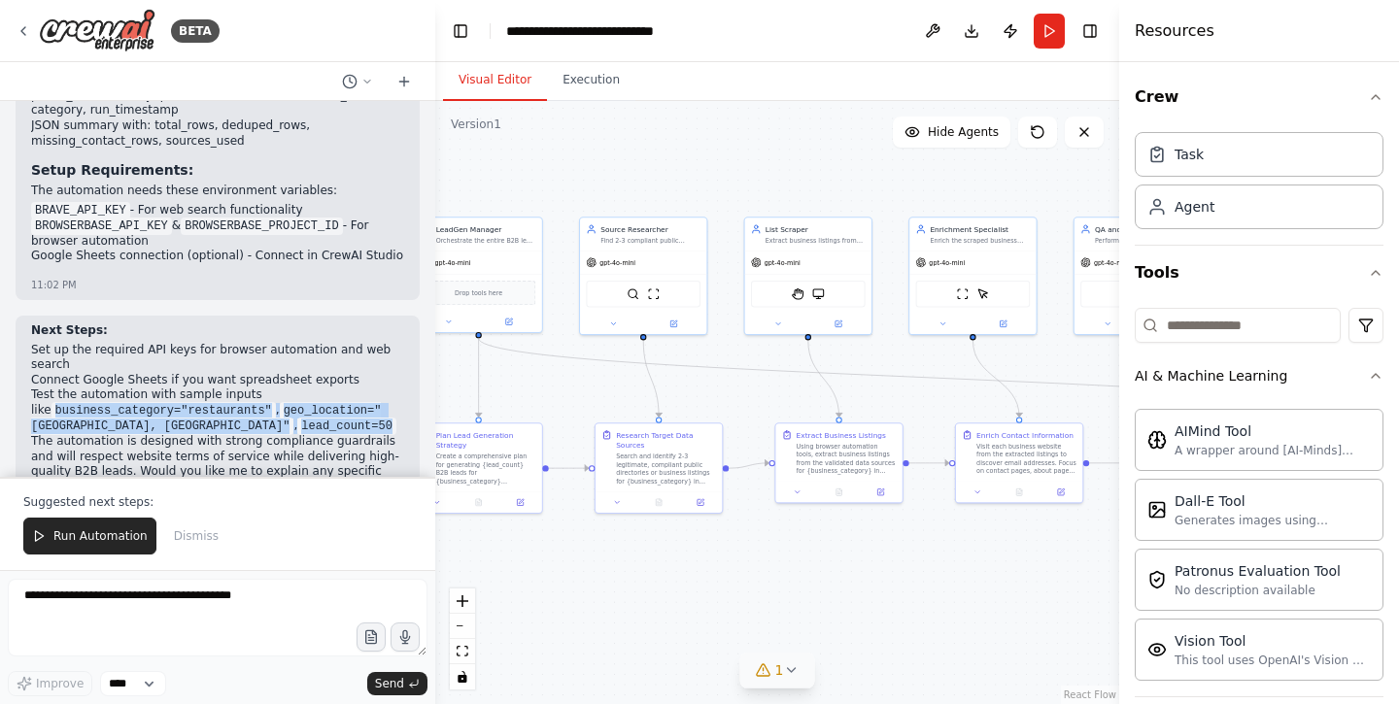
drag, startPoint x: 35, startPoint y: 351, endPoint x: 249, endPoint y: 369, distance: 214.6
click at [249, 388] on li "Test the automation with sample inputs like business_category="restaurants" , g…" at bounding box center [217, 411] width 373 height 47
copy li "business_category="restaurants" , geo_location="San Francisco, CA" , lead_count…"
click at [71, 533] on span "Run Automation" at bounding box center [100, 537] width 94 height 16
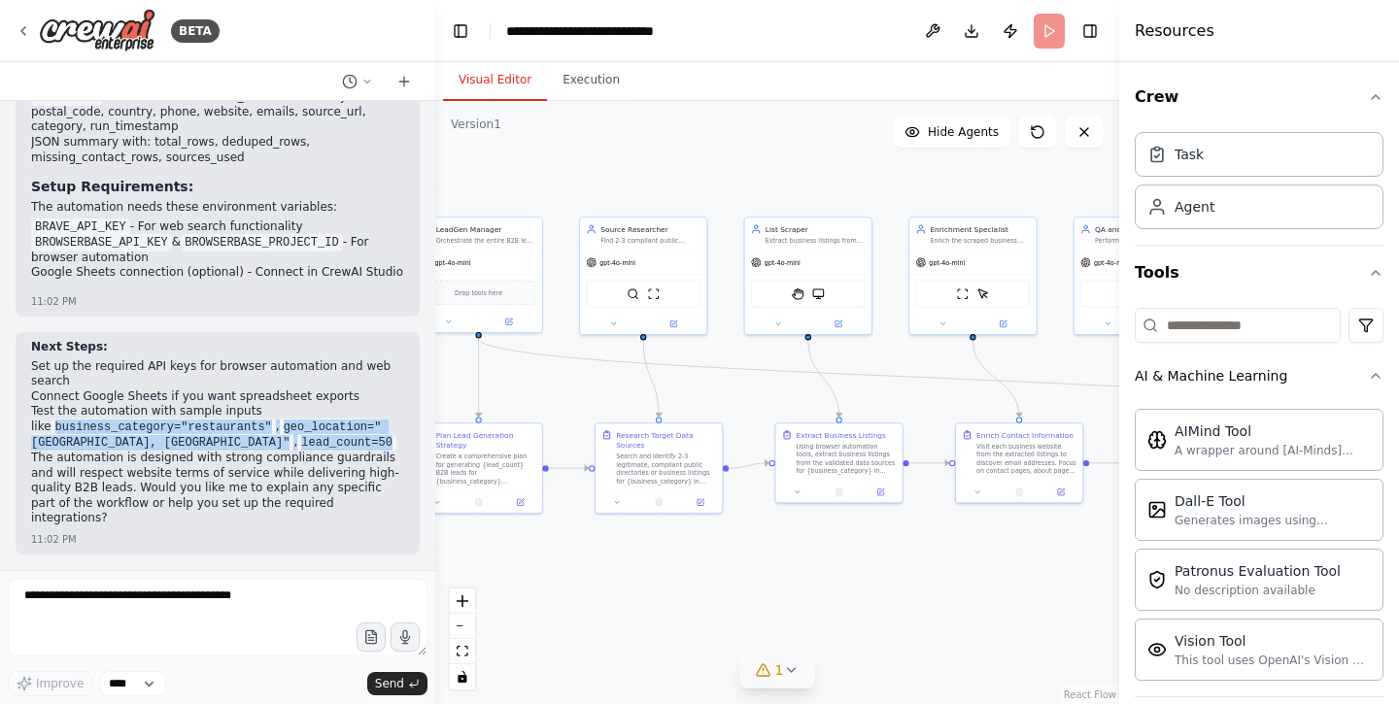
scroll to position [2931, 0]
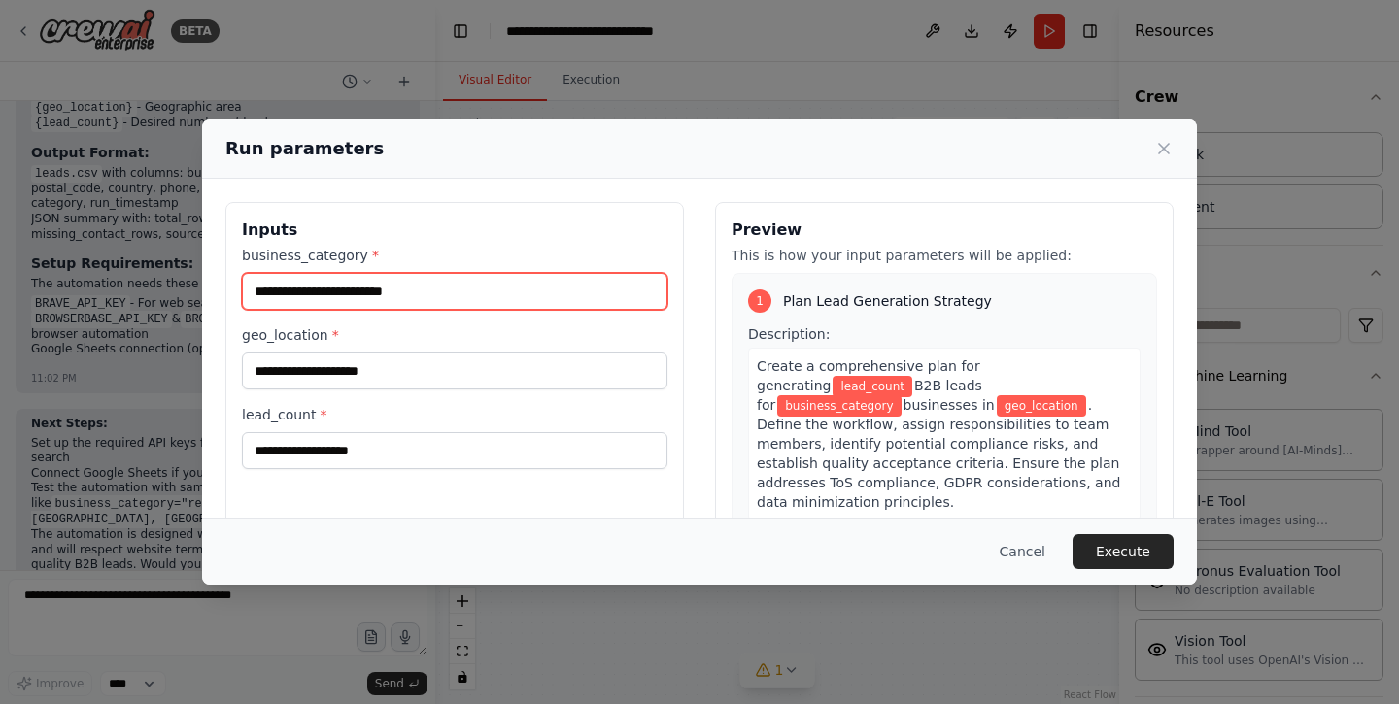
click at [349, 290] on input "business_category *" at bounding box center [455, 291] width 426 height 37
paste input "**********"
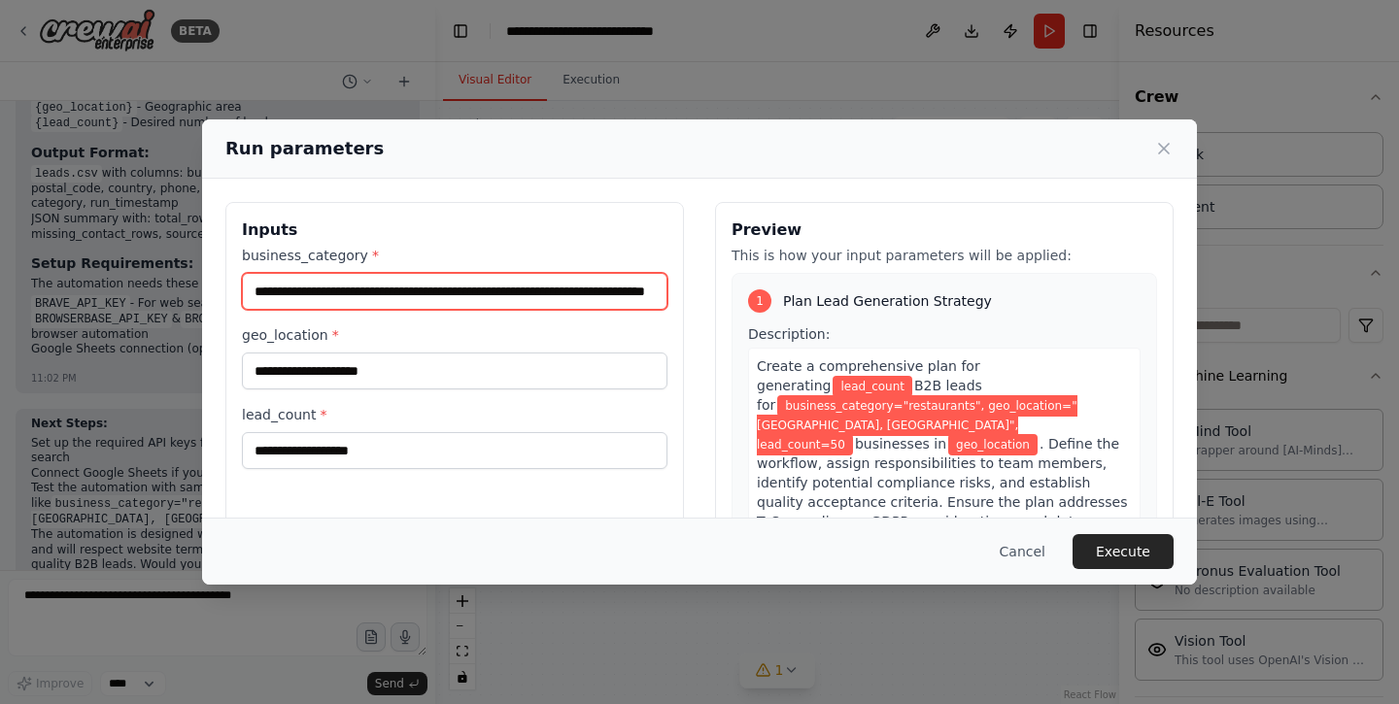
scroll to position [0, 0]
click at [383, 295] on input "**********" at bounding box center [455, 291] width 426 height 37
drag, startPoint x: 389, startPoint y: 295, endPoint x: 205, endPoint y: 285, distance: 184.0
click at [205, 285] on div "**********" at bounding box center [699, 432] width 995 height 507
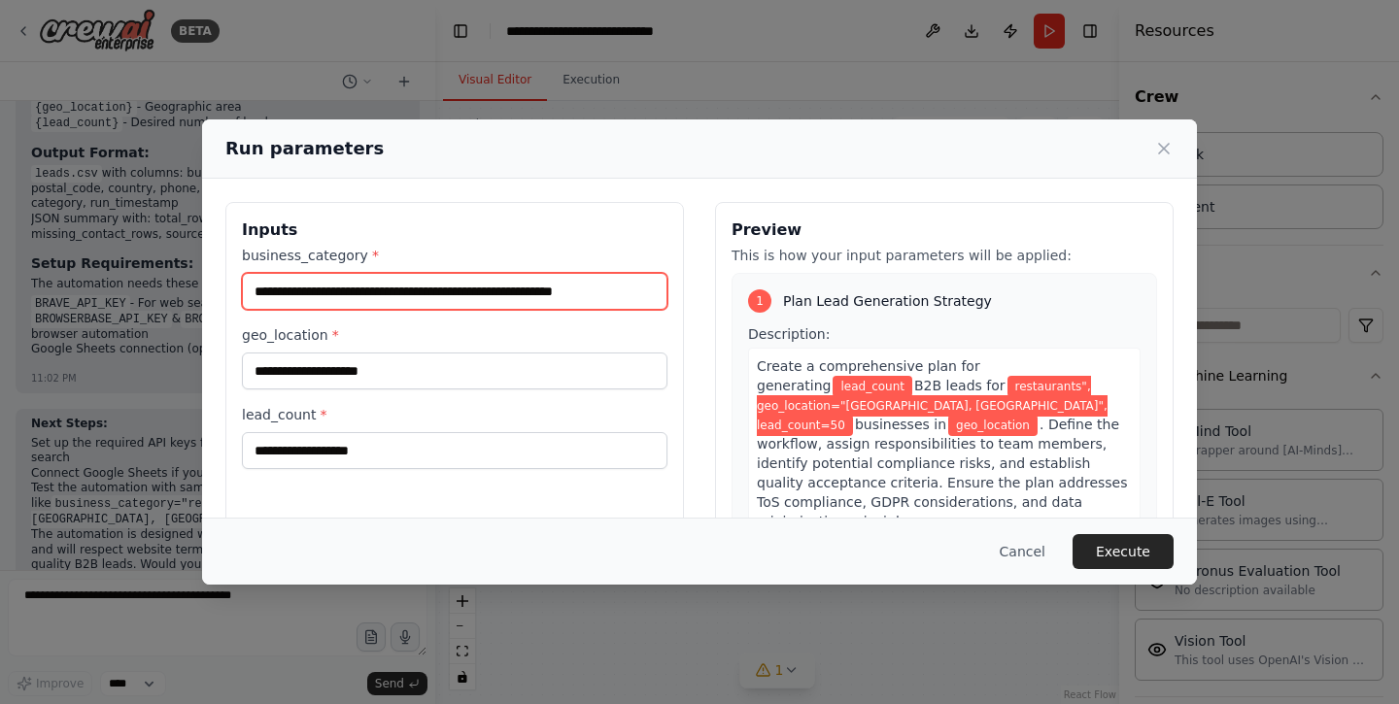
drag, startPoint x: 327, startPoint y: 291, endPoint x: 637, endPoint y: 327, distance: 312.2
click at [637, 327] on div "**********" at bounding box center [455, 357] width 426 height 223
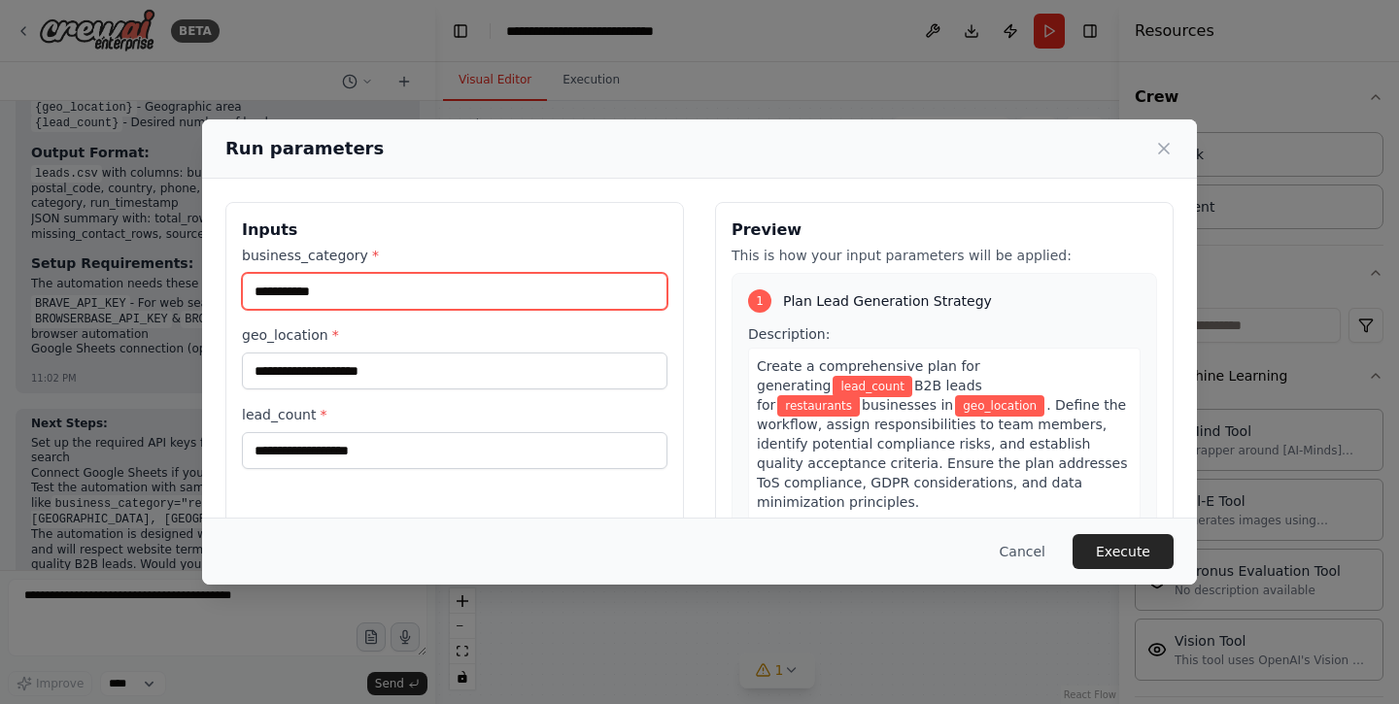
type input "**********"
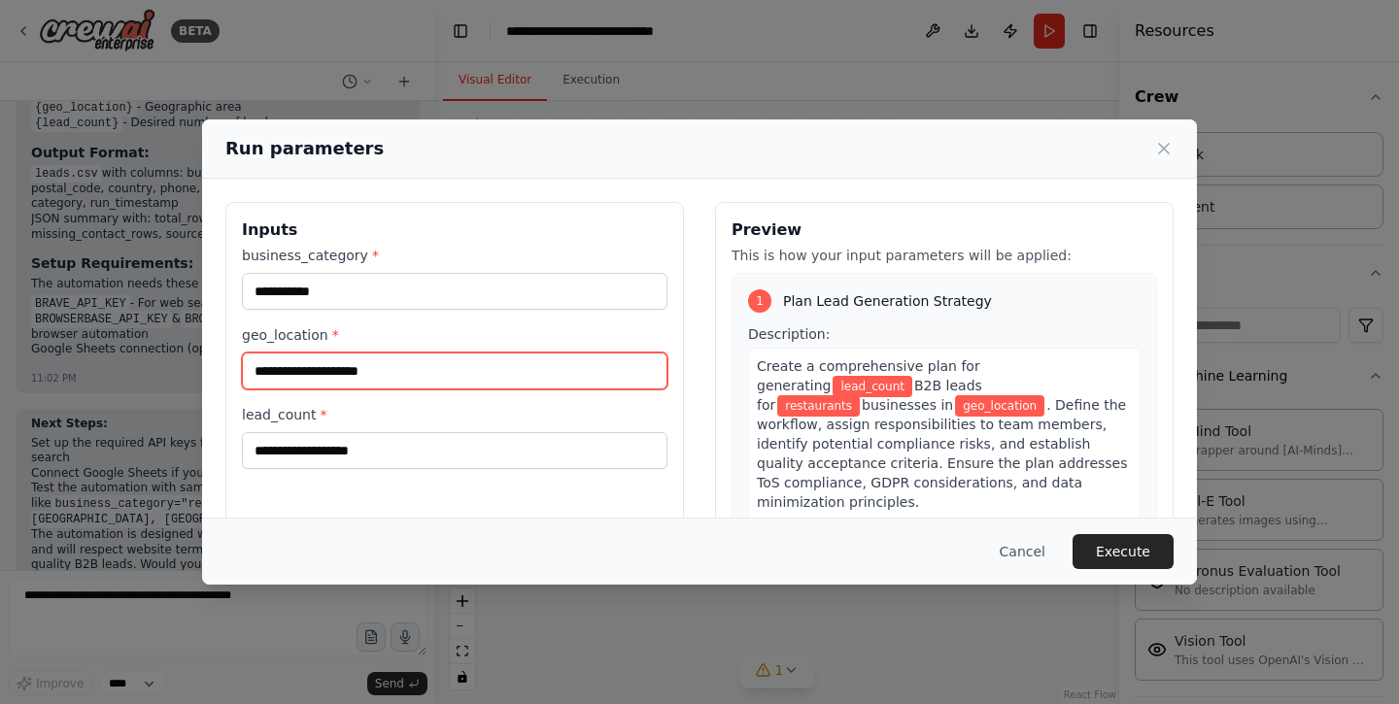
click at [459, 369] on input "geo_location *" at bounding box center [455, 371] width 426 height 37
paste input "**********"
type input "**********"
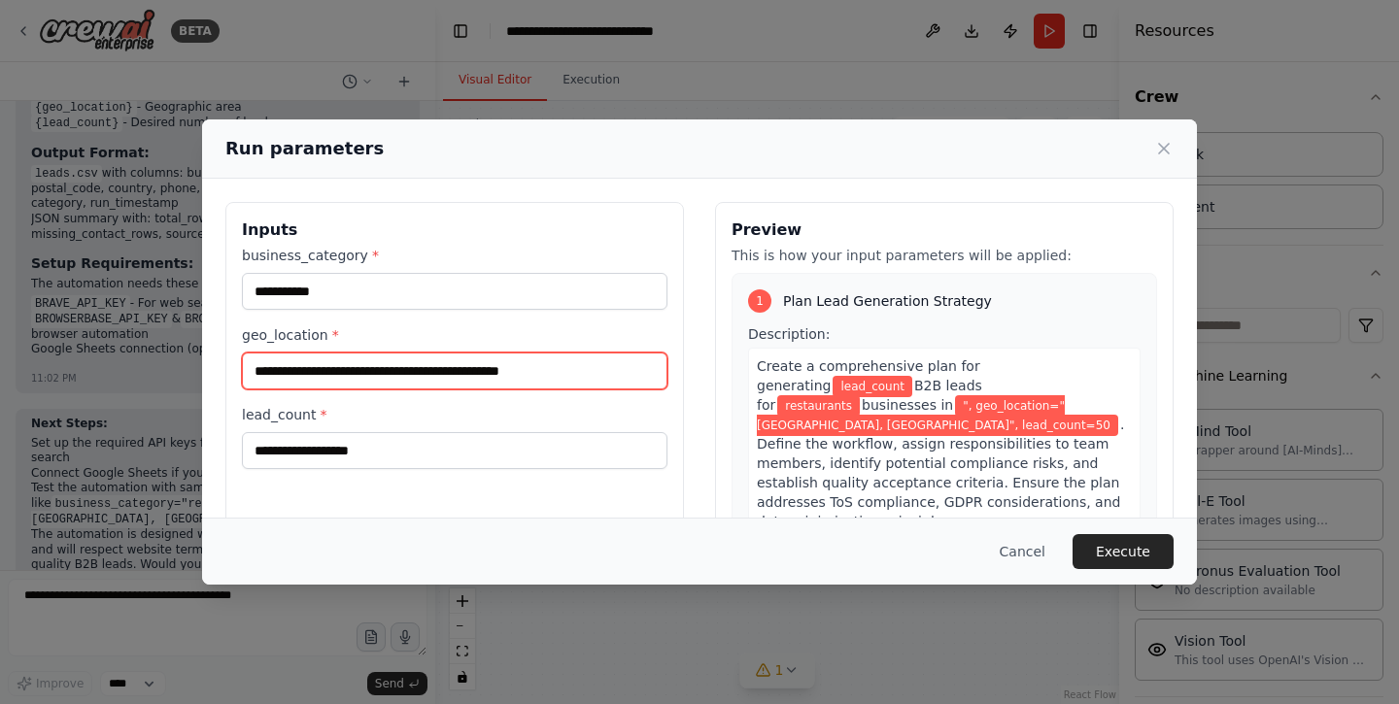
drag, startPoint x: 365, startPoint y: 375, endPoint x: 155, endPoint y: 374, distance: 209.9
click at [155, 374] on div "**********" at bounding box center [699, 352] width 1399 height 704
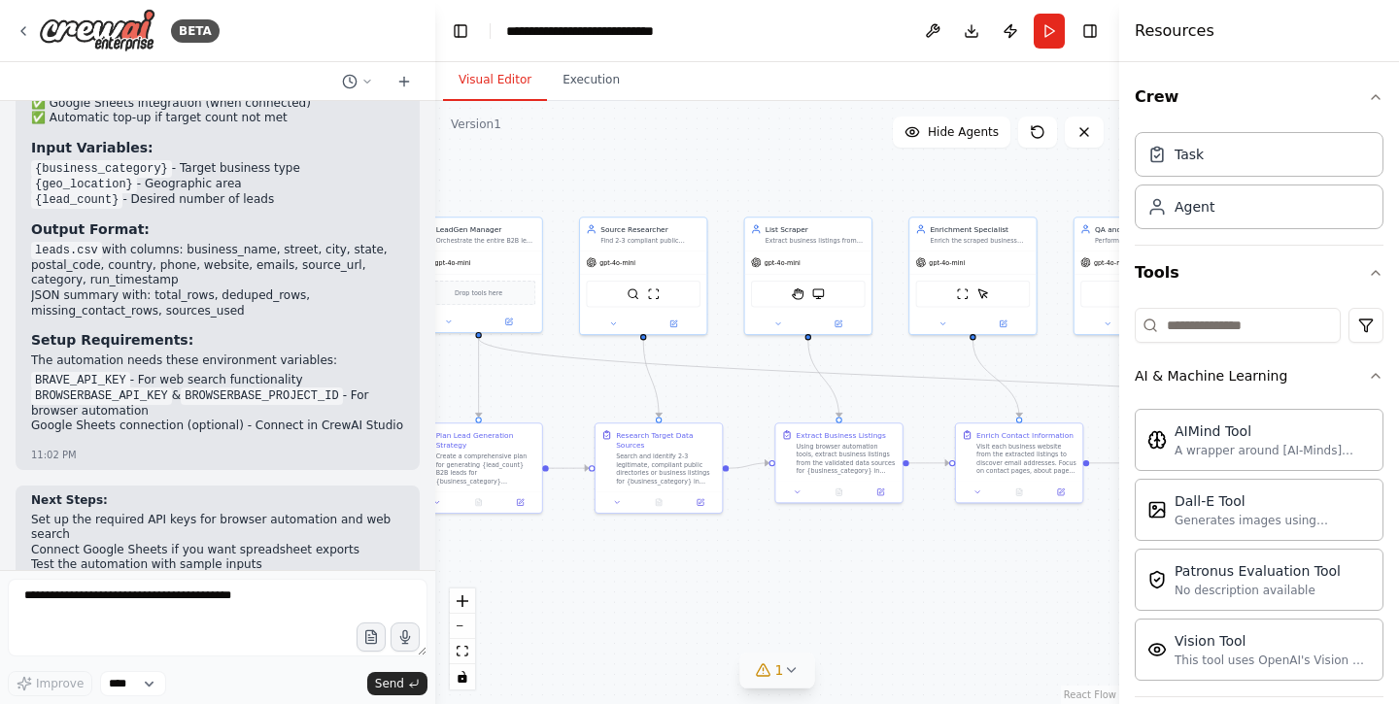
scroll to position [2931, 0]
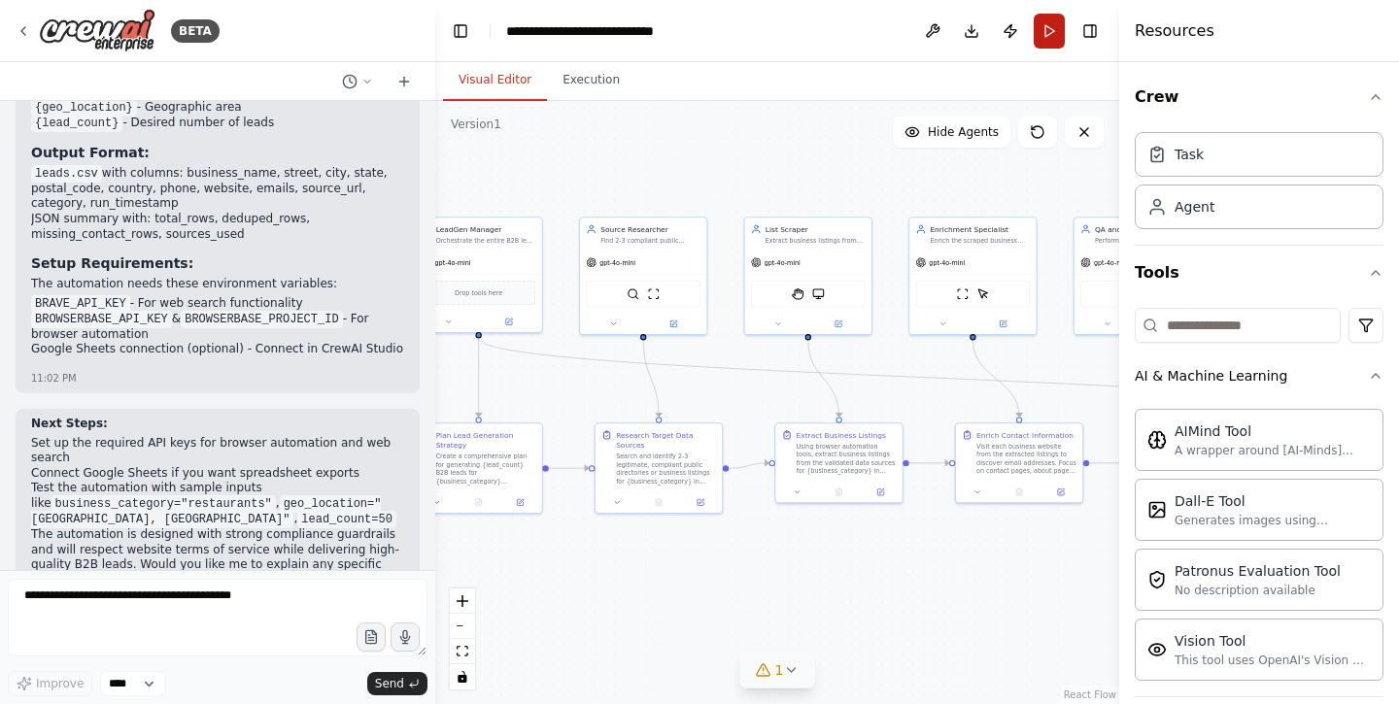
click at [1044, 37] on button "Run" at bounding box center [1049, 31] width 31 height 35
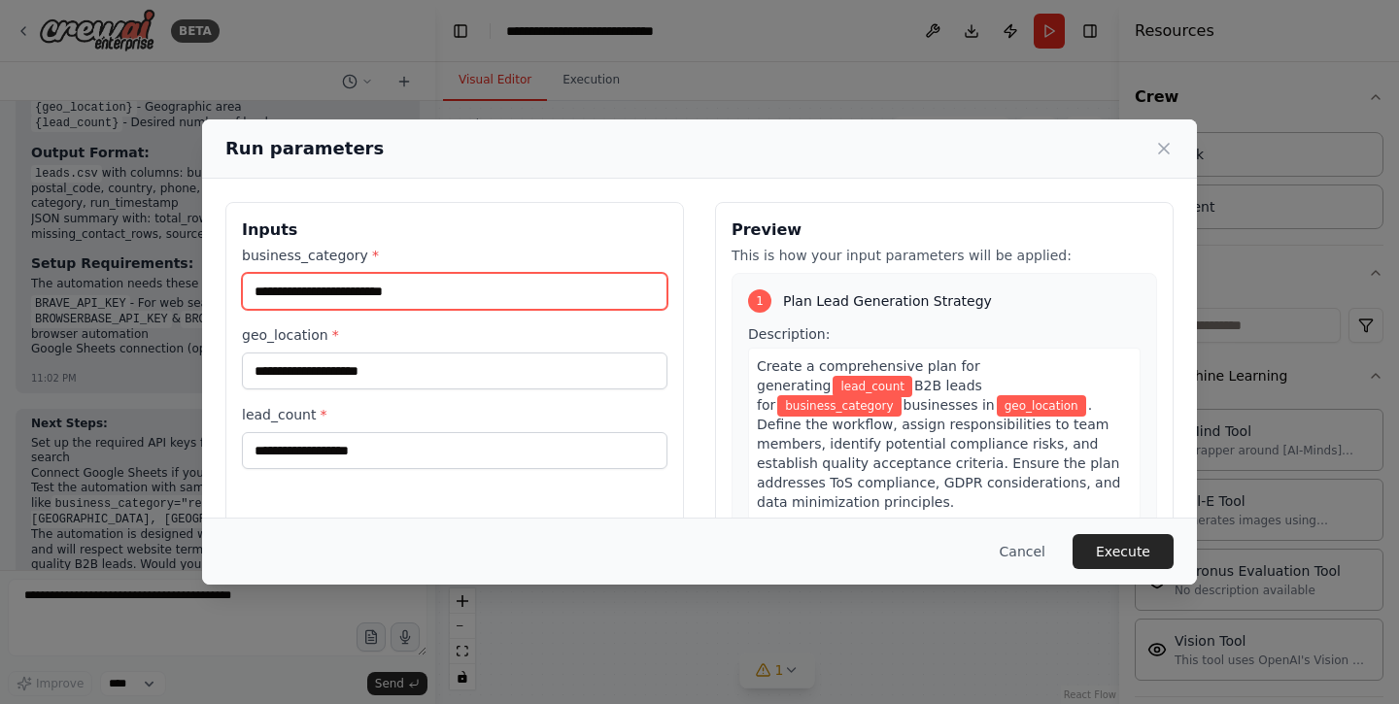
click at [417, 299] on input "business_category *" at bounding box center [455, 291] width 426 height 37
type input "**********"
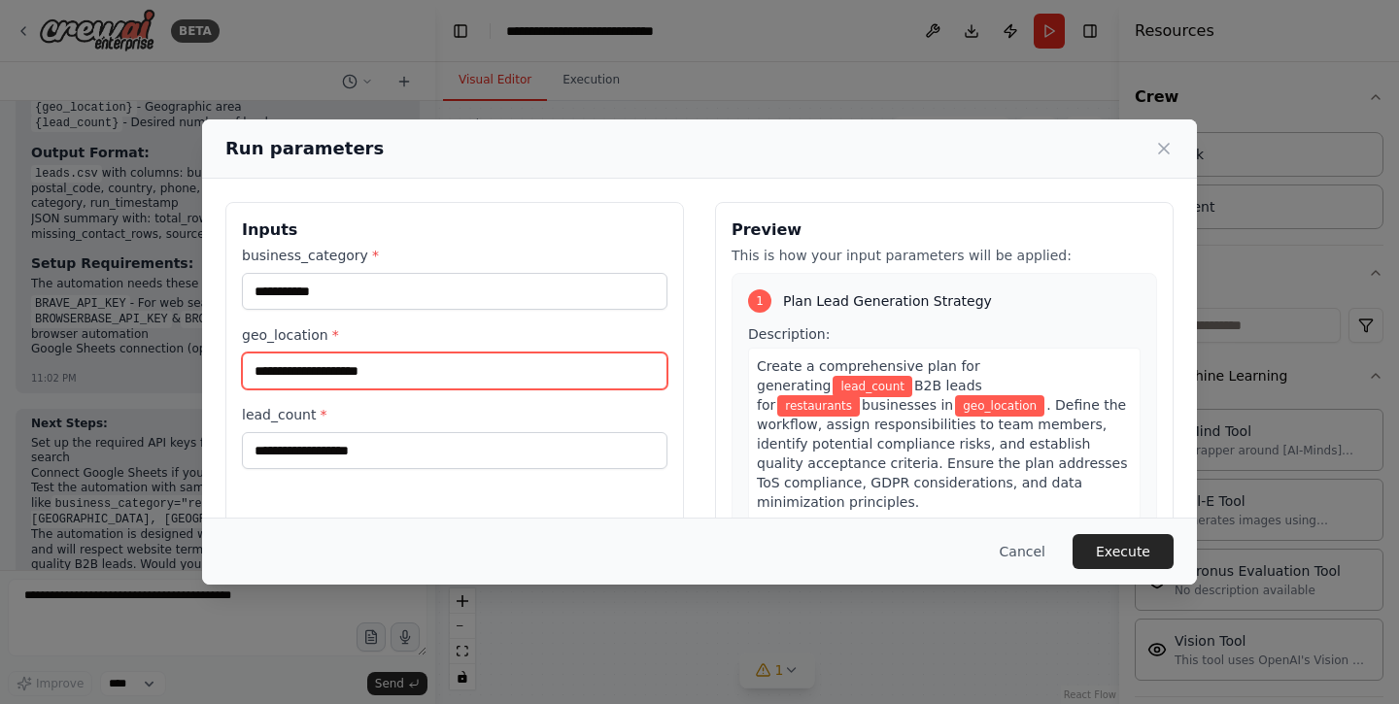
click at [358, 378] on input "geo_location *" at bounding box center [455, 371] width 426 height 37
type input "**********"
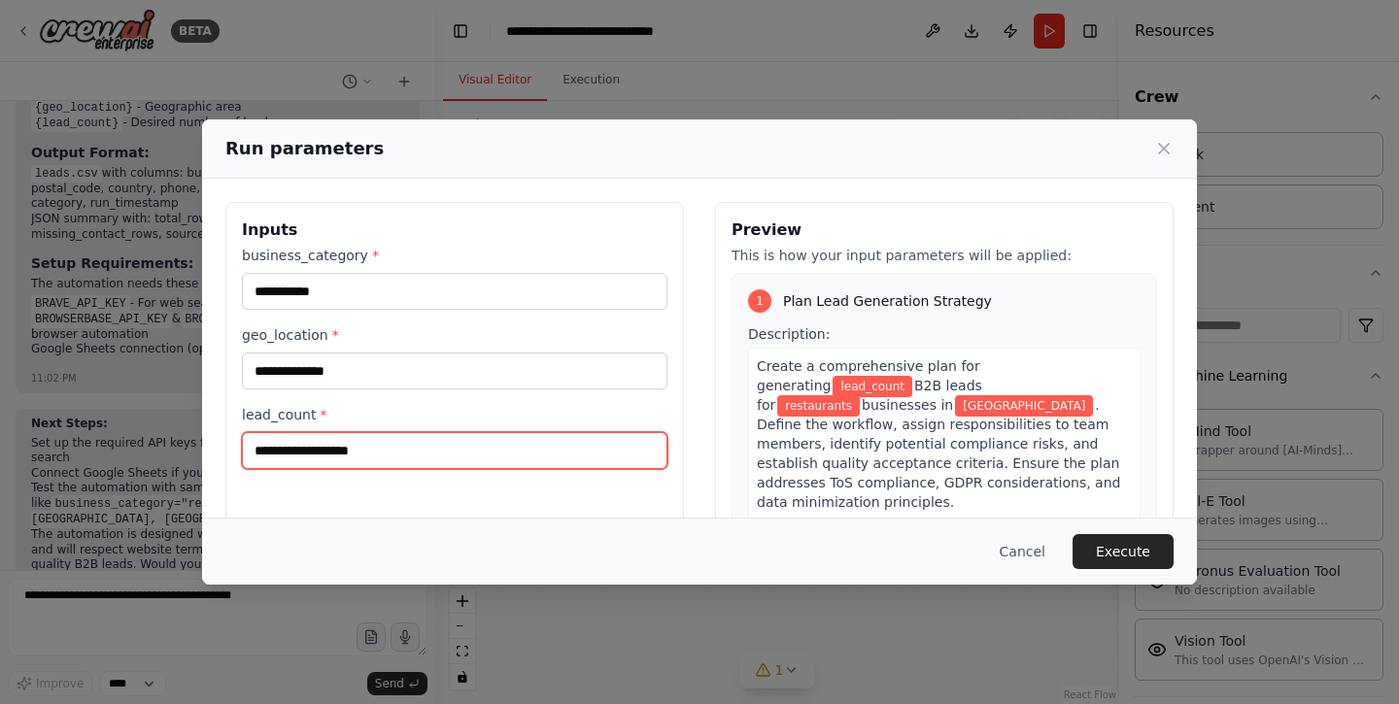
click at [326, 457] on input "lead_count *" at bounding box center [455, 450] width 426 height 37
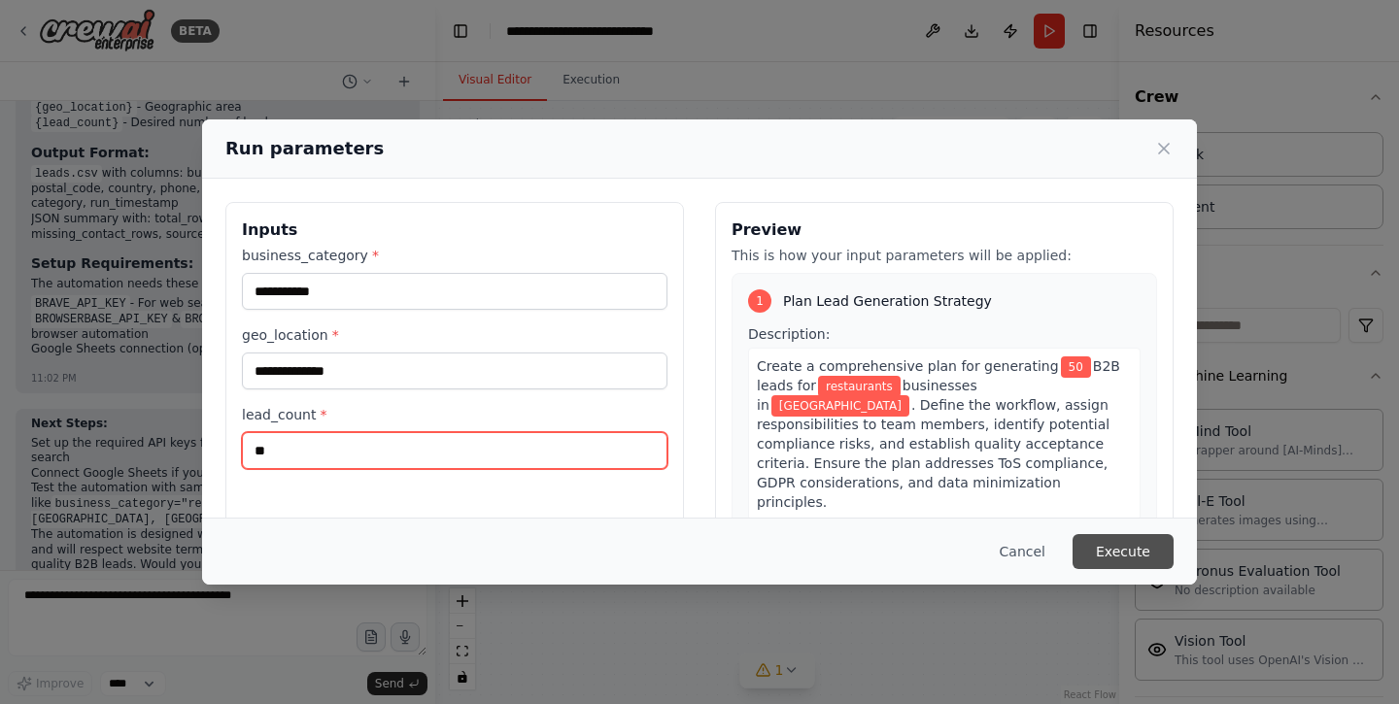
type input "**"
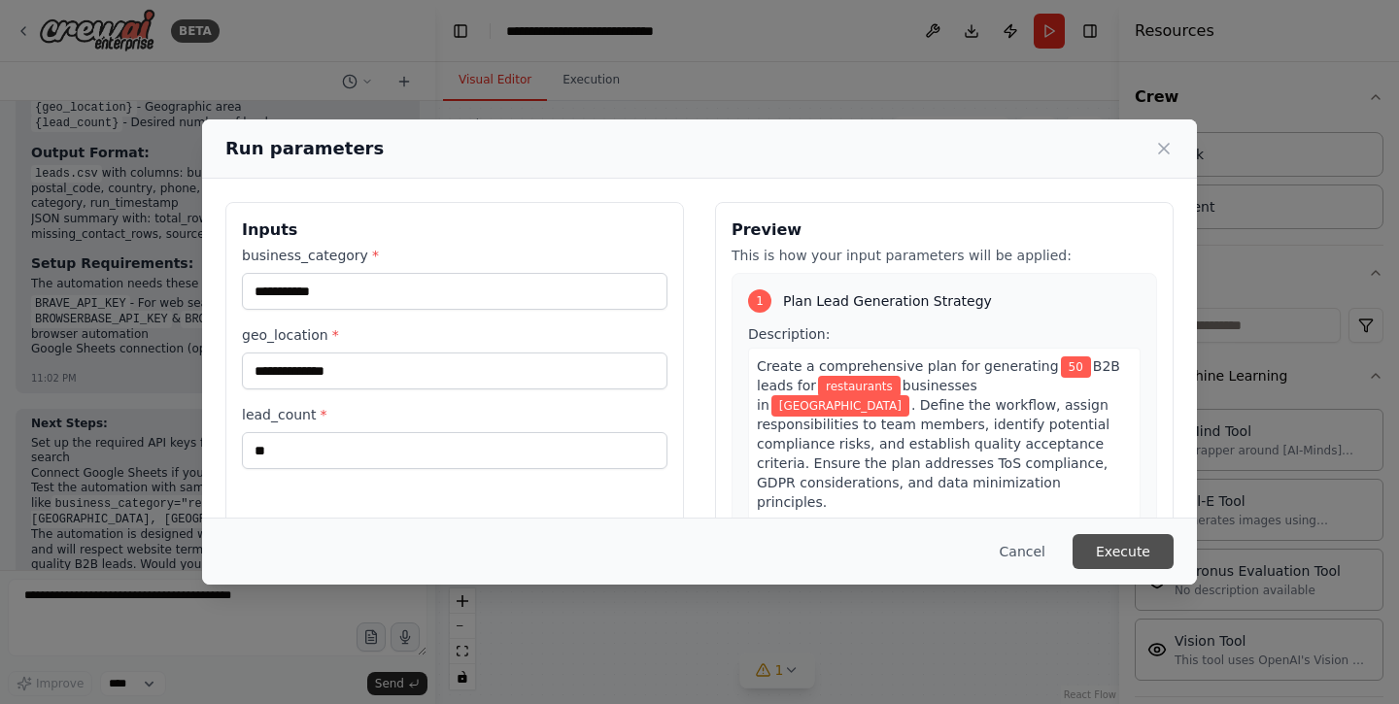
click at [1140, 546] on button "Execute" at bounding box center [1123, 551] width 101 height 35
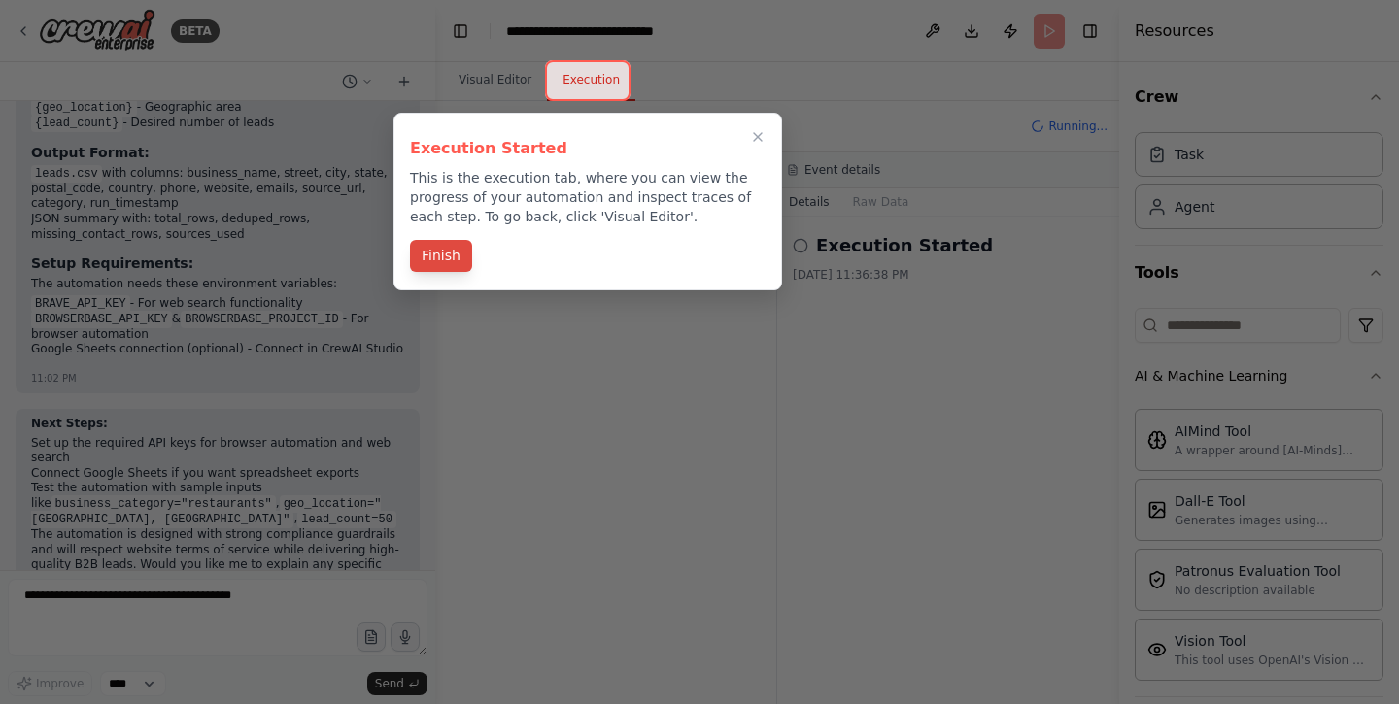
click at [447, 258] on button "Finish" at bounding box center [441, 256] width 62 height 32
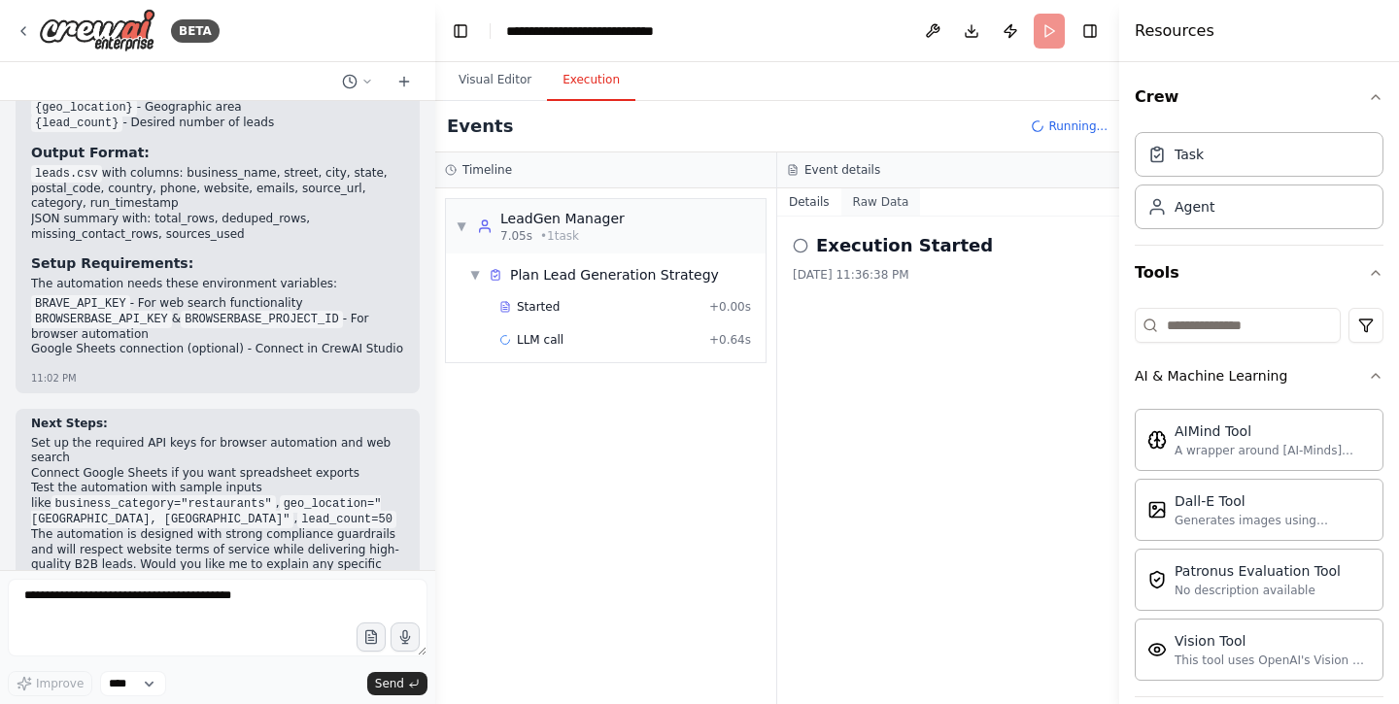
click at [874, 206] on button "Raw Data" at bounding box center [881, 202] width 80 height 27
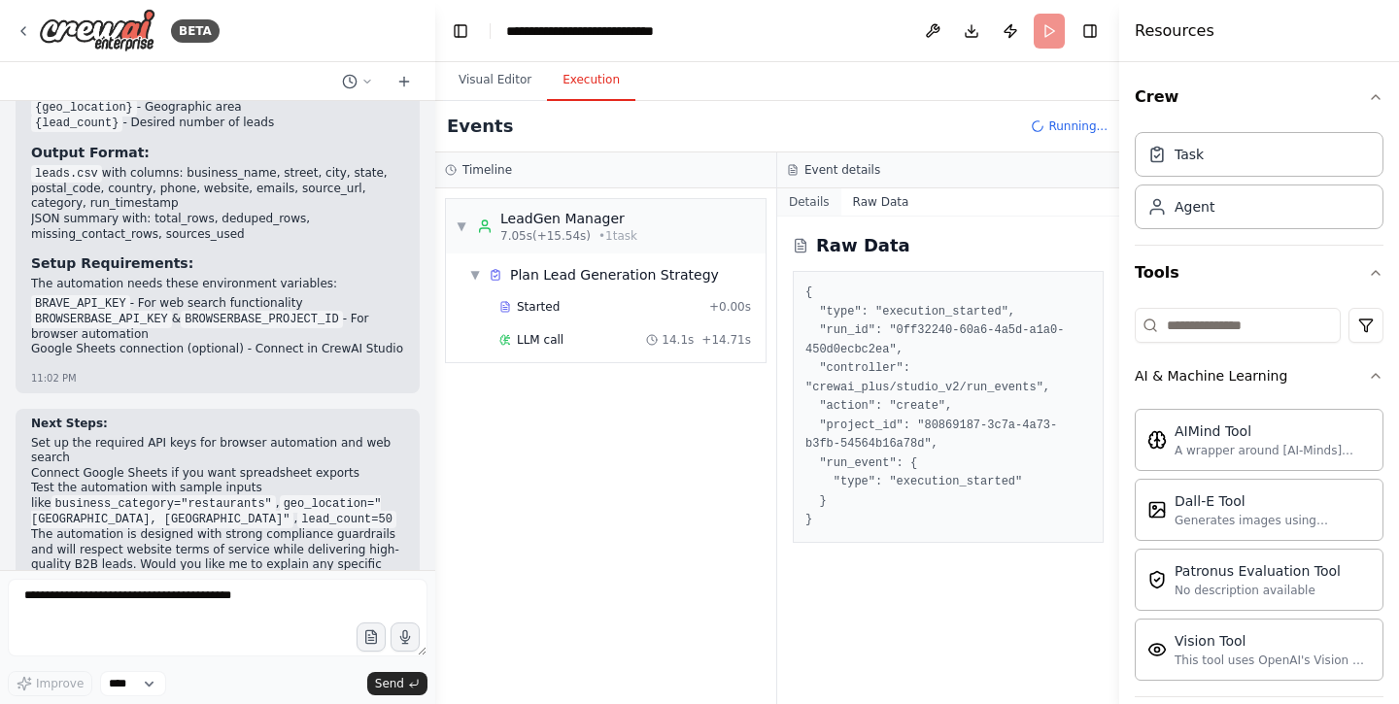
click at [813, 207] on button "Details" at bounding box center [809, 202] width 64 height 27
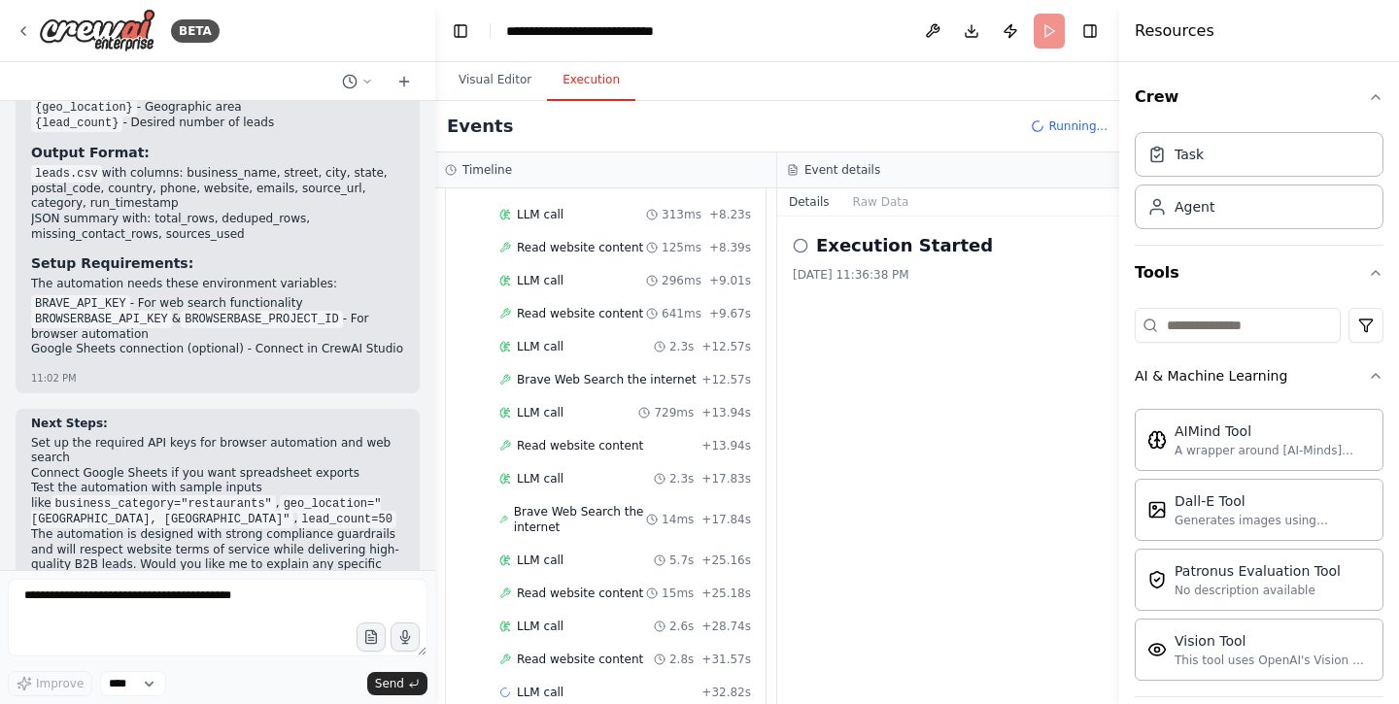
scroll to position [683, 0]
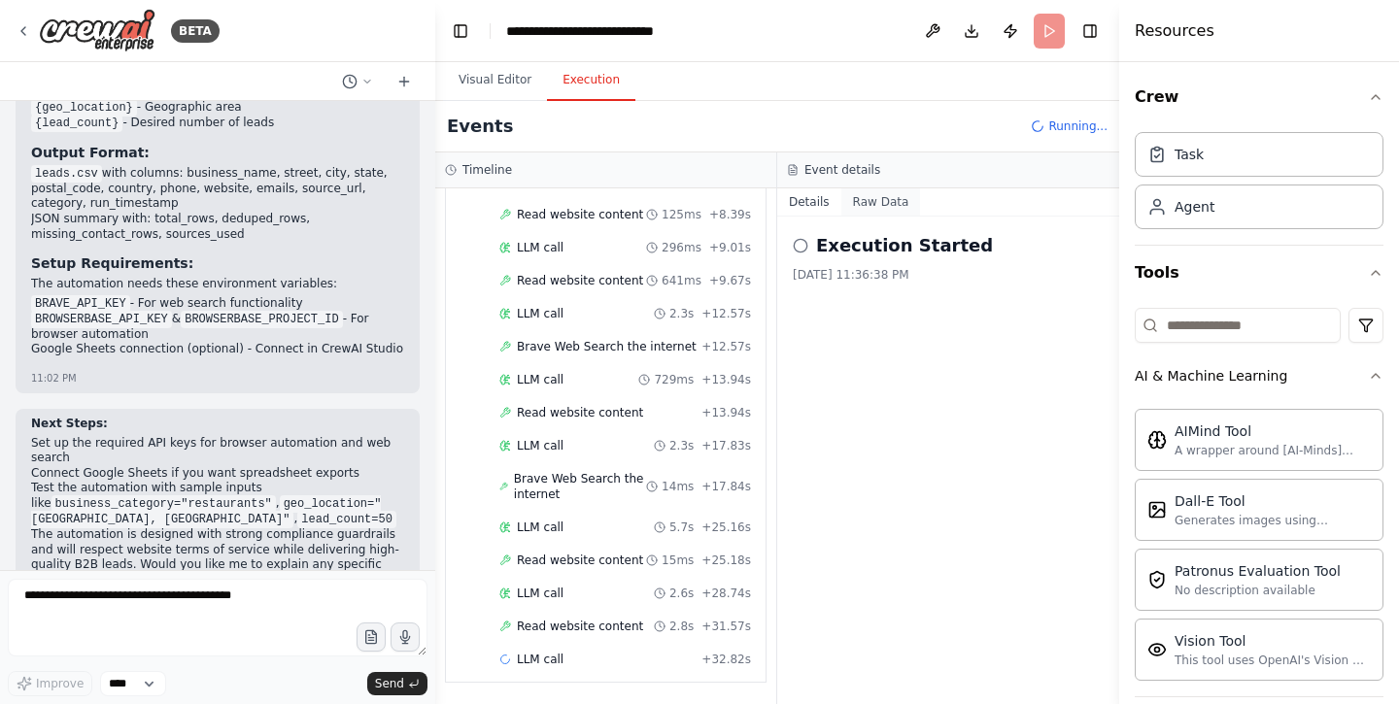
click at [863, 209] on button "Raw Data" at bounding box center [881, 202] width 80 height 27
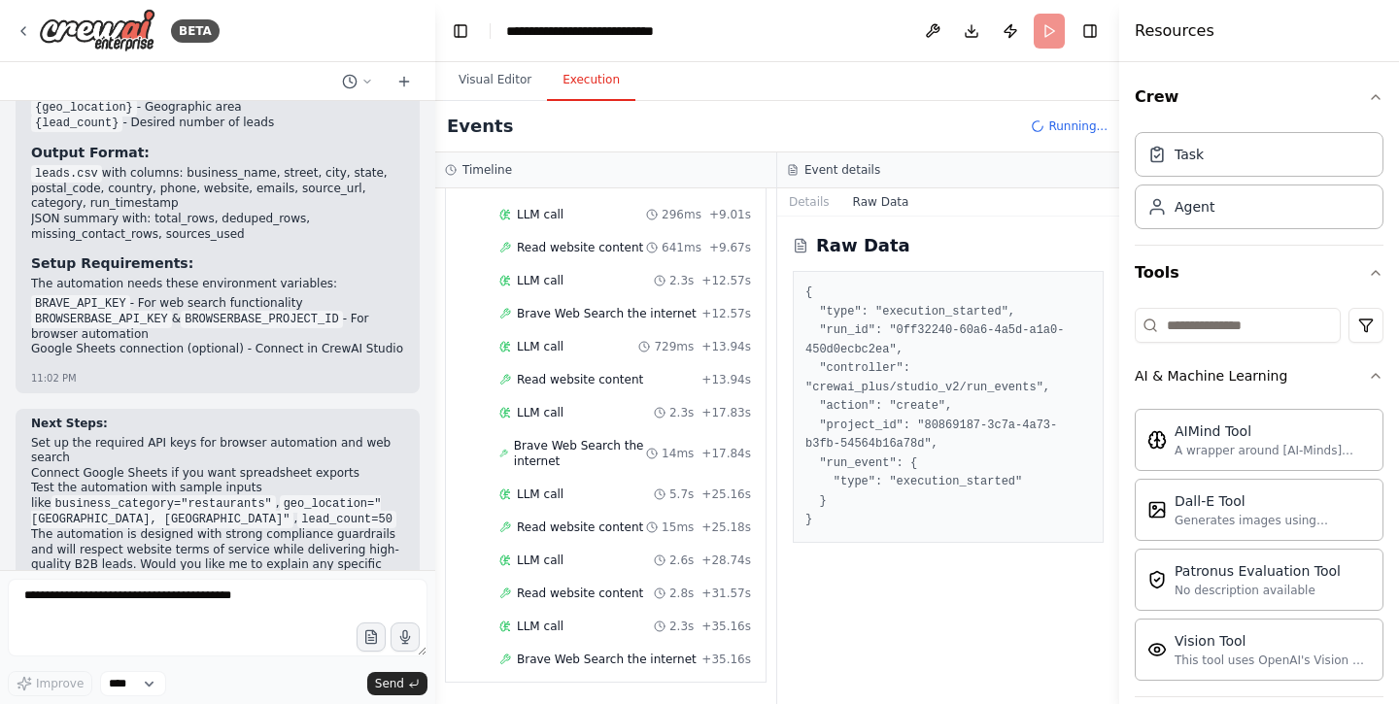
scroll to position [749, 0]
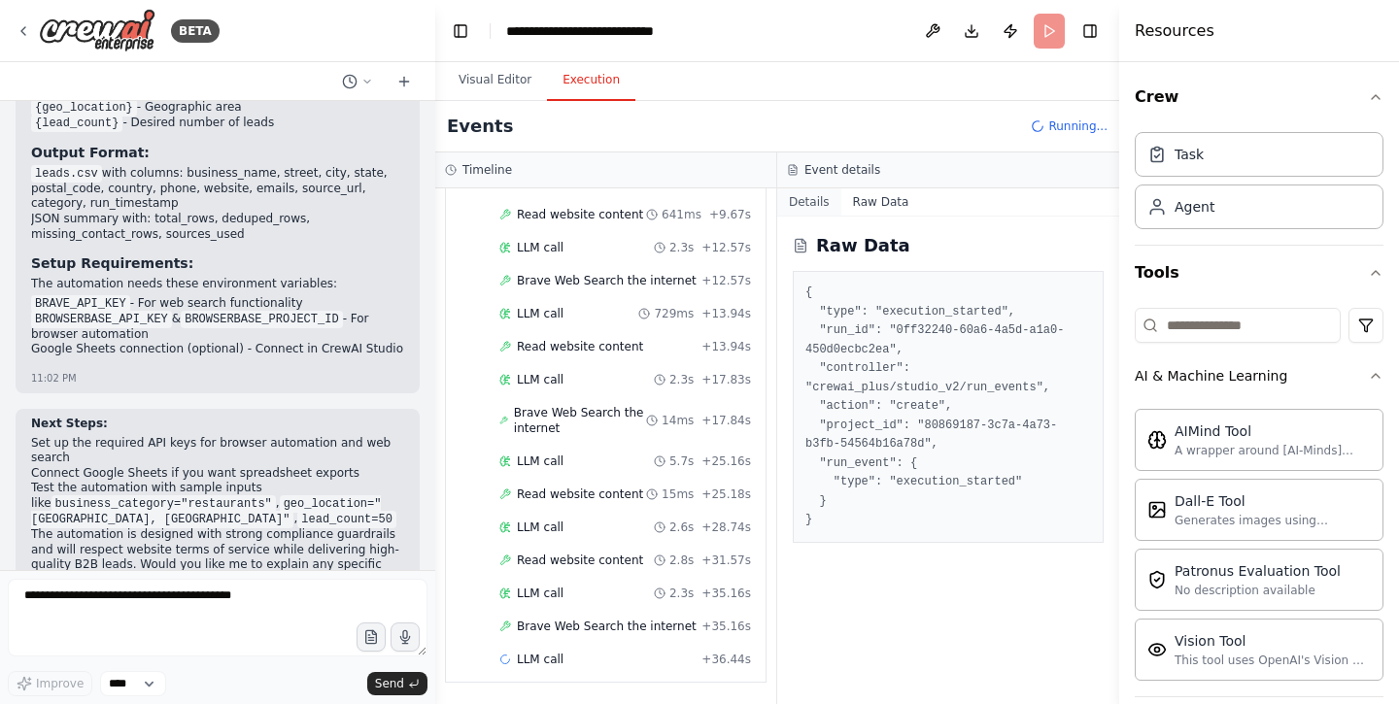
click at [813, 202] on button "Details" at bounding box center [809, 202] width 64 height 27
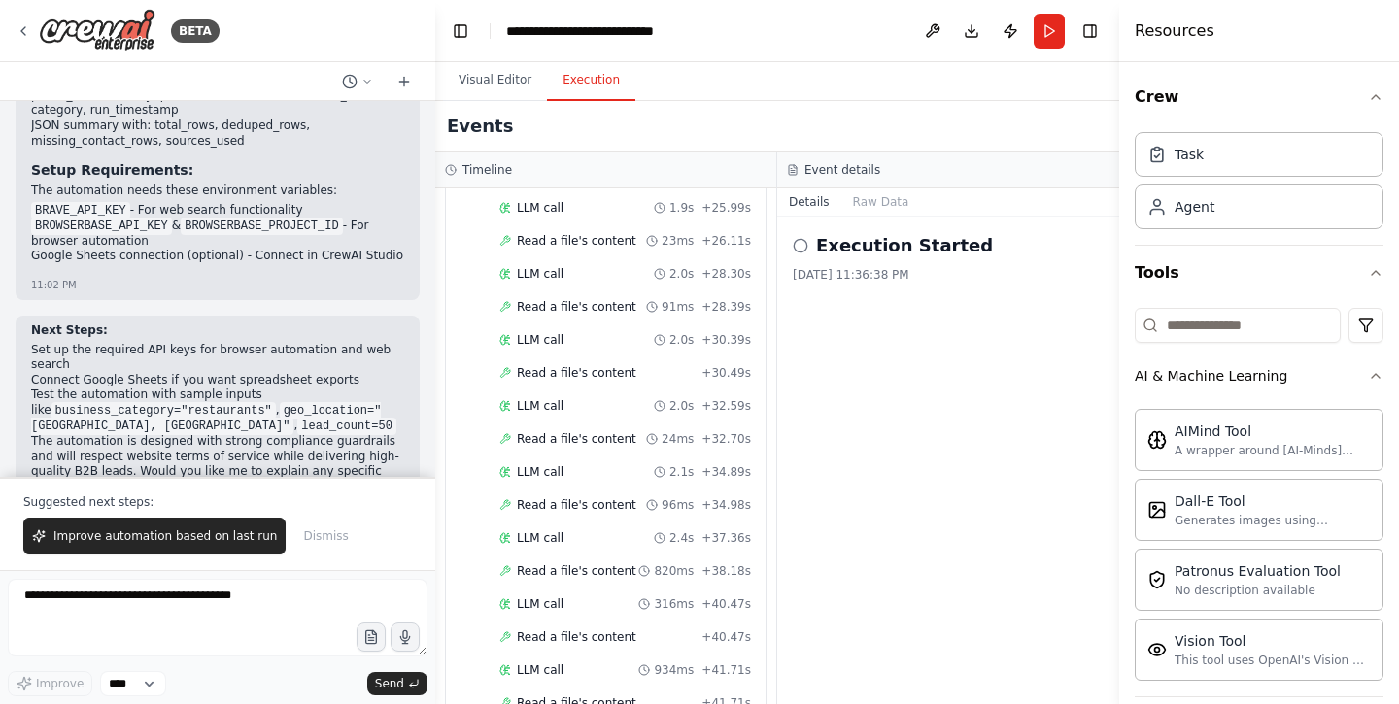
scroll to position [9356, 0]
click at [870, 198] on button "Raw Data" at bounding box center [881, 202] width 80 height 27
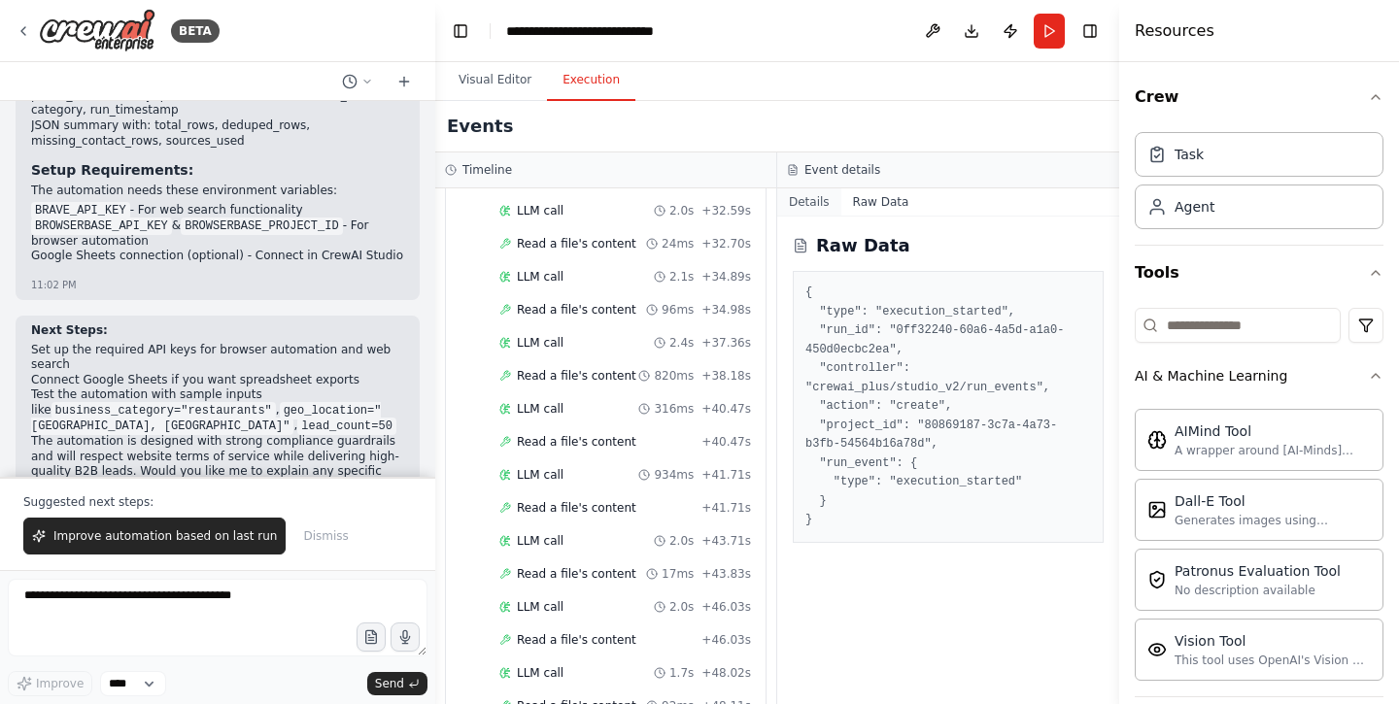
click at [807, 207] on button "Details" at bounding box center [809, 202] width 64 height 27
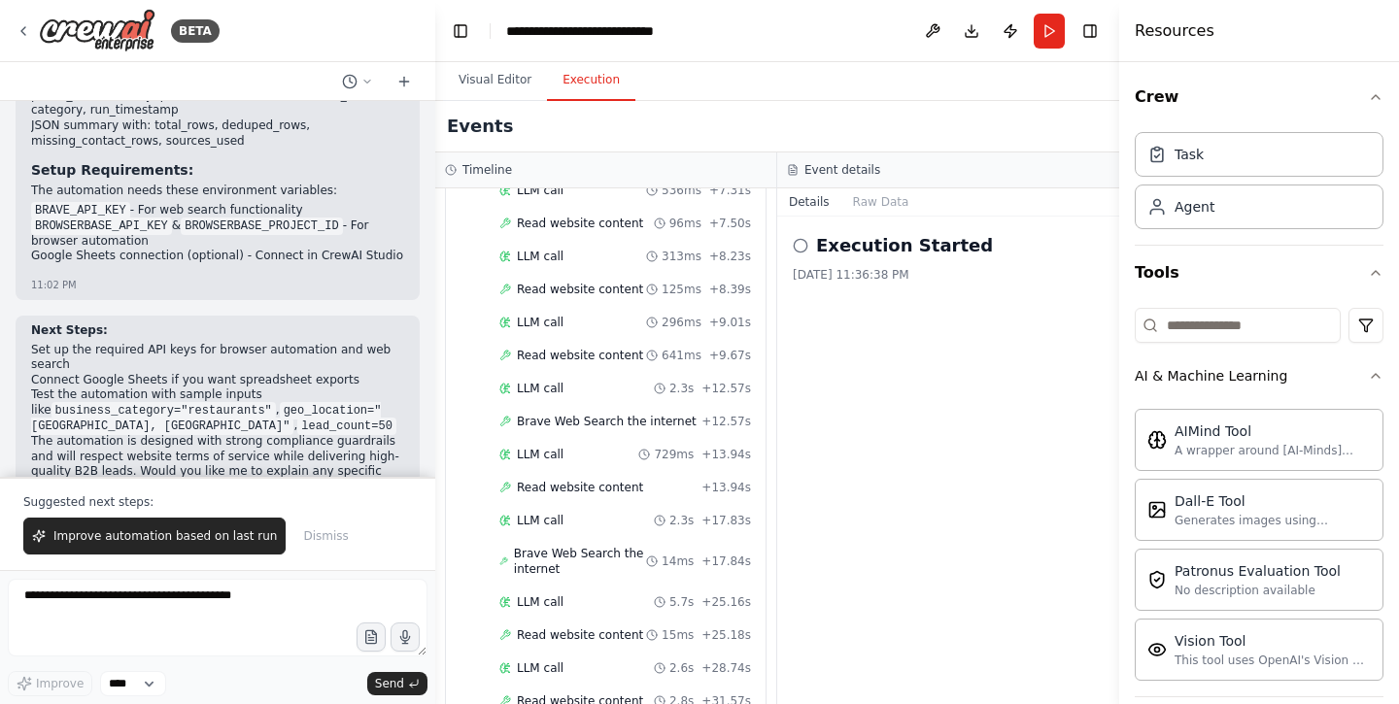
scroll to position [0, 0]
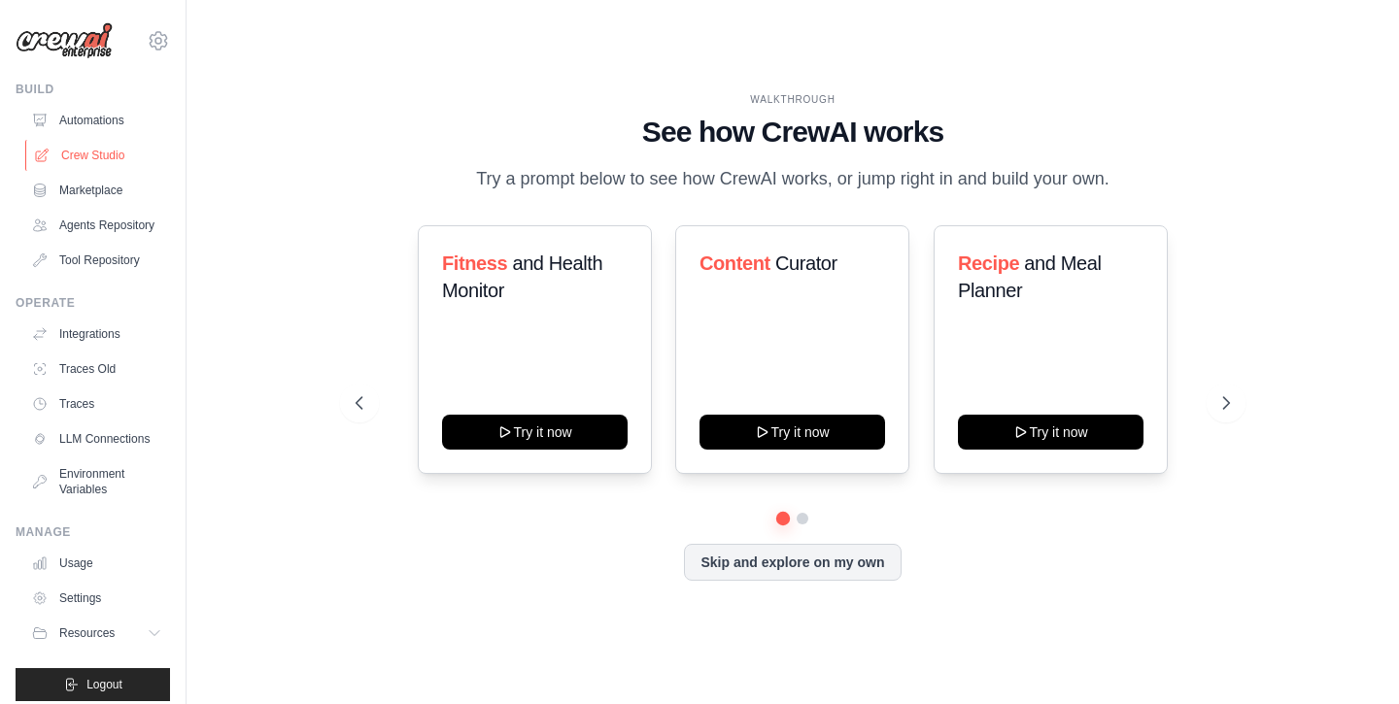
click at [105, 156] on link "Crew Studio" at bounding box center [98, 155] width 147 height 31
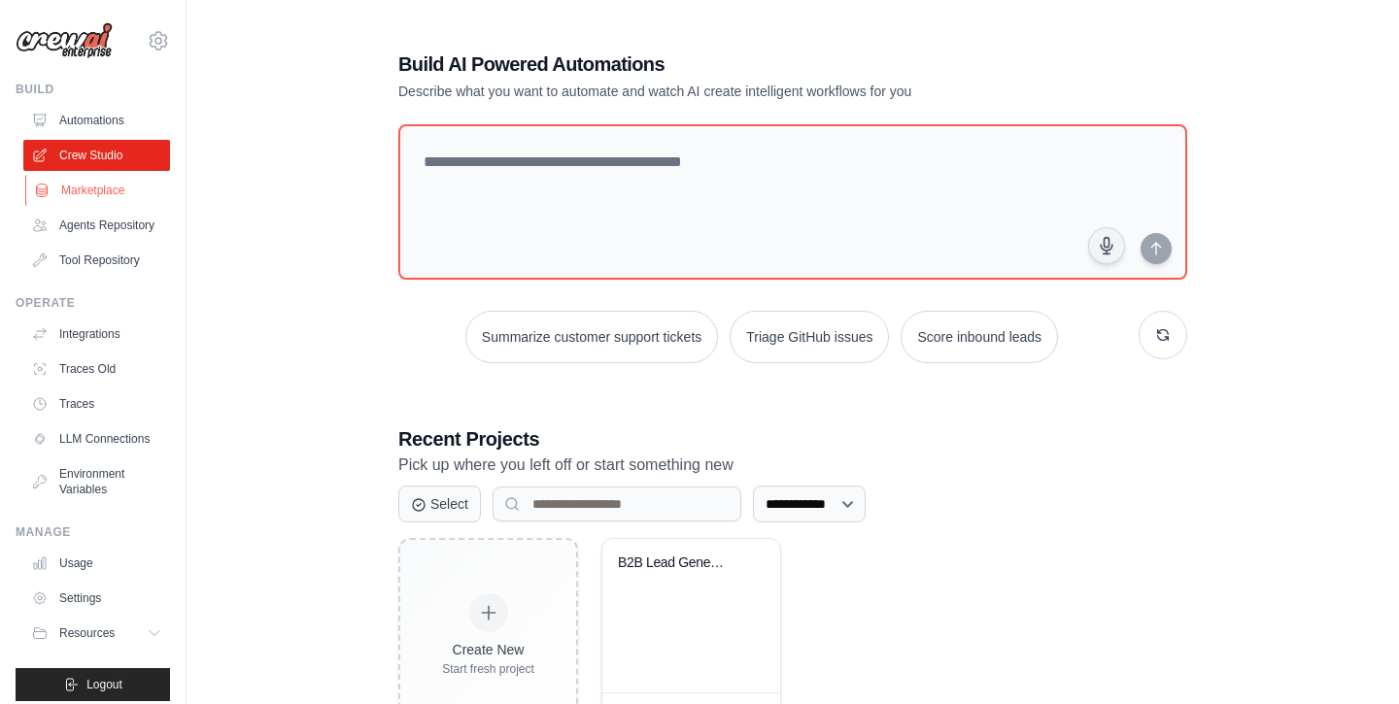
click at [101, 194] on link "Marketplace" at bounding box center [98, 190] width 147 height 31
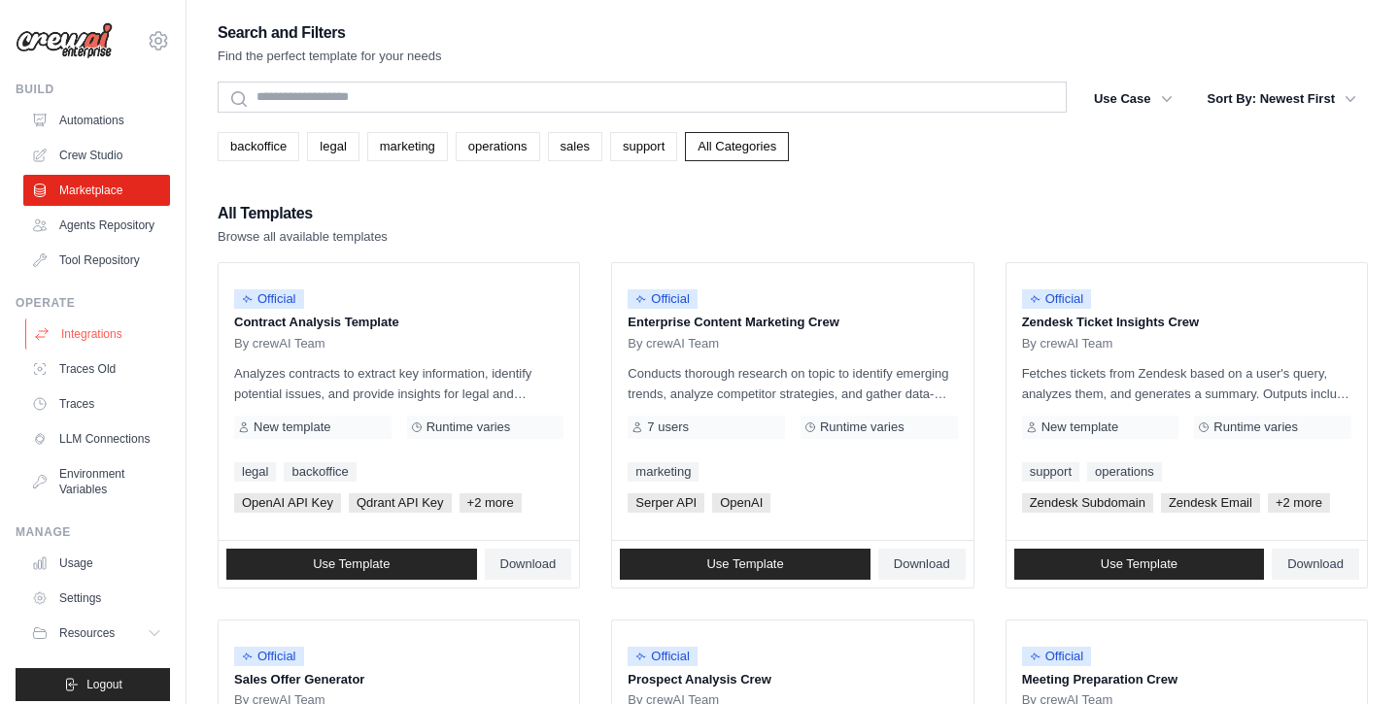
click at [105, 335] on link "Integrations" at bounding box center [98, 334] width 147 height 31
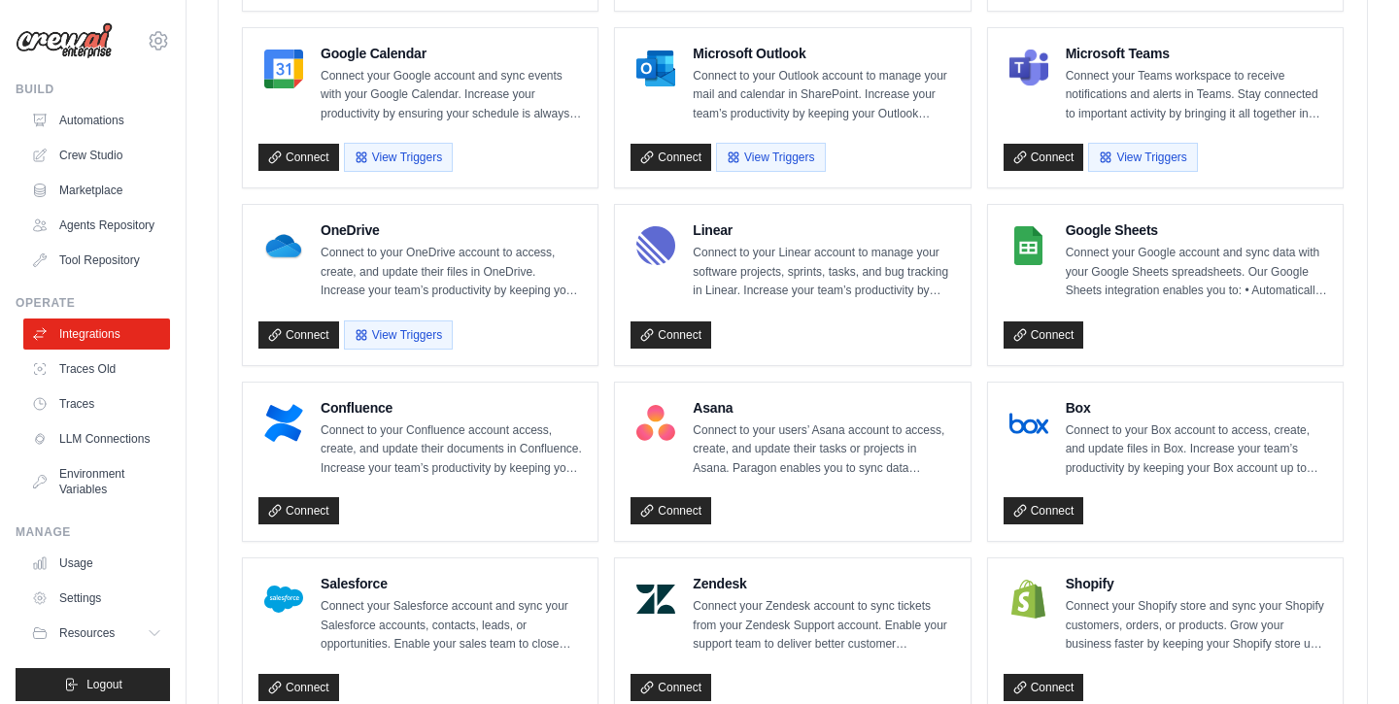
scroll to position [754, 0]
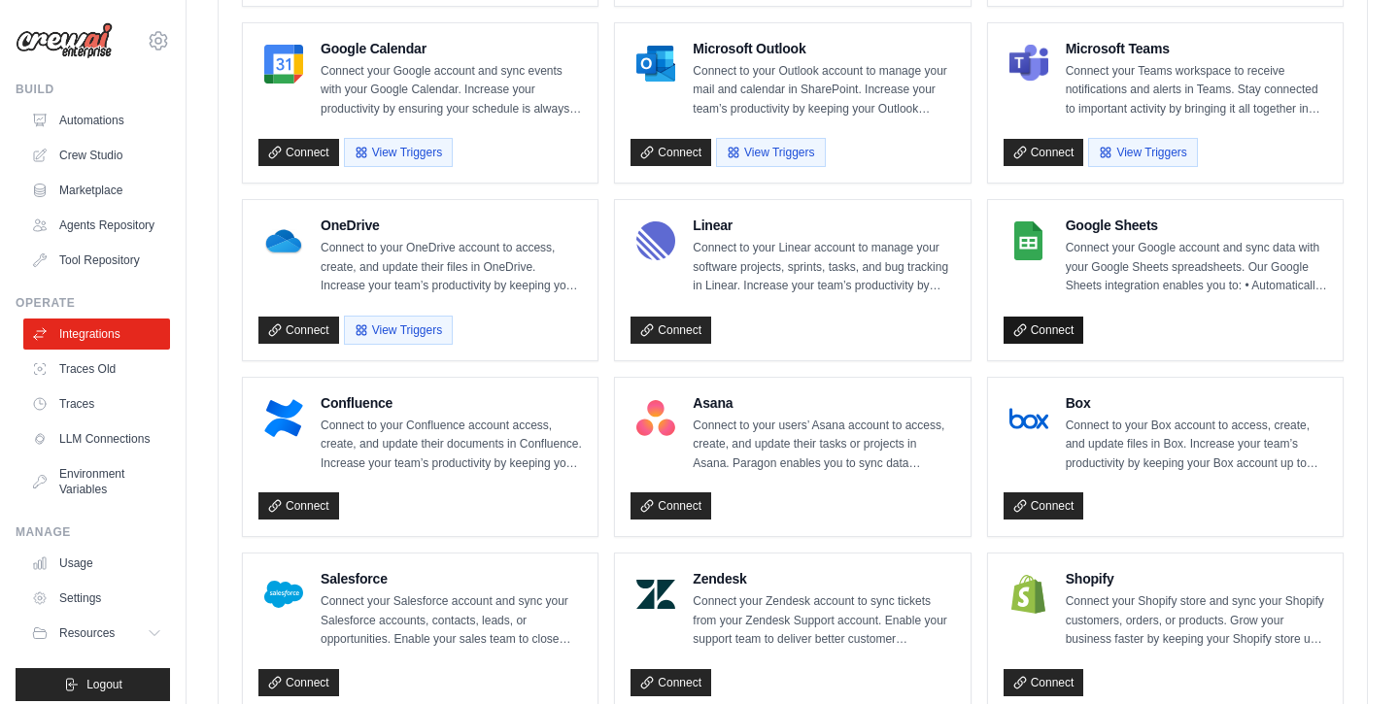
click at [1058, 332] on link "Connect" at bounding box center [1044, 330] width 81 height 27
